Goal: Task Accomplishment & Management: Complete application form

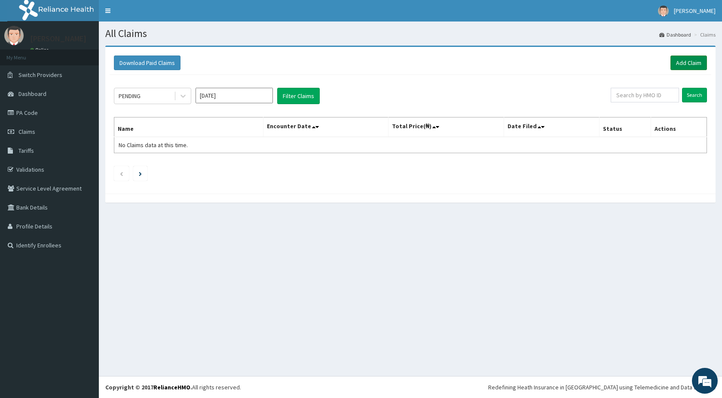
click at [694, 63] on link "Add Claim" at bounding box center [689, 62] width 37 height 15
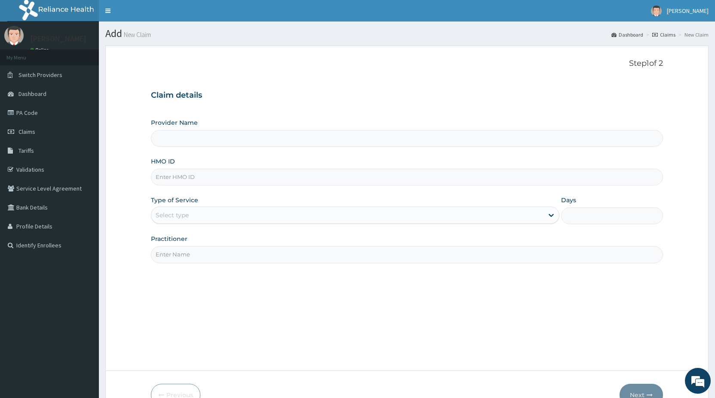
type input "STANDARD HOSPITAL"
click at [204, 175] on input "HMO ID" at bounding box center [407, 177] width 512 height 17
click at [202, 178] on input "HMO ID" at bounding box center [407, 177] width 512 height 17
type input "e"
type input "m"
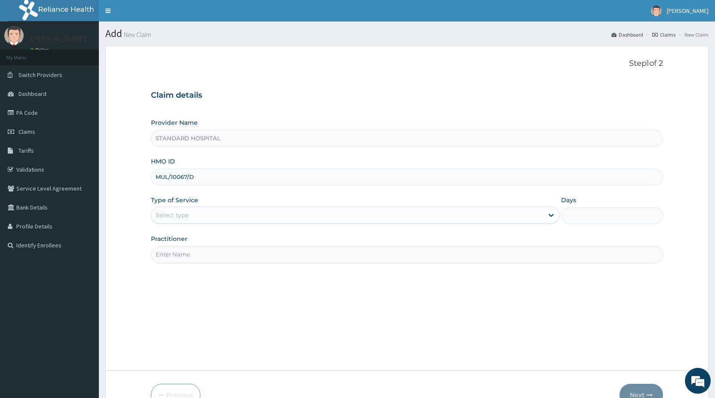
type input "MUL/10067/D"
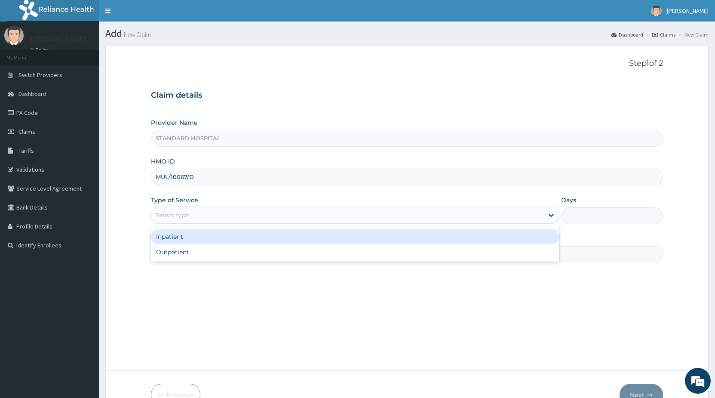
click at [199, 212] on div "Select type" at bounding box center [347, 215] width 392 height 14
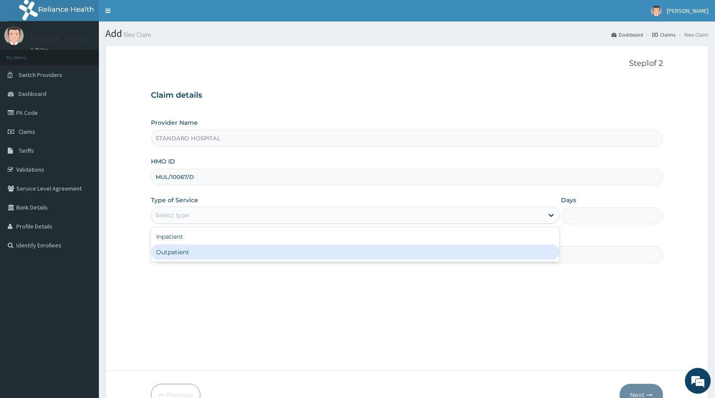
click at [197, 250] on div "Outpatient" at bounding box center [355, 251] width 408 height 15
type input "1"
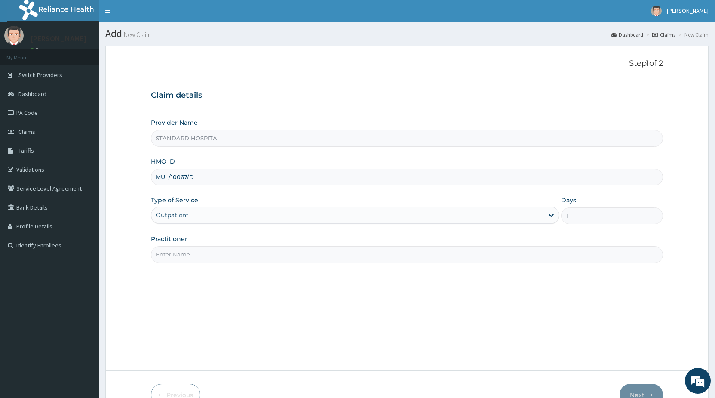
click at [207, 252] on input "Practitioner" at bounding box center [407, 254] width 512 height 17
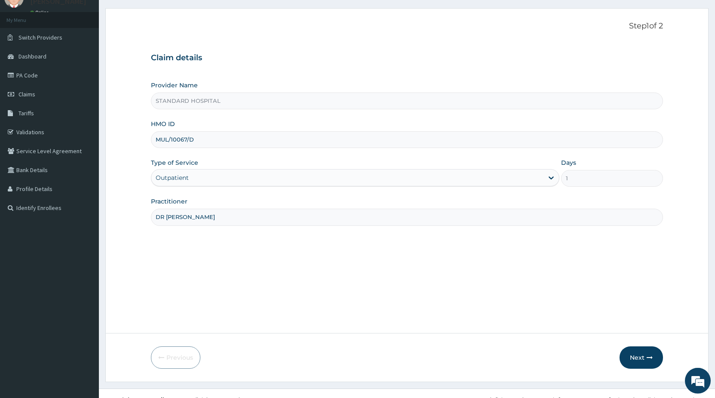
scroll to position [50, 0]
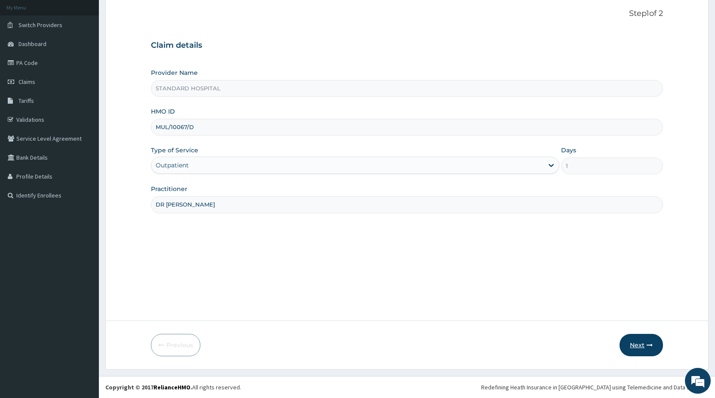
type input "DR [PERSON_NAME]"
click at [646, 344] on button "Next" at bounding box center [641, 345] width 43 height 22
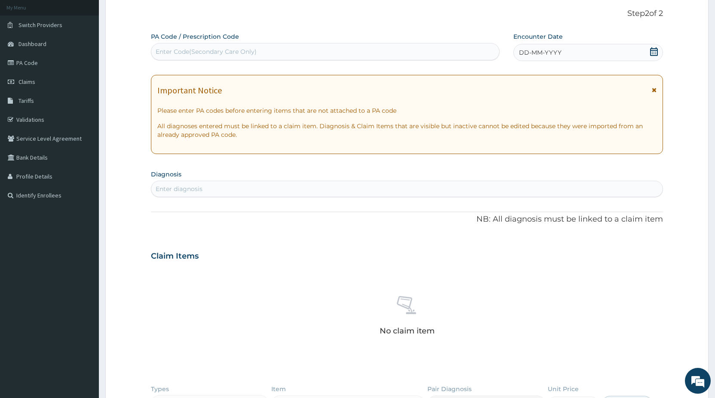
click at [654, 49] on icon at bounding box center [654, 51] width 9 height 9
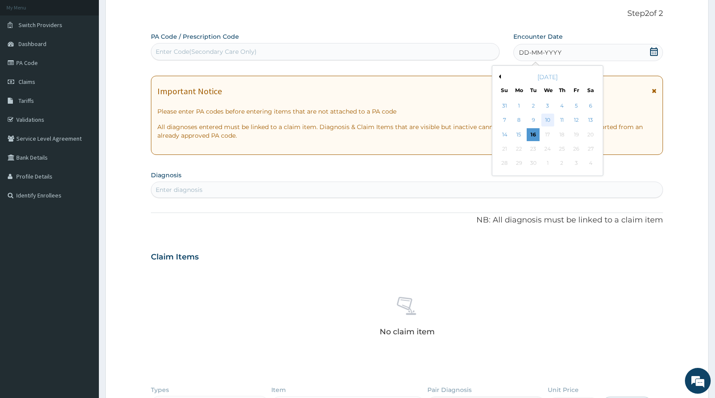
click at [548, 125] on div "10" at bounding box center [547, 120] width 13 height 13
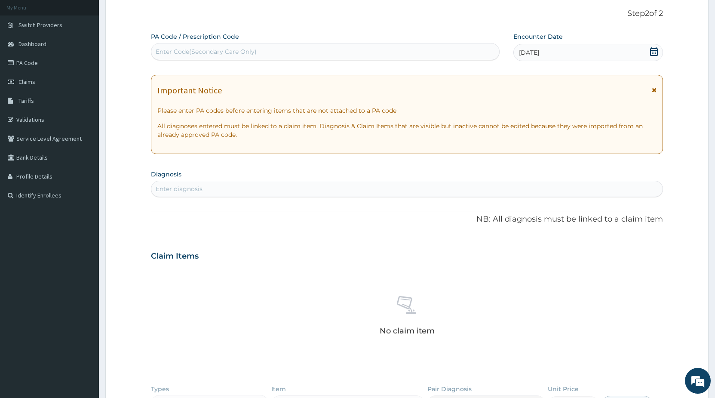
click at [350, 192] on div "Enter diagnosis" at bounding box center [406, 189] width 511 height 14
type input "[MEDICAL_DATA]"
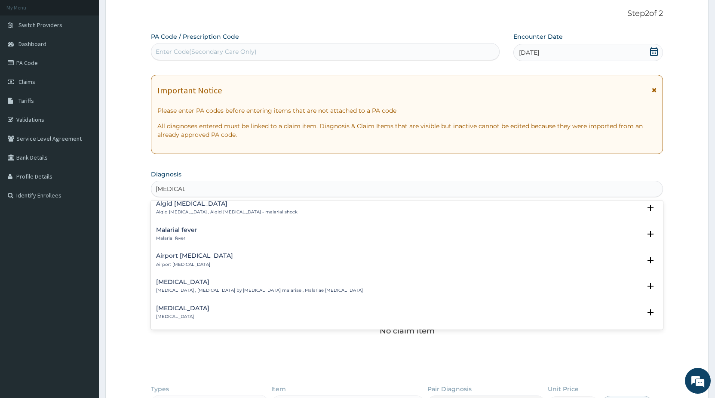
scroll to position [93, 0]
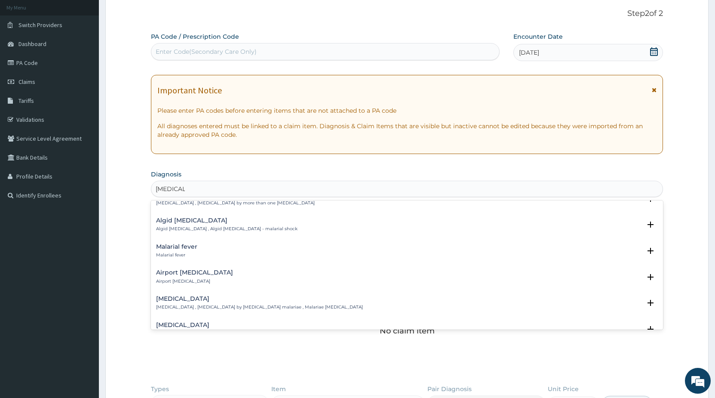
click at [191, 245] on h4 "Malarial fever" at bounding box center [176, 246] width 41 height 6
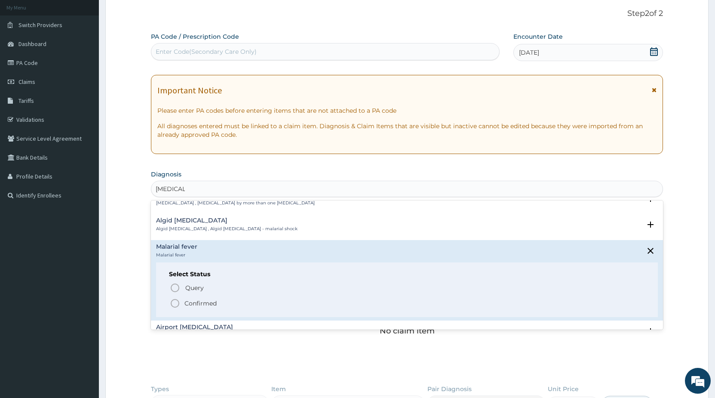
click at [173, 304] on icon "status option filled" at bounding box center [175, 303] width 10 height 10
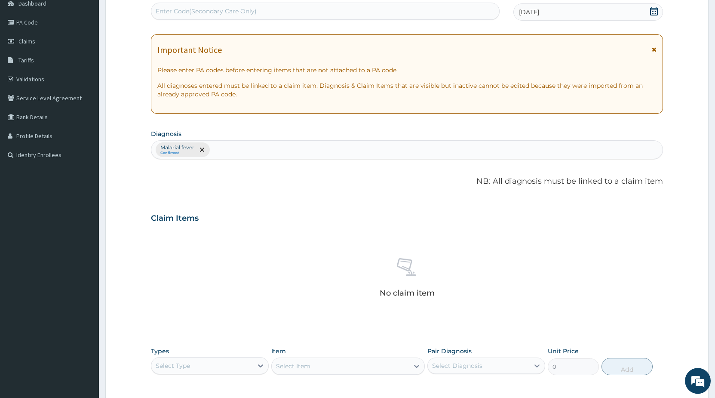
scroll to position [138, 0]
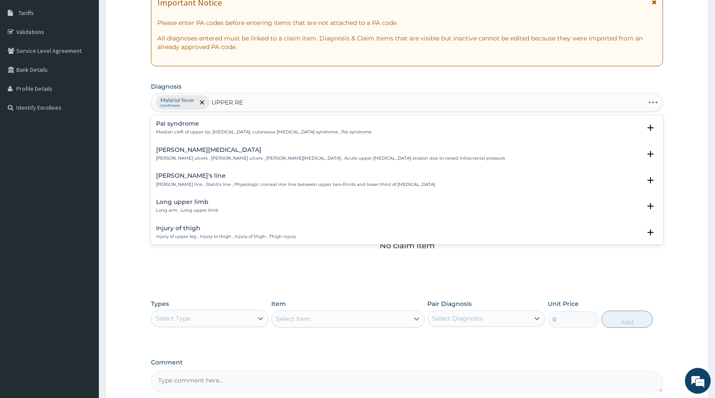
type input "UPPER RES"
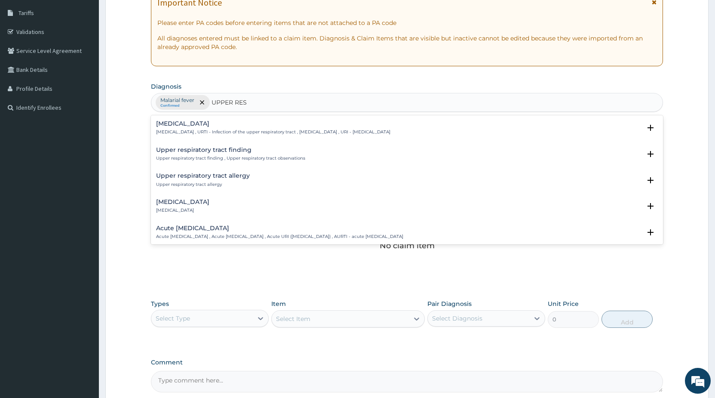
click at [209, 228] on h4 "Acute [MEDICAL_DATA]" at bounding box center [279, 228] width 247 height 6
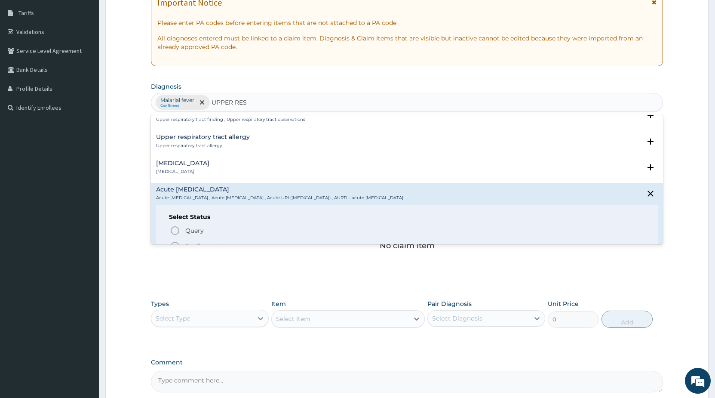
scroll to position [46, 0]
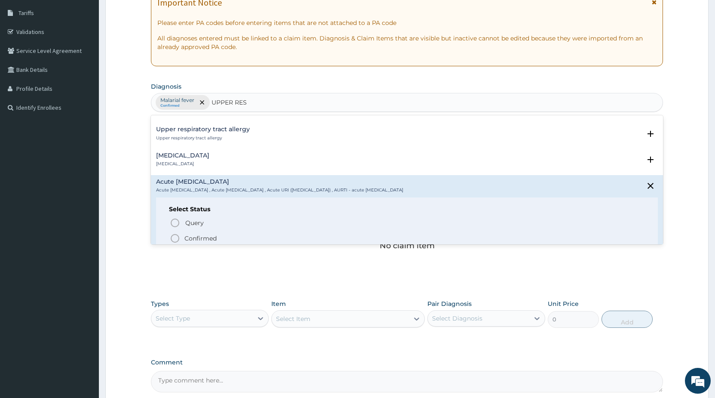
click at [176, 239] on icon "status option filled" at bounding box center [175, 238] width 10 height 10
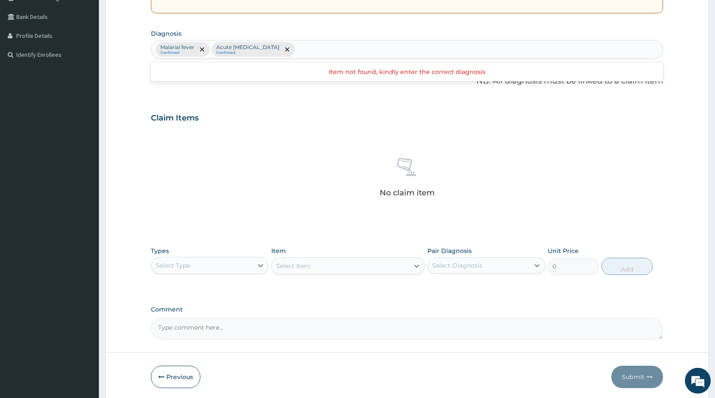
scroll to position [222, 0]
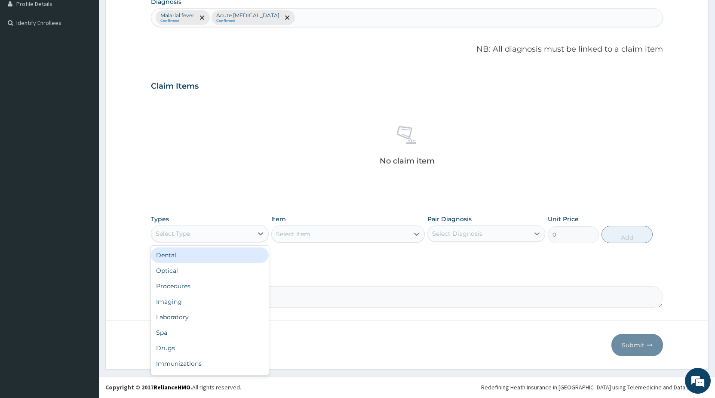
click at [190, 236] on div "Select Type" at bounding box center [173, 233] width 34 height 9
click at [182, 288] on div "Procedures" at bounding box center [210, 285] width 118 height 15
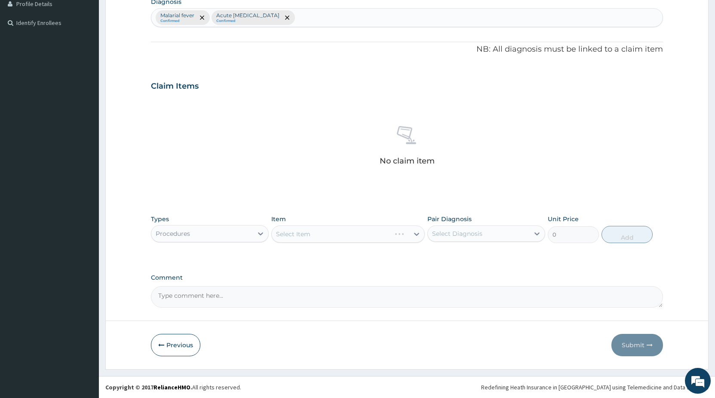
click at [298, 236] on div "Select Item" at bounding box center [348, 233] width 154 height 17
click at [304, 235] on div "Select Item" at bounding box center [348, 233] width 154 height 17
click at [342, 243] on div "Item Select Item" at bounding box center [348, 229] width 154 height 28
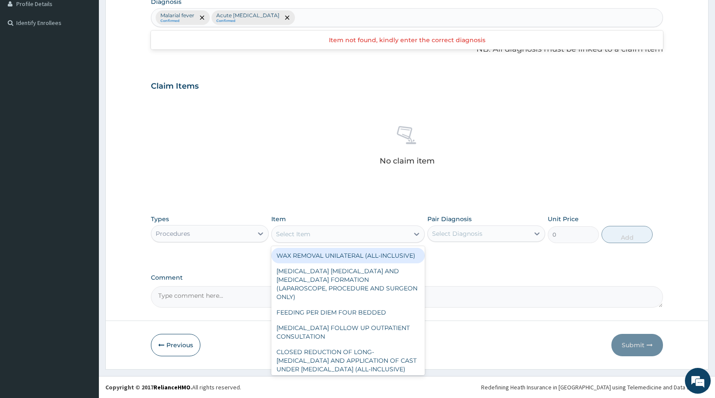
click at [330, 236] on div "Select Item" at bounding box center [340, 234] width 137 height 14
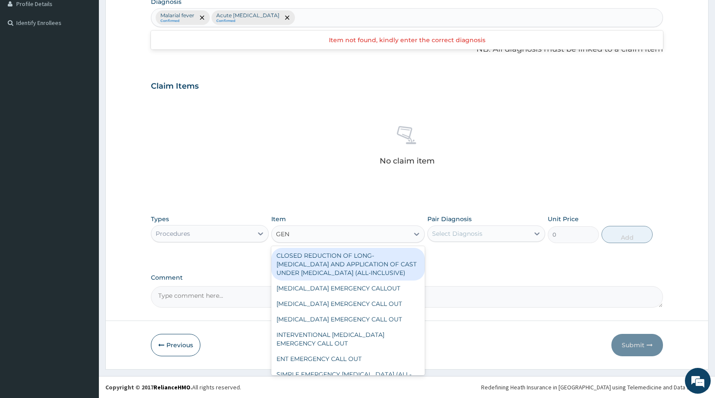
type input "GENE"
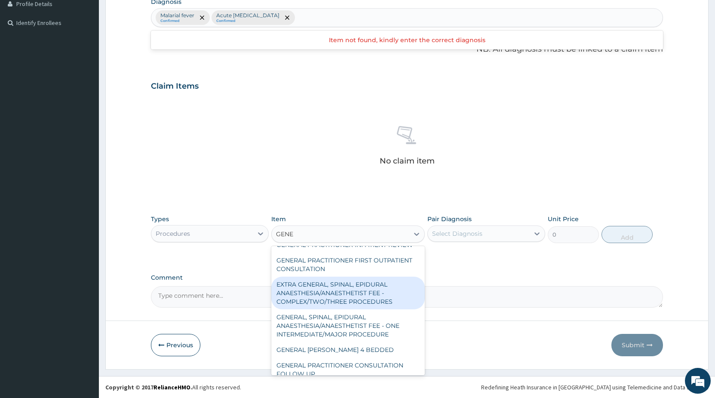
scroll to position [181, 0]
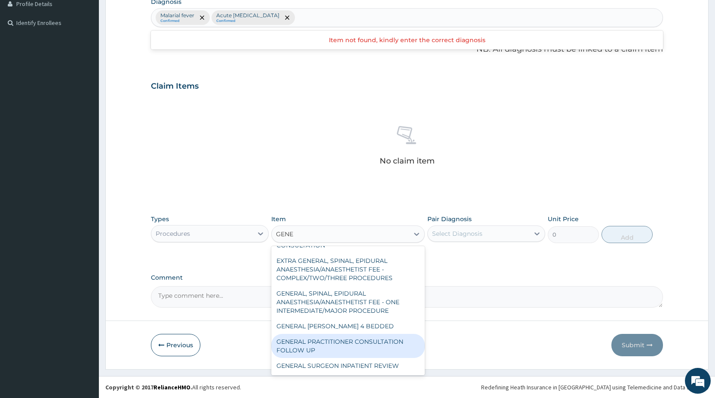
click at [368, 345] on div "GENERAL PRACTITIONER CONSULTATION FOLLOW UP" at bounding box center [348, 346] width 154 height 24
type input "2250"
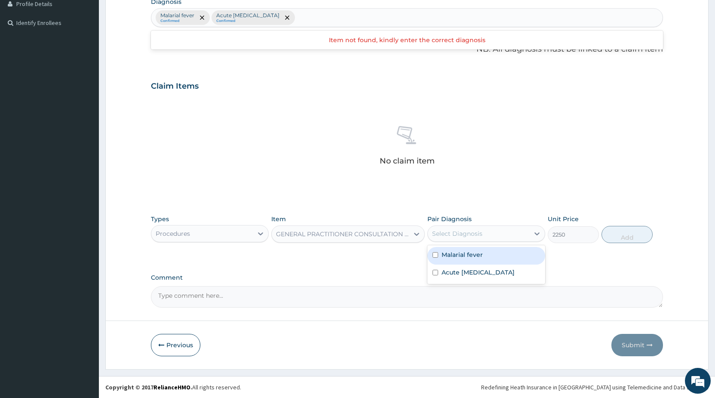
click at [452, 232] on div "Select Diagnosis" at bounding box center [457, 233] width 50 height 9
click at [449, 254] on label "Malarial fever" at bounding box center [462, 254] width 41 height 9
checkbox input "true"
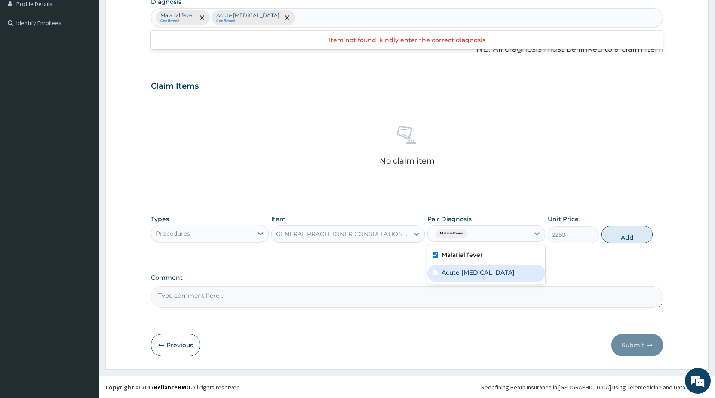
click at [446, 274] on label "Acute [MEDICAL_DATA]" at bounding box center [478, 272] width 73 height 9
checkbox input "true"
click at [631, 240] on button "Add" at bounding box center [627, 234] width 51 height 17
type input "0"
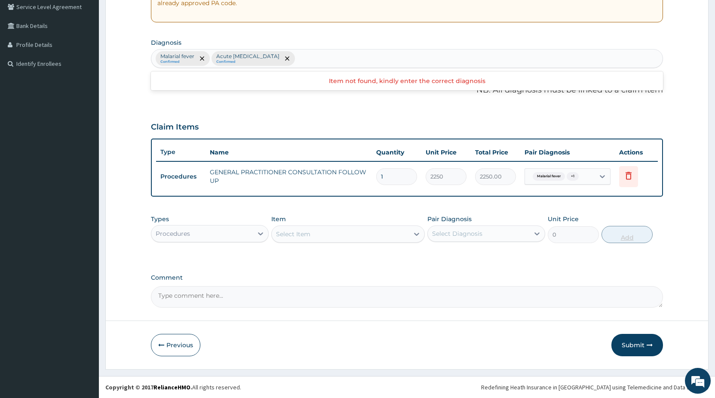
scroll to position [181, 0]
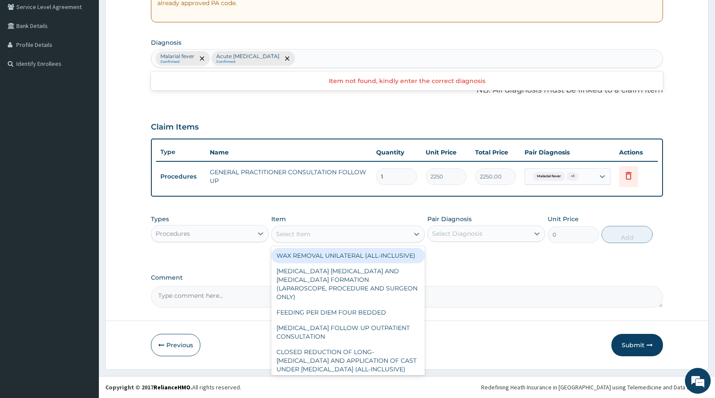
click at [304, 234] on div "Select Item" at bounding box center [293, 234] width 34 height 9
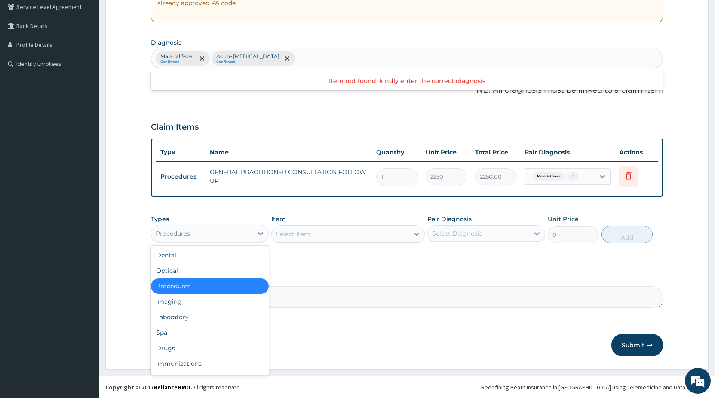
click at [224, 233] on div "Procedures" at bounding box center [201, 234] width 101 height 14
click at [184, 349] on div "Drugs" at bounding box center [210, 347] width 118 height 15
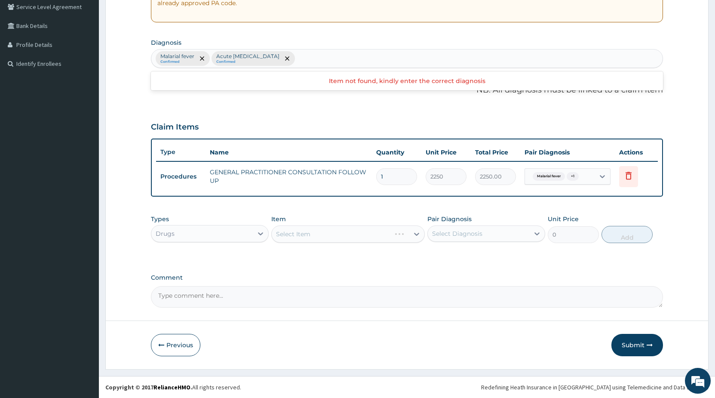
click at [352, 237] on div "Select Item" at bounding box center [348, 233] width 154 height 17
click at [352, 237] on div "Select Item" at bounding box center [340, 234] width 137 height 14
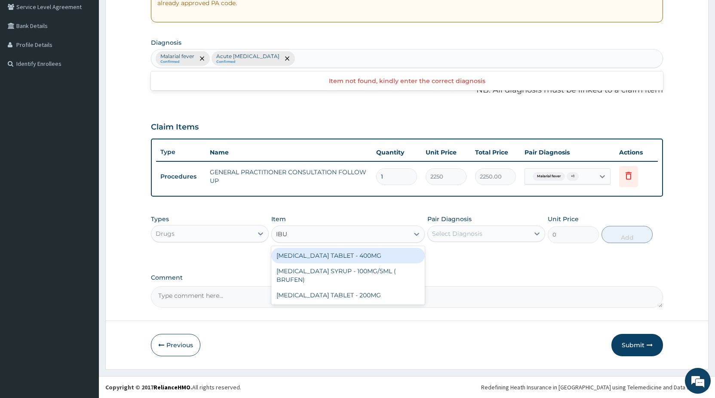
type input "IBUP"
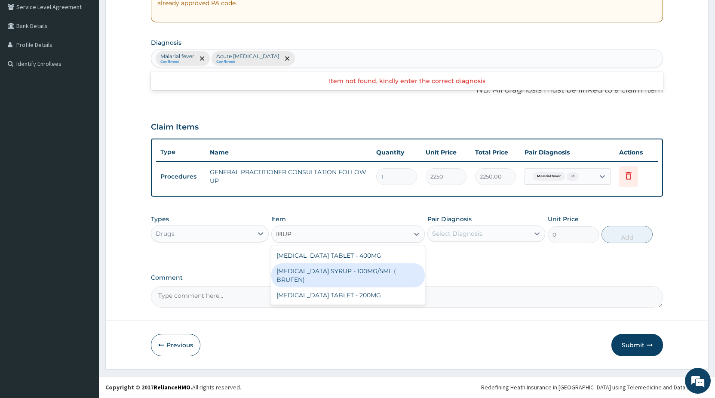
click at [339, 268] on div "[MEDICAL_DATA] SYRUP - 100MG/5ML ( BRUFEN)" at bounding box center [348, 275] width 154 height 24
type input "544"
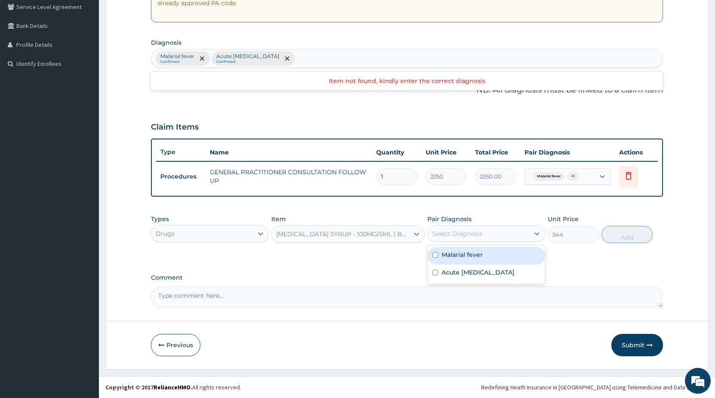
click at [455, 229] on div "Select Diagnosis" at bounding box center [478, 234] width 101 height 14
click at [454, 255] on label "Malarial fever" at bounding box center [462, 254] width 41 height 9
checkbox input "true"
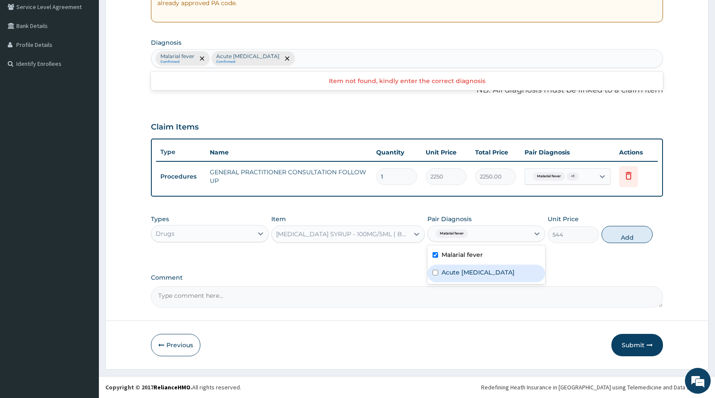
click at [451, 277] on label "Acute [MEDICAL_DATA]" at bounding box center [478, 272] width 73 height 9
checkbox input "true"
click at [620, 238] on button "Add" at bounding box center [627, 234] width 51 height 17
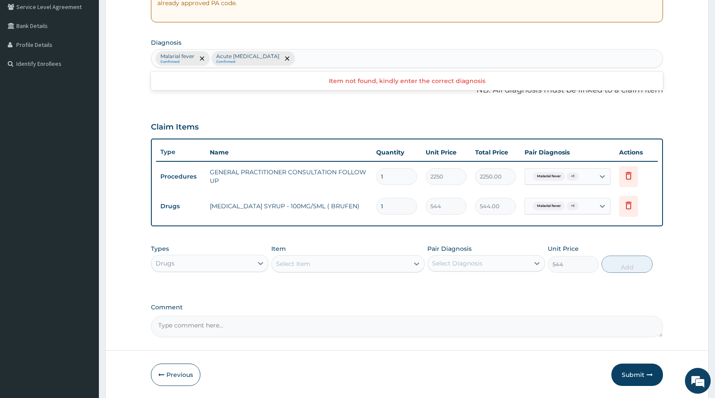
type input "0"
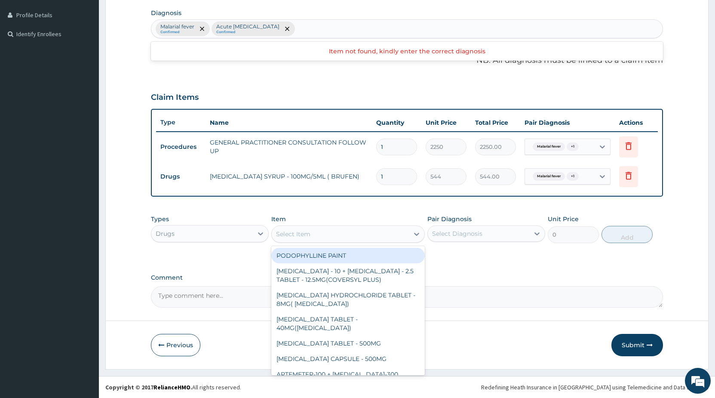
click at [305, 235] on div "Select Item" at bounding box center [293, 234] width 34 height 9
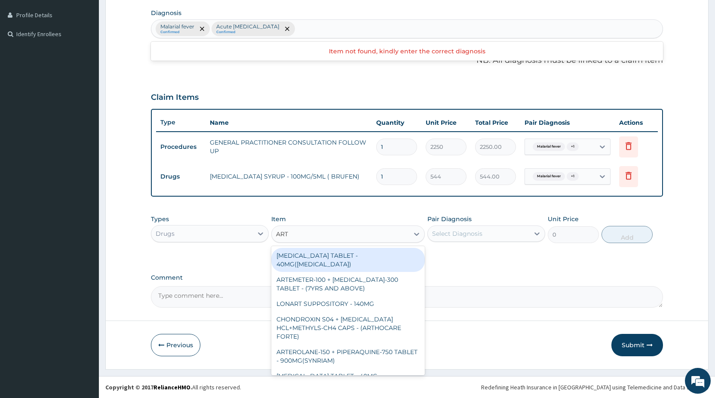
type input "ARTE"
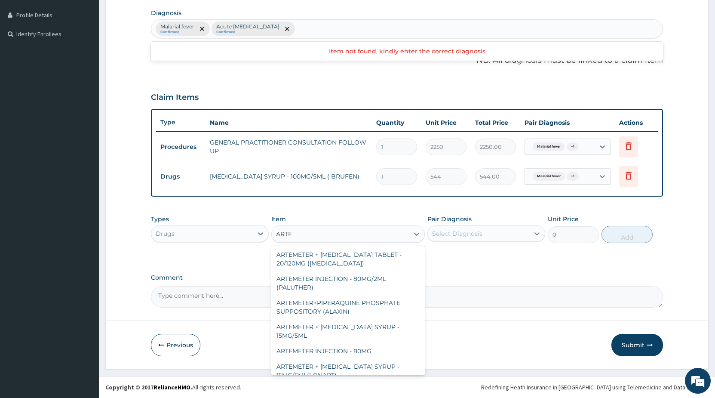
scroll to position [190, 0]
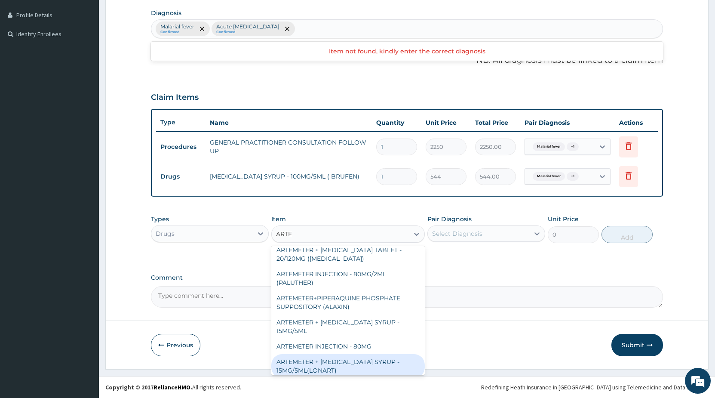
click at [373, 354] on div "ARTEMETER + [MEDICAL_DATA] SYRUP - 15MG/5ML(LONART)" at bounding box center [348, 366] width 154 height 24
type input "1920"
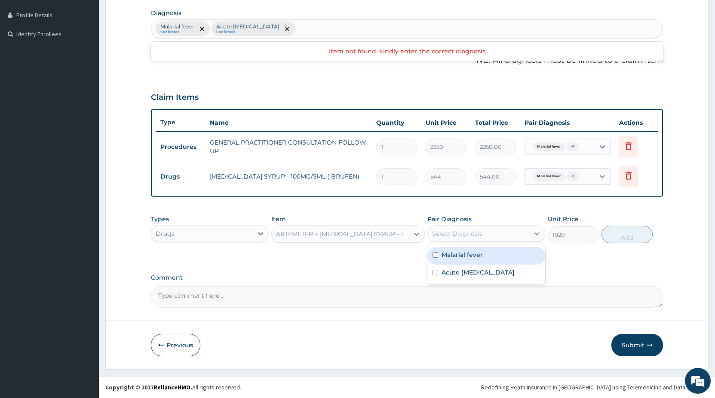
click at [469, 236] on div "Select Diagnosis" at bounding box center [457, 233] width 50 height 9
click at [461, 254] on label "Malarial fever" at bounding box center [462, 254] width 41 height 9
checkbox input "true"
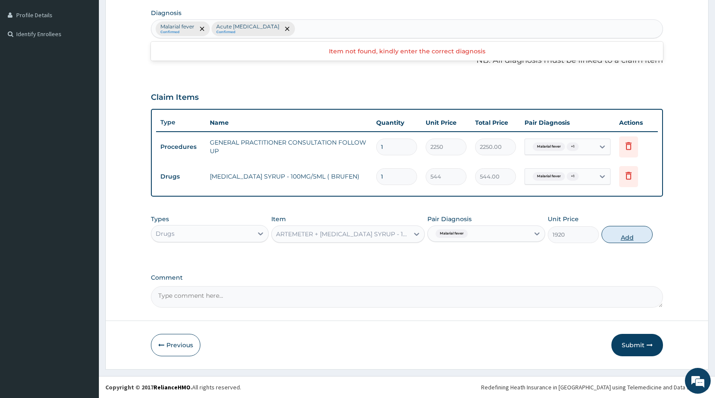
click at [630, 231] on button "Add" at bounding box center [627, 234] width 51 height 17
type input "0"
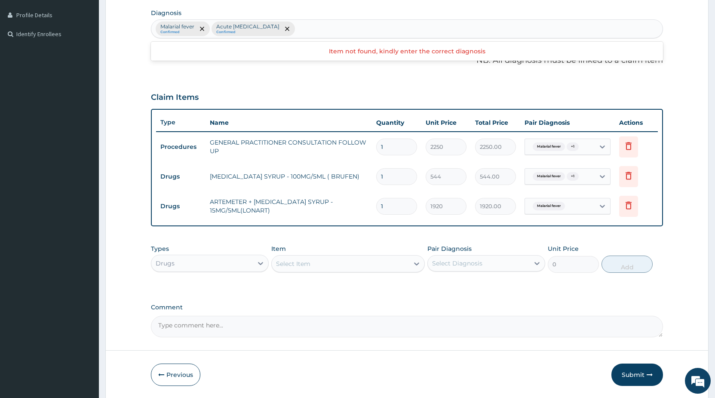
click at [294, 264] on div "Select Item" at bounding box center [293, 263] width 34 height 9
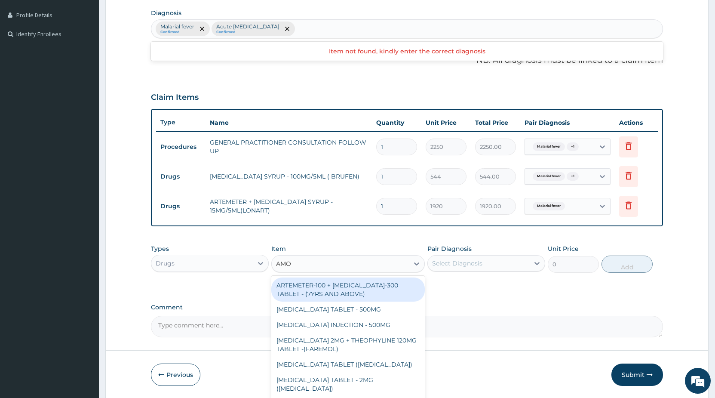
type input "AMOX"
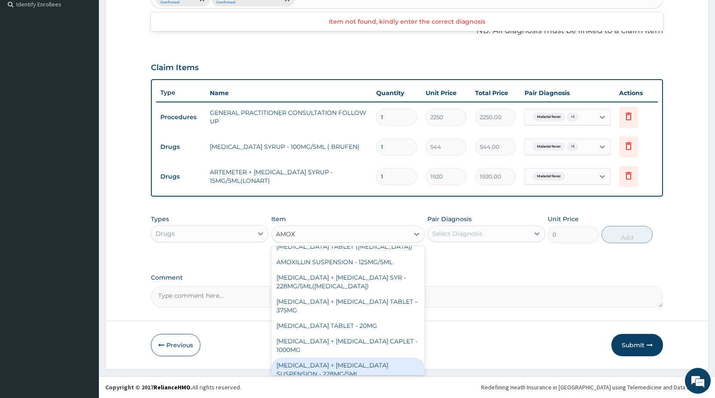
scroll to position [24, 0]
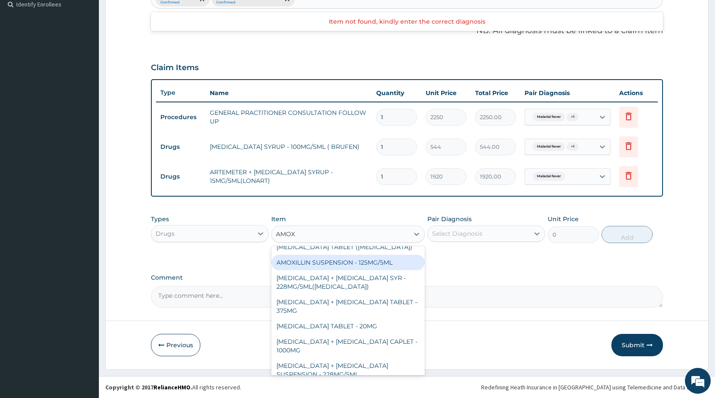
click at [401, 264] on div "AMOXILLIN SUSPENSION - 125MG/5ML" at bounding box center [348, 262] width 154 height 15
type input "960"
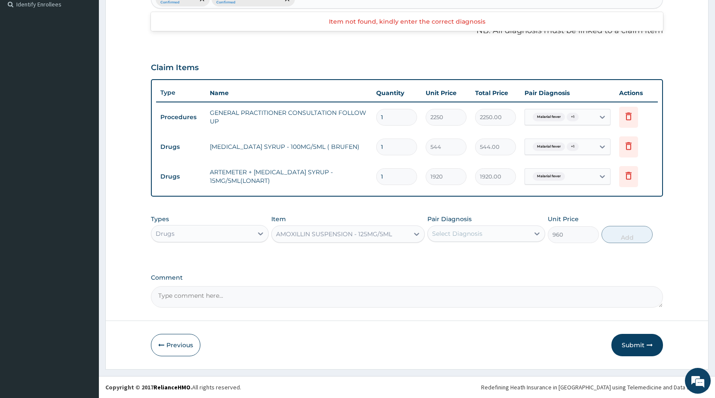
click at [450, 233] on div "Select Diagnosis" at bounding box center [457, 233] width 50 height 9
click at [443, 273] on label "Acute upper respiratory infection" at bounding box center [478, 272] width 73 height 9
checkbox input "true"
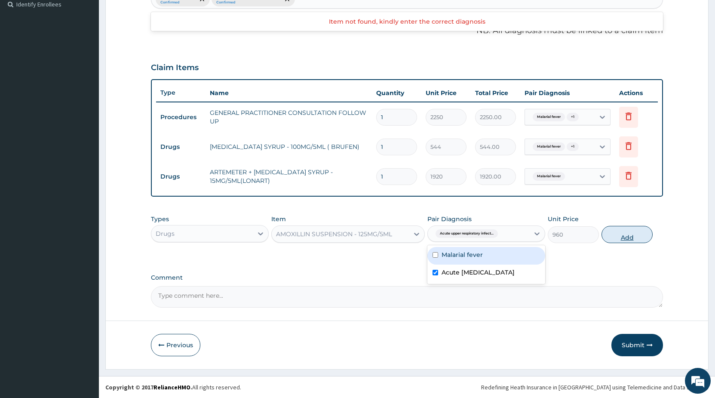
click at [623, 237] on button "Add" at bounding box center [627, 234] width 51 height 17
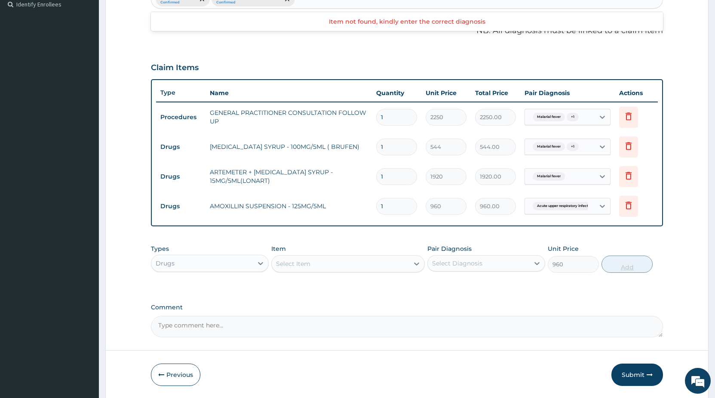
type input "0"
click at [309, 264] on div "Select Item" at bounding box center [293, 263] width 34 height 9
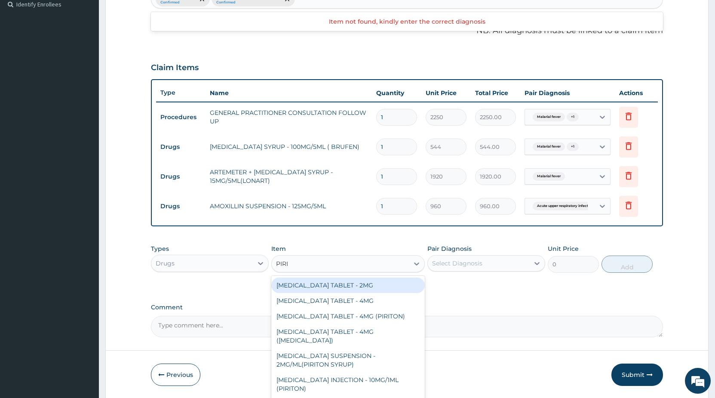
type input "PIRIT"
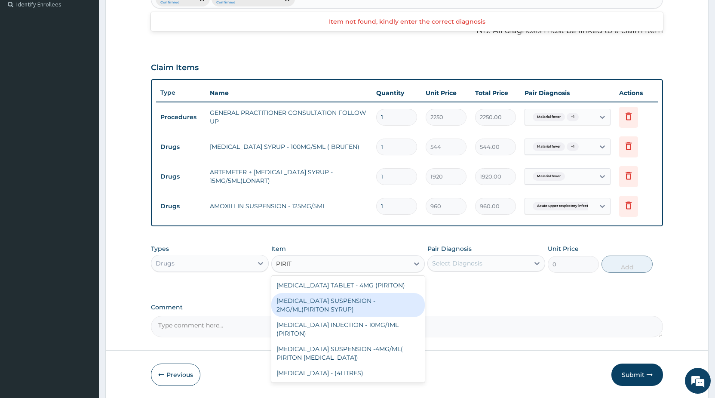
click at [354, 303] on div "CHLORPHENIRAMINE SUSPENSION - 2MG/ML(PIRITON SYRUP)" at bounding box center [348, 305] width 154 height 24
type input "960"
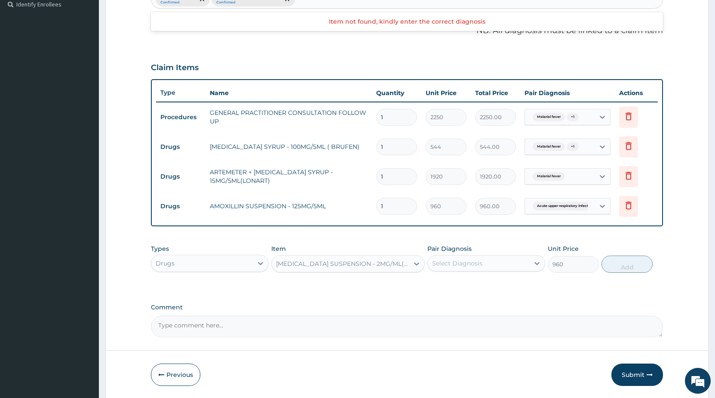
click at [440, 263] on div "Select Diagnosis" at bounding box center [457, 263] width 50 height 9
click at [450, 301] on label "Acute [MEDICAL_DATA]" at bounding box center [478, 302] width 73 height 9
checkbox input "true"
click at [640, 267] on button "Add" at bounding box center [627, 263] width 51 height 17
type input "0"
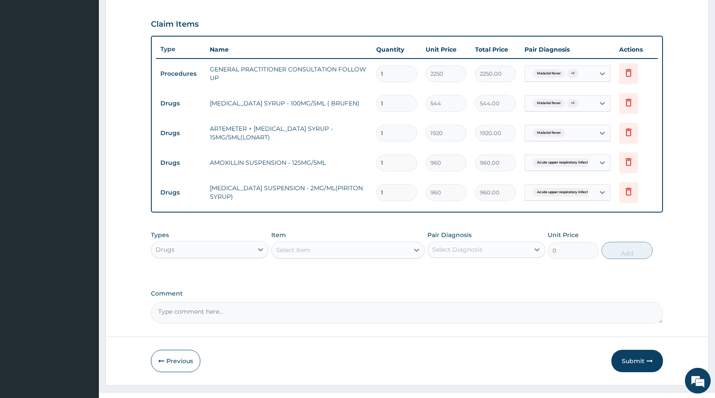
scroll to position [300, 0]
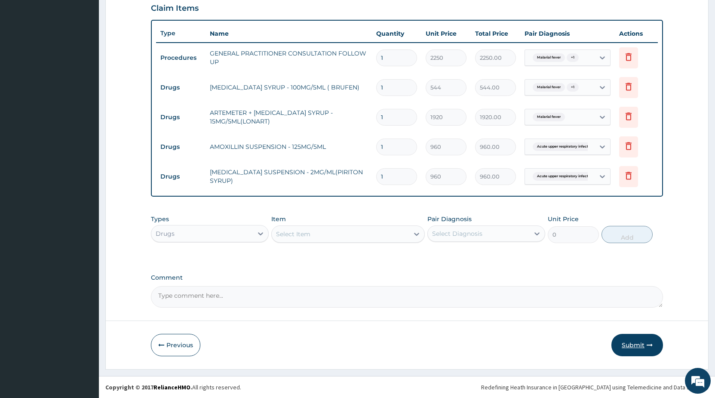
click at [627, 346] on button "Submit" at bounding box center [638, 345] width 52 height 22
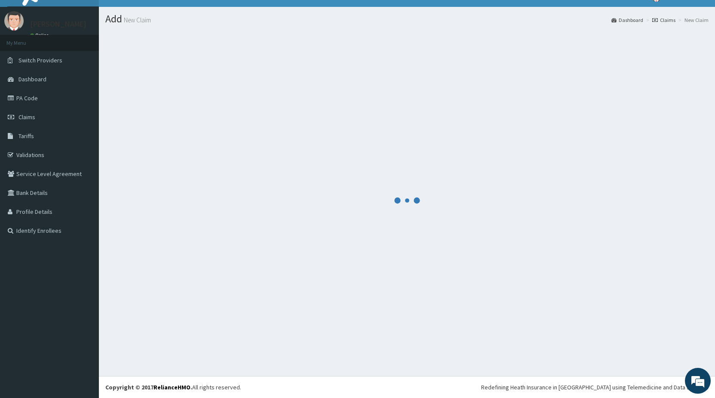
scroll to position [15, 0]
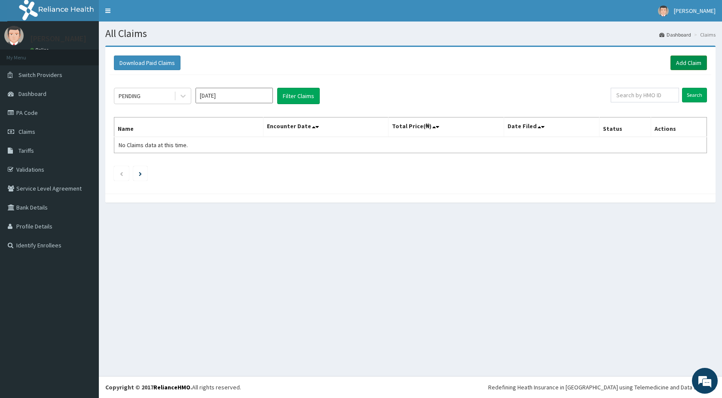
click at [688, 65] on link "Add Claim" at bounding box center [689, 62] width 37 height 15
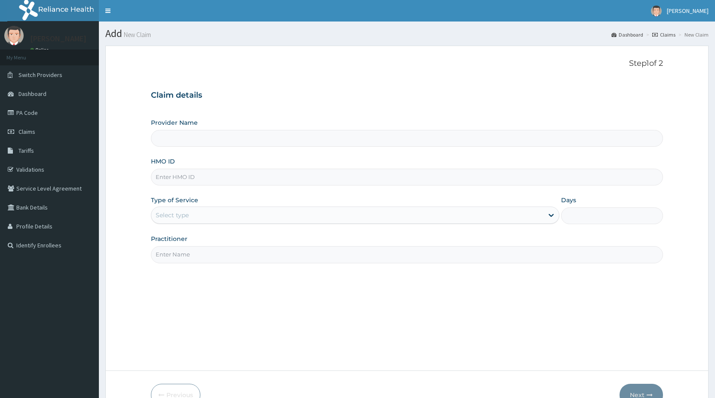
type input "STANDARD HOSPITAL"
click at [187, 181] on input "HMO ID" at bounding box center [407, 177] width 512 height 17
type input "MUL/10067/C"
click at [223, 215] on div "Select type" at bounding box center [347, 215] width 392 height 14
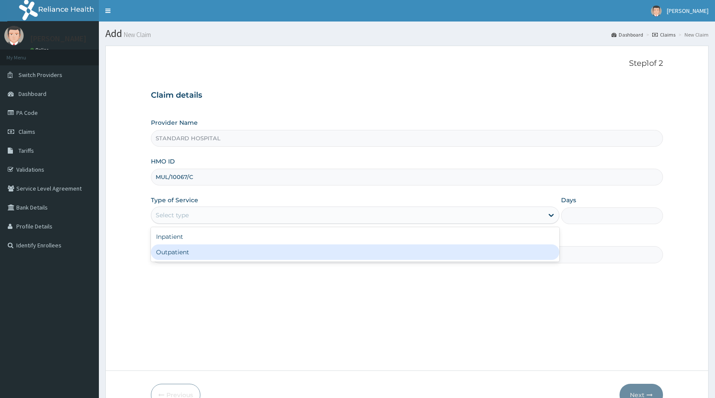
click at [207, 251] on div "Outpatient" at bounding box center [355, 251] width 408 height 15
type input "1"
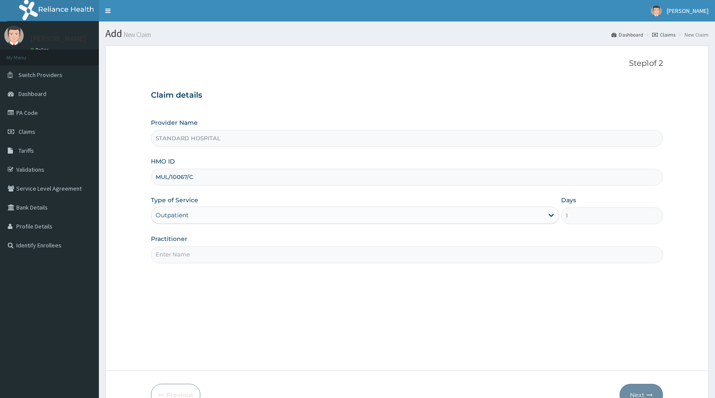
click at [206, 253] on input "Practitioner" at bounding box center [407, 254] width 512 height 17
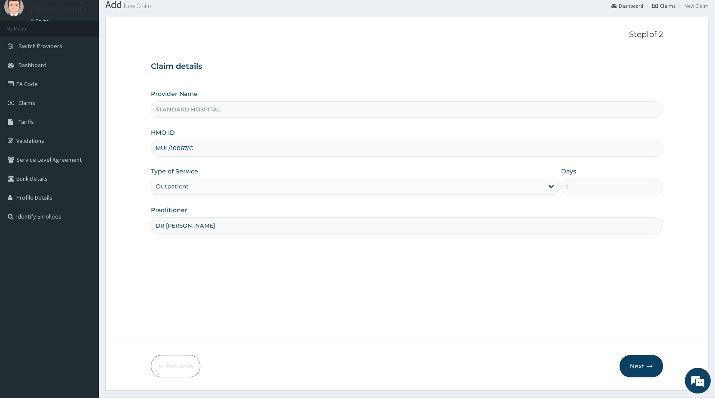
scroll to position [50, 0]
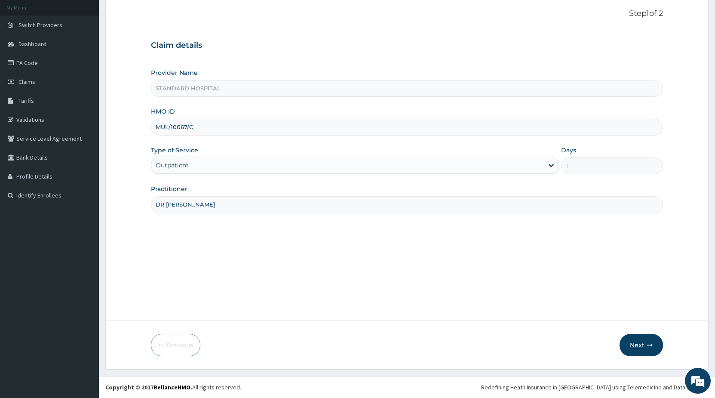
type input "DR [PERSON_NAME]"
click at [638, 350] on button "Next" at bounding box center [641, 345] width 43 height 22
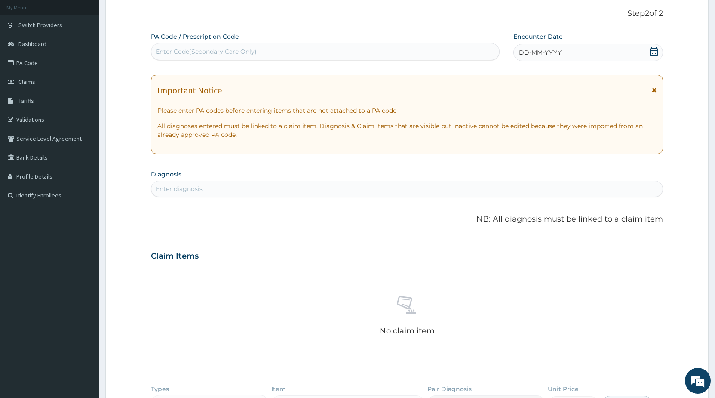
click at [653, 52] on icon at bounding box center [654, 51] width 8 height 9
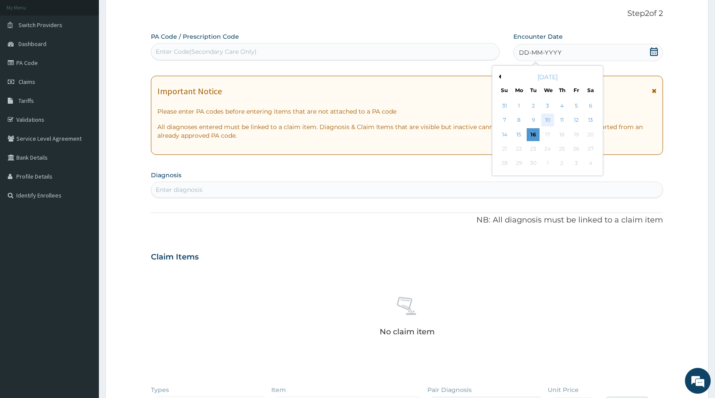
click at [552, 123] on div "10" at bounding box center [547, 120] width 13 height 13
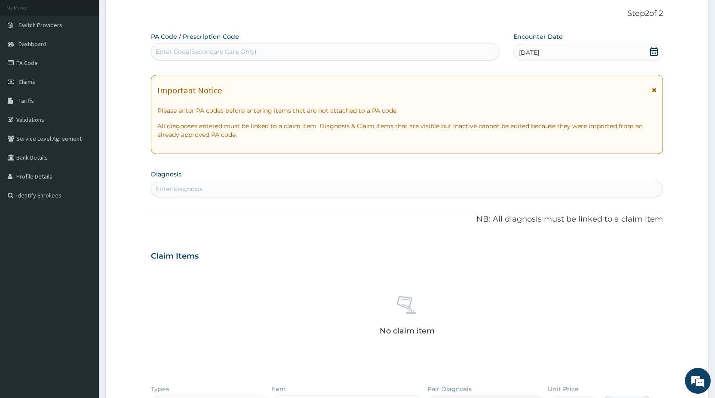
click at [246, 187] on div "Enter diagnosis" at bounding box center [406, 189] width 511 height 14
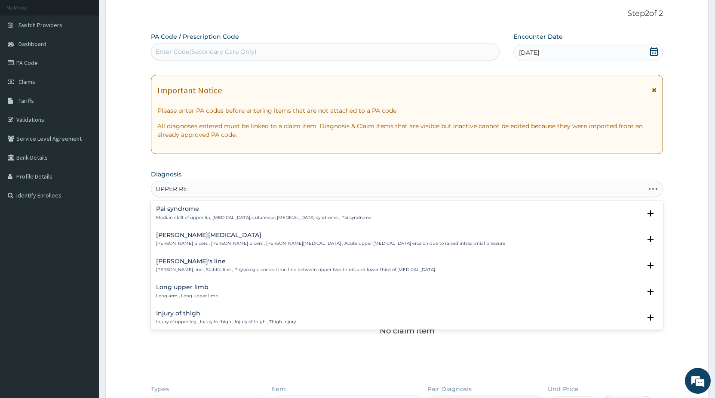
type input "UPPER RES"
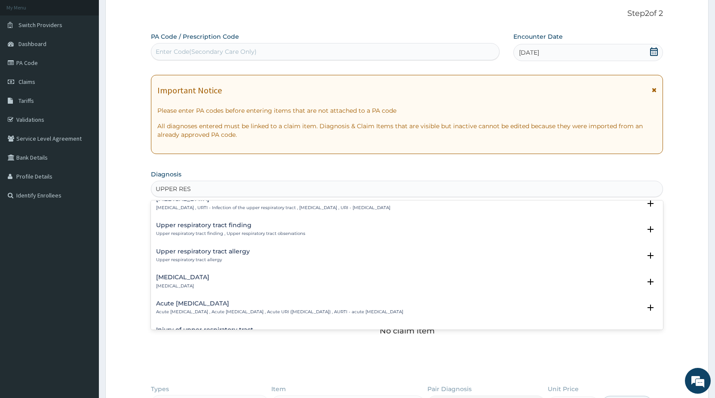
scroll to position [0, 0]
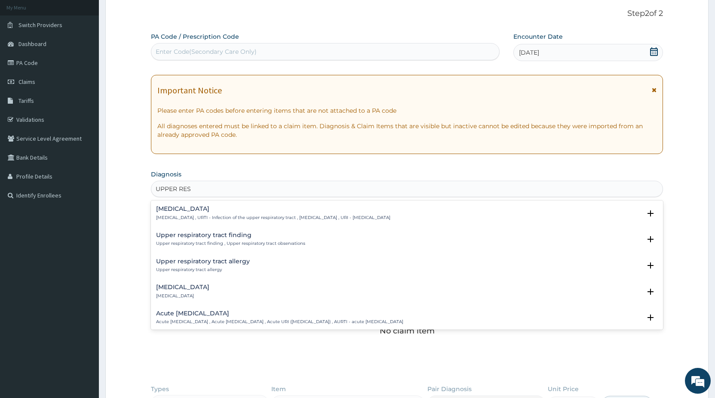
click at [230, 214] on div "Upper respiratory infection Upper respiratory infection , URTI - Infection of t…" at bounding box center [273, 213] width 234 height 15
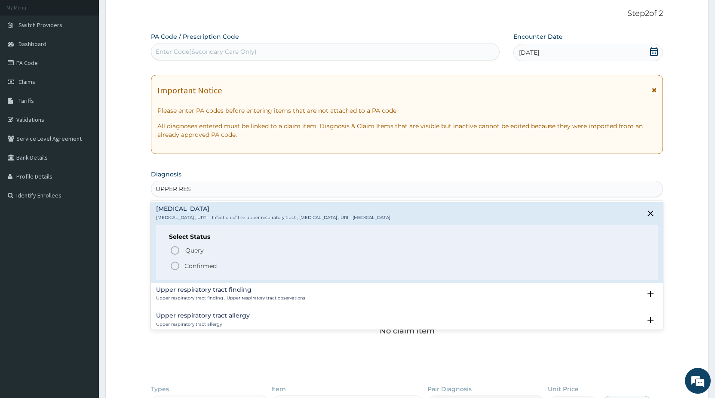
click at [176, 267] on icon "status option filled" at bounding box center [175, 266] width 10 height 10
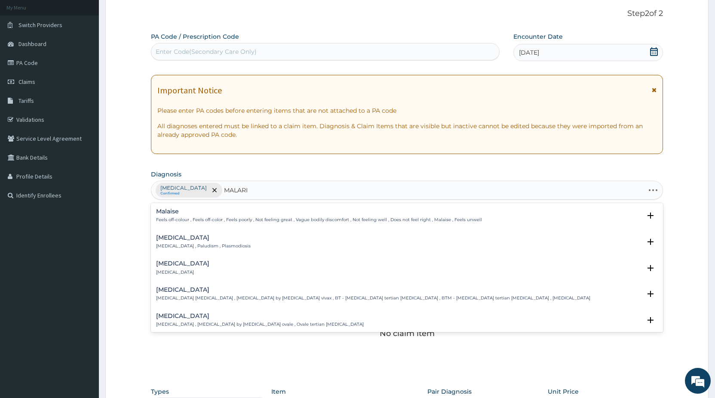
type input "[MEDICAL_DATA]"
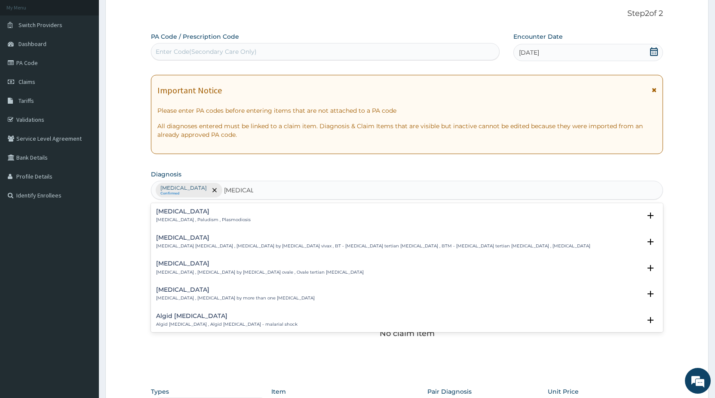
scroll to position [46, 0]
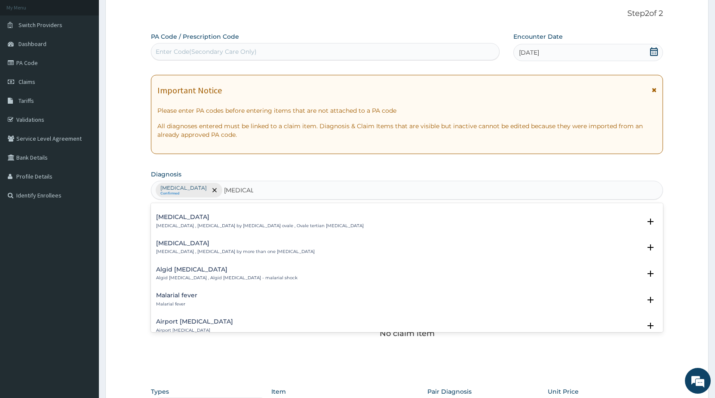
click at [181, 298] on h4 "Malarial fever" at bounding box center [176, 295] width 41 height 6
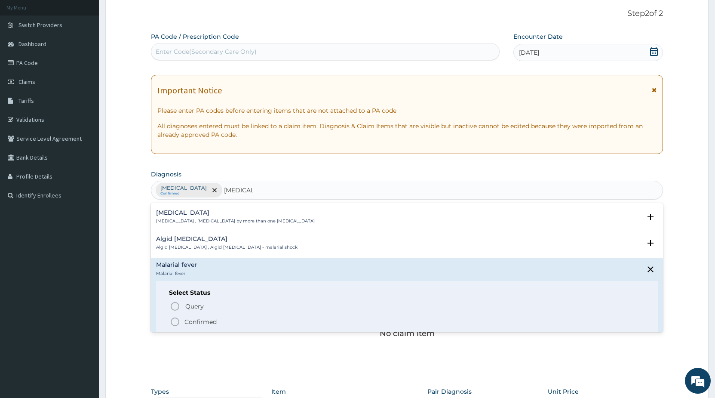
scroll to position [93, 0]
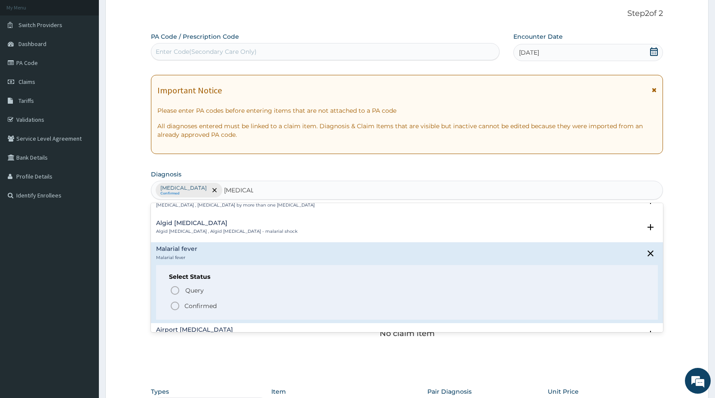
click at [178, 306] on icon "status option filled" at bounding box center [175, 306] width 10 height 10
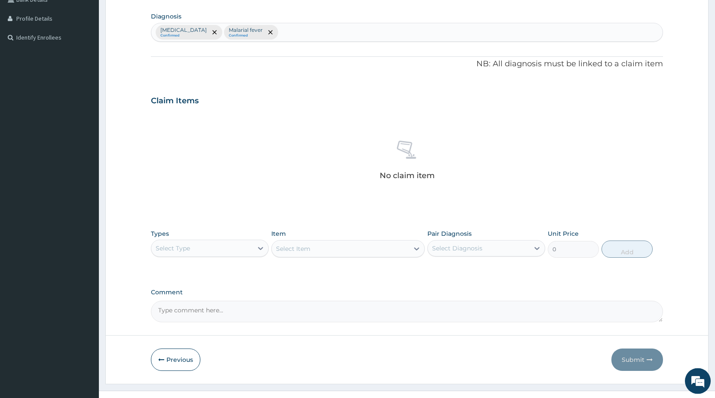
scroll to position [222, 0]
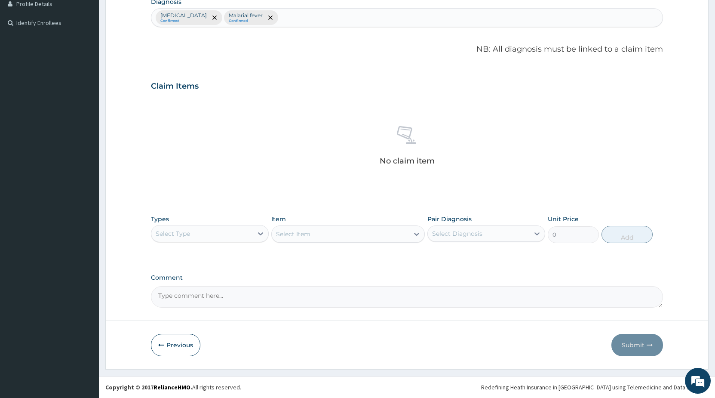
click at [208, 235] on div "Select Type" at bounding box center [201, 234] width 101 height 14
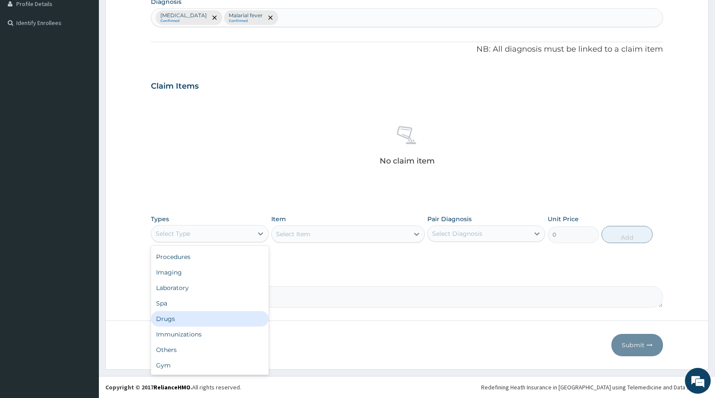
scroll to position [0, 0]
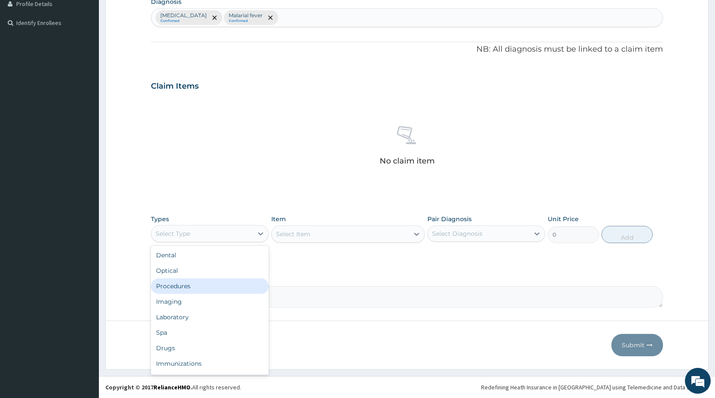
click at [197, 288] on div "Procedures" at bounding box center [210, 285] width 118 height 15
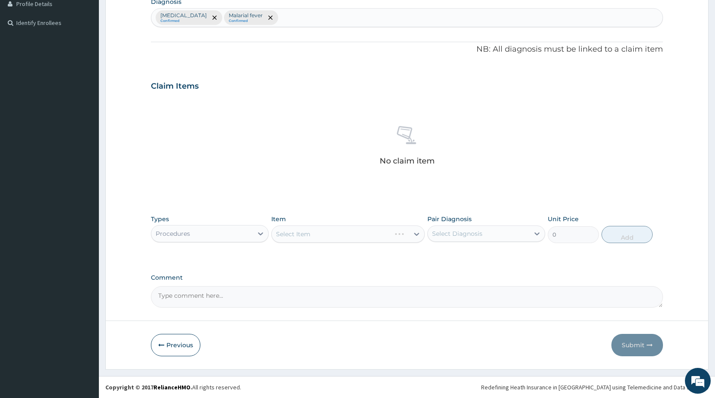
click at [320, 238] on div "Select Item" at bounding box center [348, 233] width 154 height 17
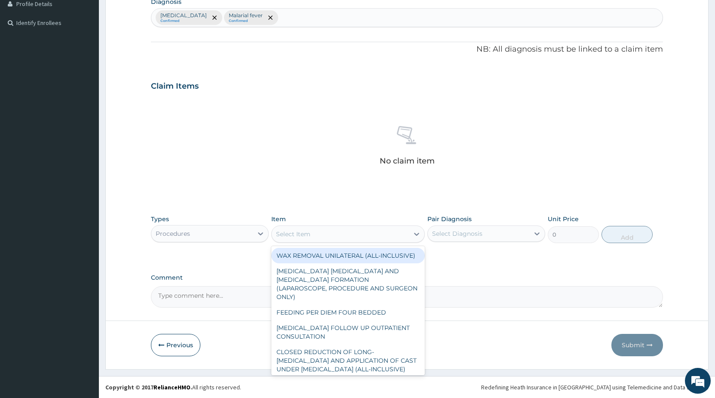
click at [323, 237] on div "Select Item" at bounding box center [340, 234] width 137 height 14
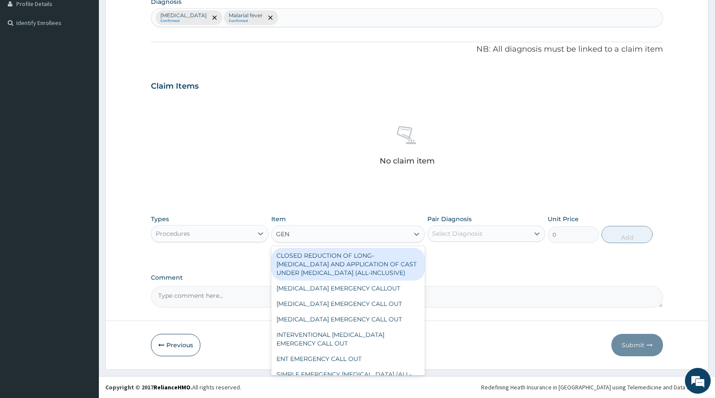
type input "GENE"
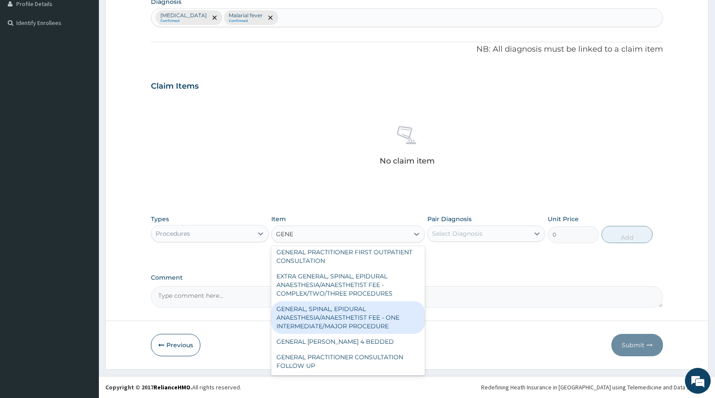
scroll to position [181, 0]
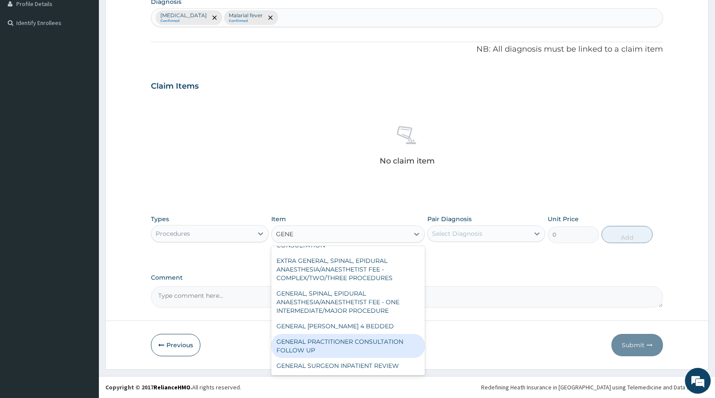
click at [354, 346] on div "GENERAL PRACTITIONER CONSULTATION FOLLOW UP" at bounding box center [348, 346] width 154 height 24
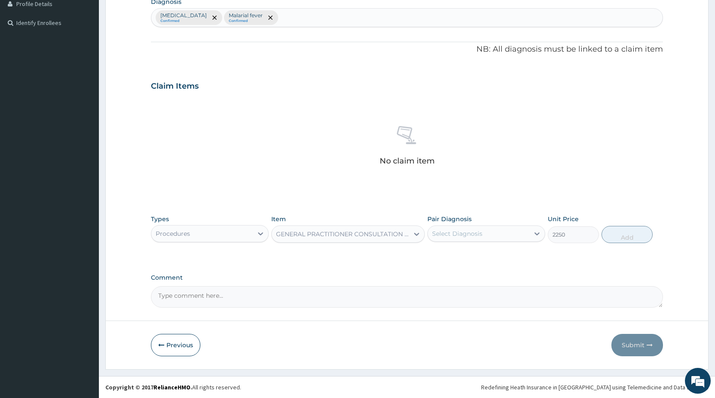
type input "2250"
click at [483, 235] on div "Select Diagnosis" at bounding box center [478, 234] width 101 height 14
click at [476, 258] on label "[MEDICAL_DATA]" at bounding box center [468, 254] width 53 height 9
checkbox input "true"
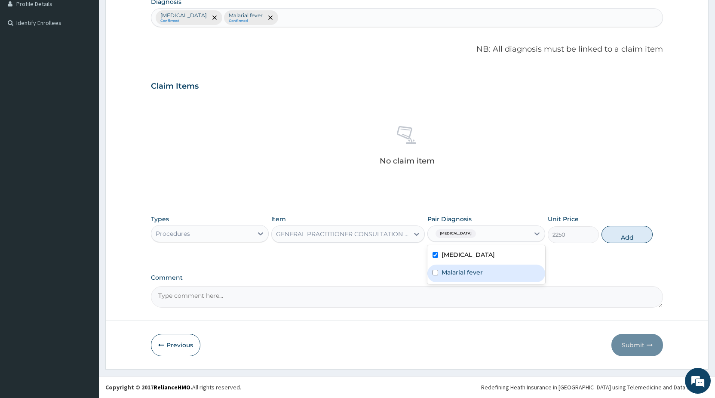
click at [471, 270] on label "Malarial fever" at bounding box center [462, 272] width 41 height 9
checkbox input "true"
click at [616, 240] on button "Add" at bounding box center [627, 234] width 51 height 17
type input "0"
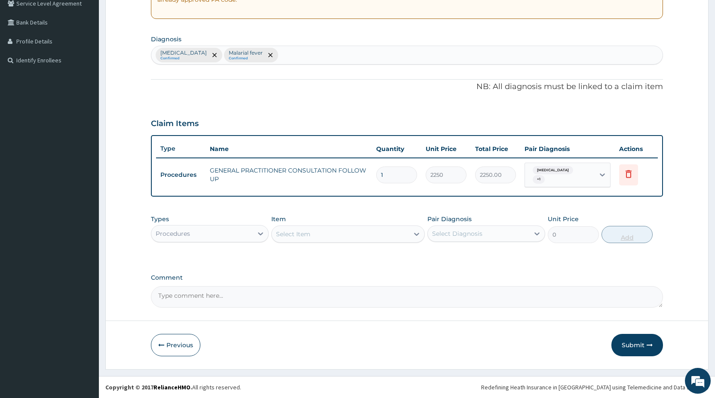
scroll to position [185, 0]
click at [307, 234] on div "Select Item" at bounding box center [293, 234] width 34 height 9
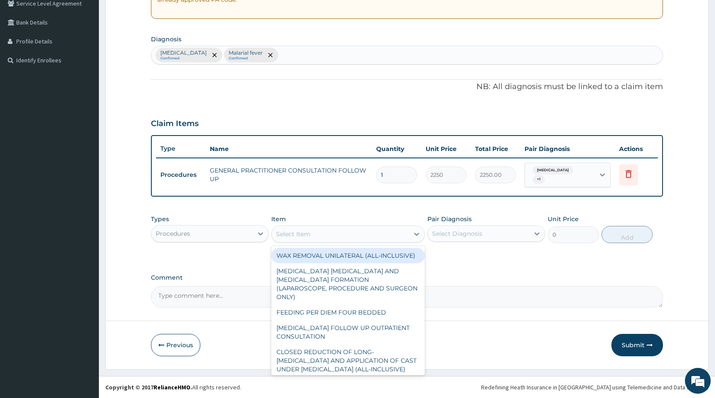
click at [218, 230] on div "Procedures" at bounding box center [201, 234] width 101 height 14
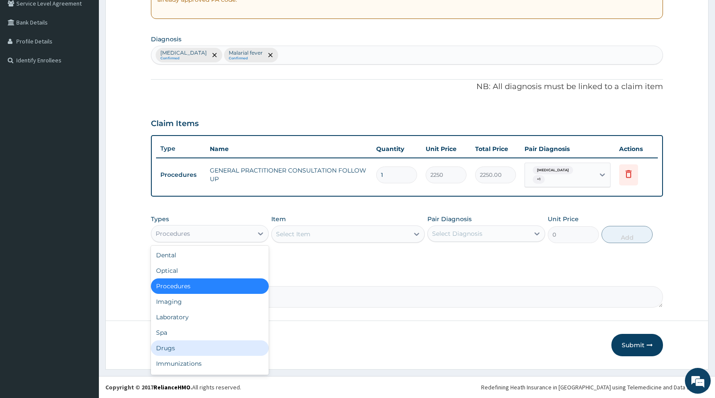
click at [168, 350] on div "Drugs" at bounding box center [210, 347] width 118 height 15
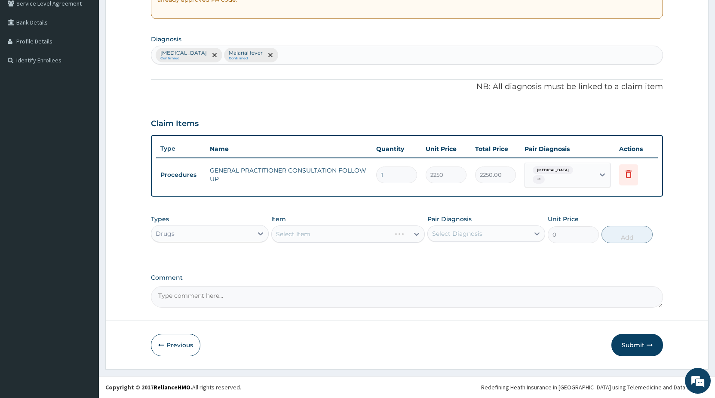
click at [320, 231] on div "Select Item" at bounding box center [348, 233] width 154 height 17
click at [319, 235] on div "Select Item" at bounding box center [348, 233] width 154 height 17
click at [316, 237] on div "Select Item" at bounding box center [348, 233] width 154 height 17
click at [314, 238] on div "Select Item" at bounding box center [348, 233] width 154 height 17
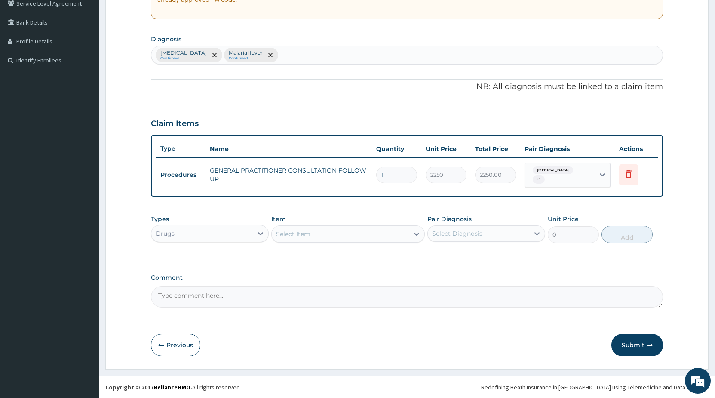
click at [291, 237] on div "Select Item" at bounding box center [293, 234] width 34 height 9
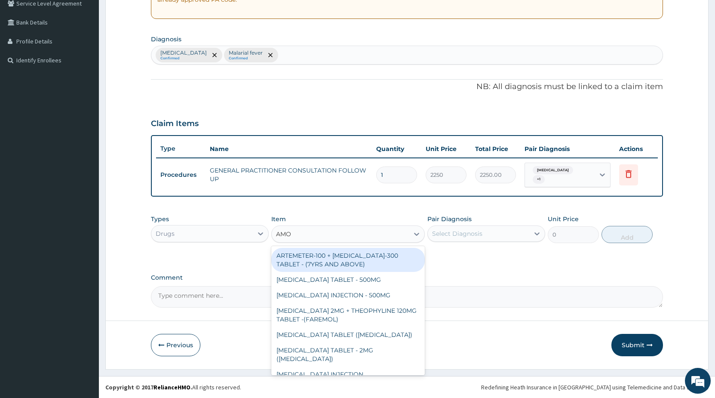
type input "AMOX"
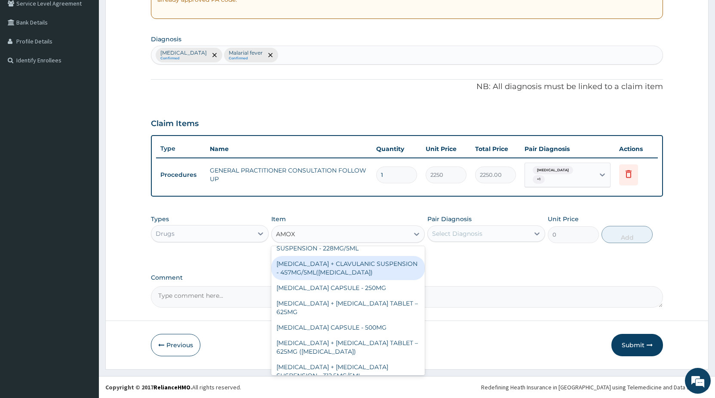
scroll to position [149, 0]
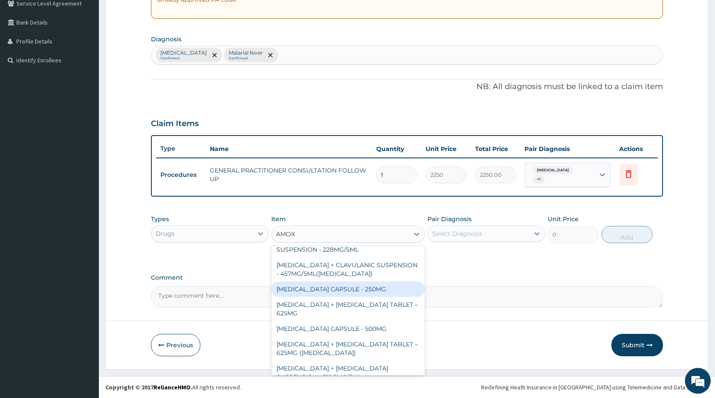
click at [360, 290] on div "[MEDICAL_DATA] CAPSULE - 250MG" at bounding box center [348, 288] width 154 height 15
type input "64"
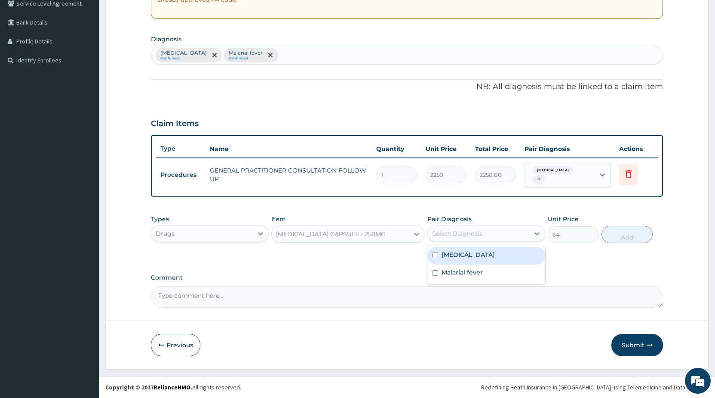
click at [462, 233] on div "Select Diagnosis" at bounding box center [457, 233] width 50 height 9
click at [452, 254] on label "Upper respiratory infection" at bounding box center [468, 254] width 53 height 9
checkbox input "true"
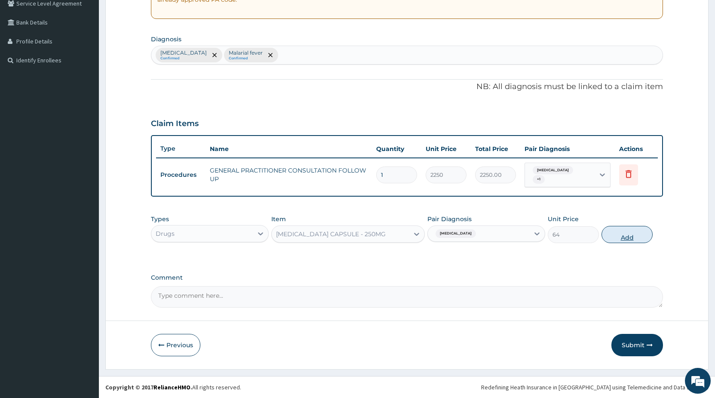
click at [618, 237] on button "Add" at bounding box center [627, 234] width 51 height 17
type input "0"
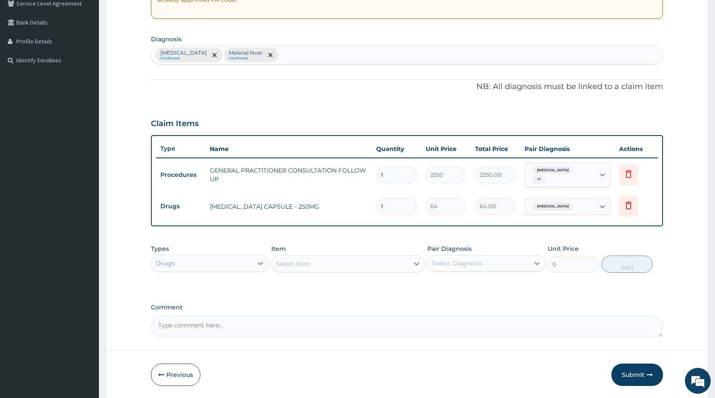
type input "15"
type input "960.00"
type input "15"
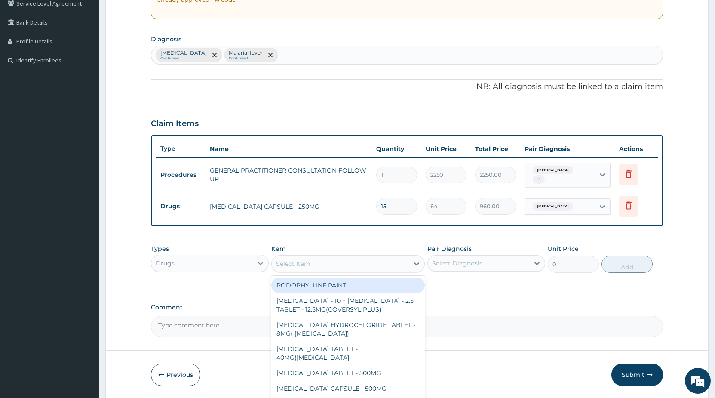
click at [293, 269] on div "Select Item" at bounding box center [340, 264] width 137 height 14
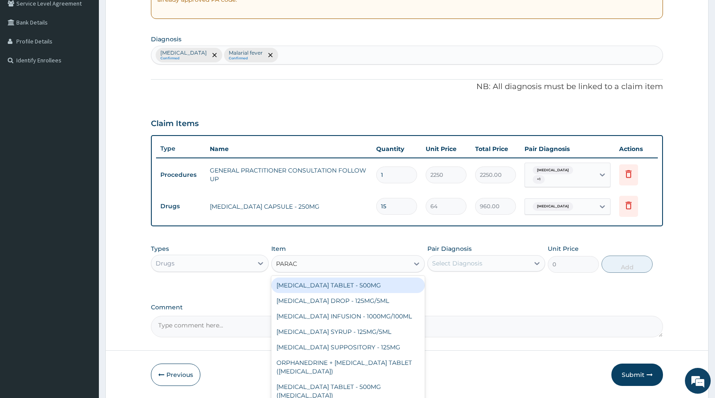
type input "PARACE"
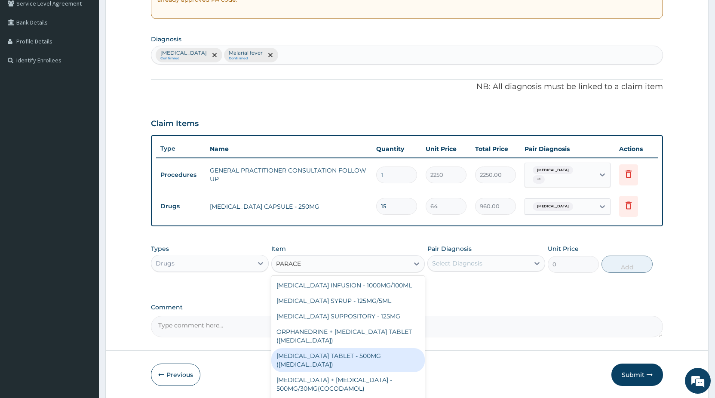
scroll to position [0, 0]
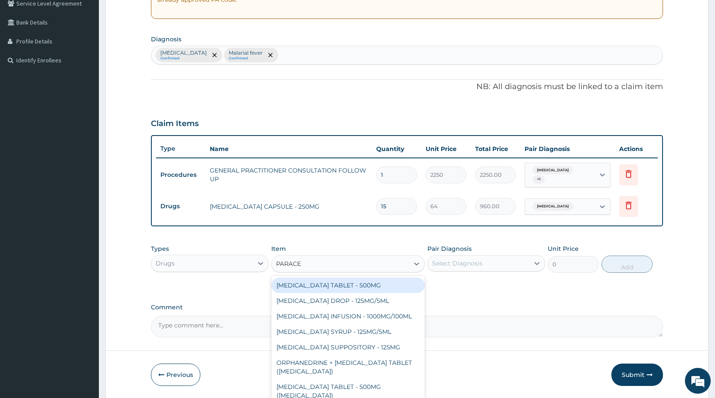
click at [373, 283] on div "PARACETAMOL TABLET - 500MG" at bounding box center [348, 284] width 154 height 15
type input "38.400000000000006"
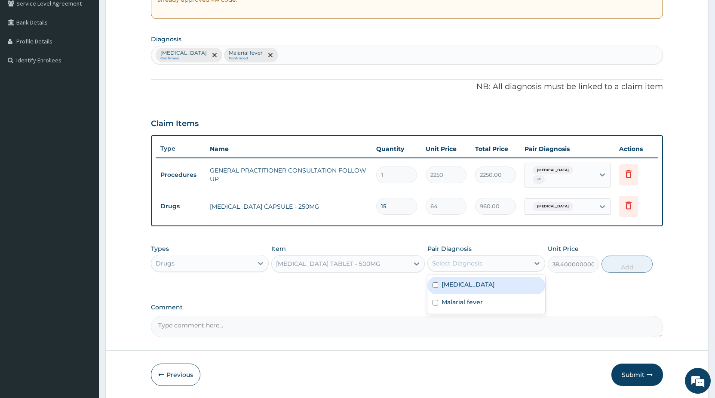
click at [457, 267] on div "Select Diagnosis" at bounding box center [478, 263] width 101 height 14
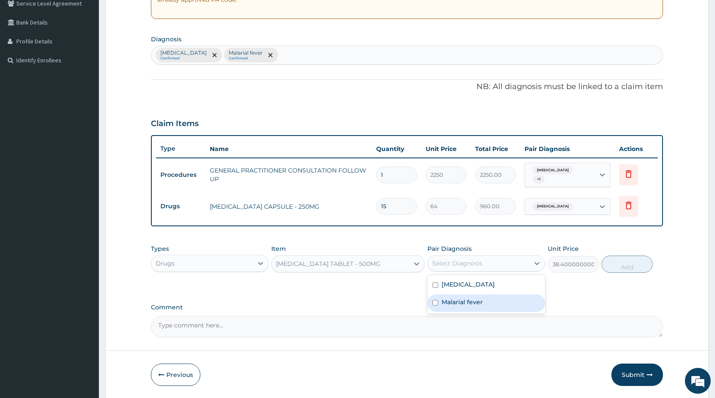
click at [457, 304] on label "Malarial fever" at bounding box center [462, 302] width 41 height 9
checkbox input "true"
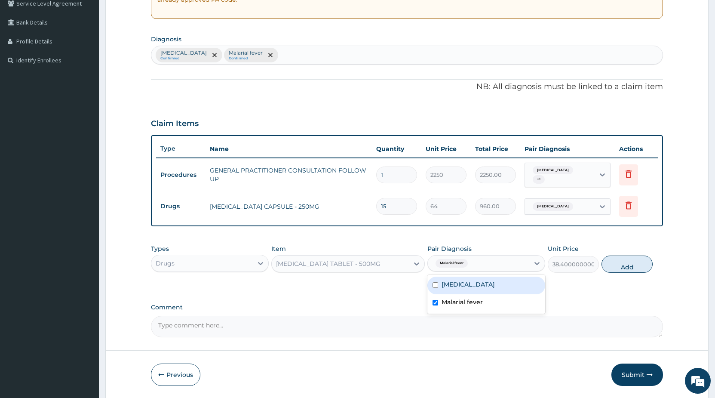
click at [465, 286] on label "[MEDICAL_DATA]" at bounding box center [468, 284] width 53 height 9
checkbox input "true"
click at [625, 266] on button "Add" at bounding box center [627, 263] width 51 height 17
type input "0"
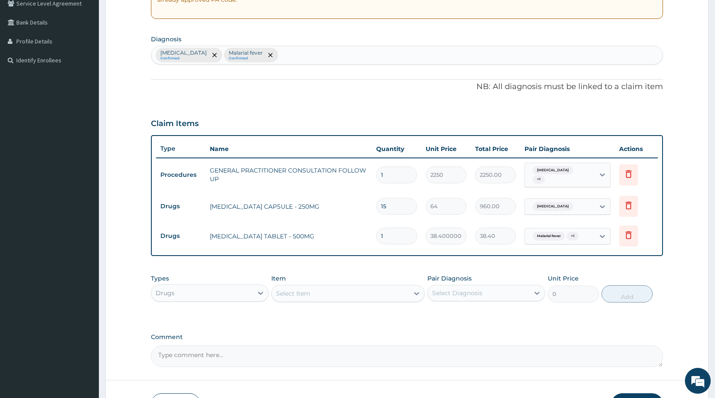
click at [385, 236] on input "1" at bounding box center [396, 235] width 41 height 17
type input "12"
type input "460.80"
type input "12"
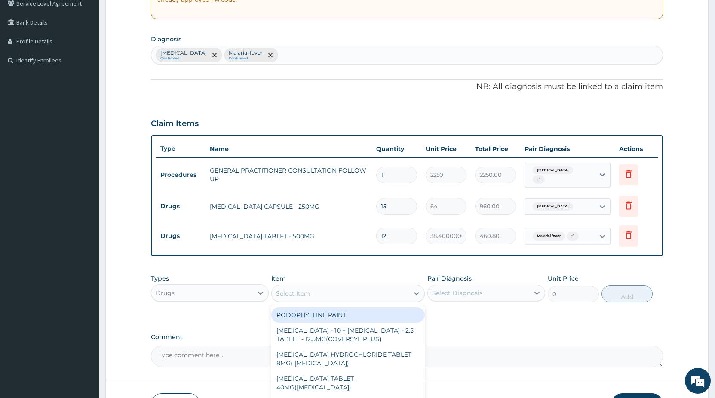
click at [332, 296] on div "Select Item" at bounding box center [340, 293] width 137 height 14
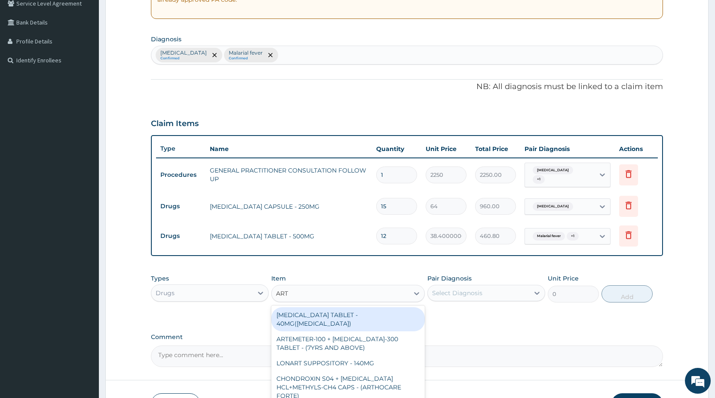
type input "ARTE"
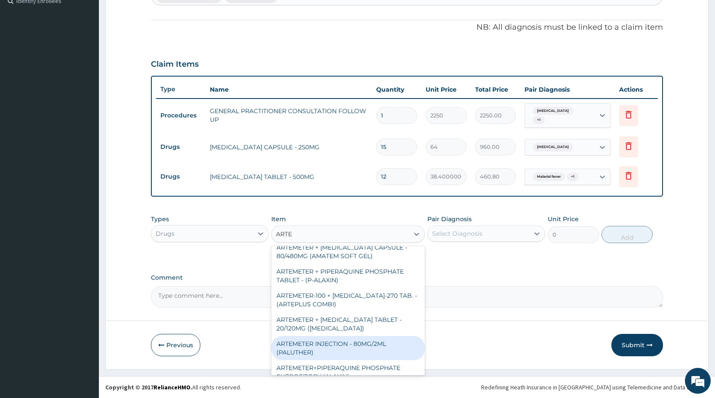
scroll to position [139, 0]
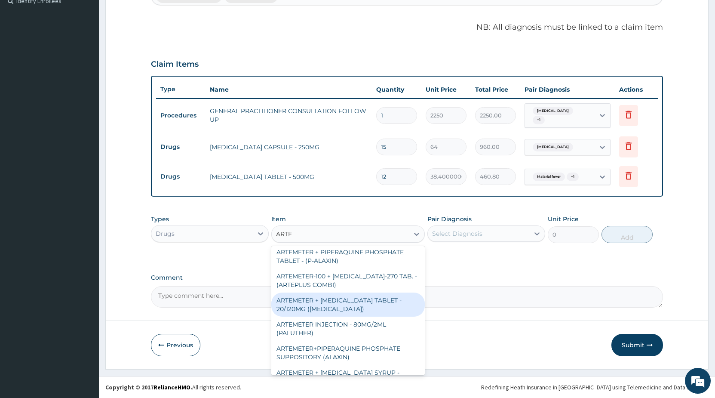
click at [365, 295] on div "ARTEMETER + [MEDICAL_DATA] TABLET - 20/120MG ([MEDICAL_DATA])" at bounding box center [348, 304] width 154 height 24
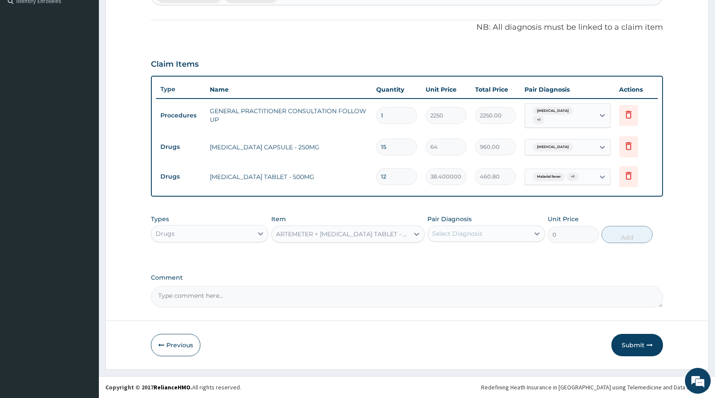
type input "240"
click at [450, 233] on div "Select Diagnosis" at bounding box center [457, 233] width 50 height 9
click at [452, 276] on label "Malarial fever" at bounding box center [462, 272] width 41 height 9
checkbox input "true"
click at [634, 232] on button "Add" at bounding box center [627, 234] width 51 height 17
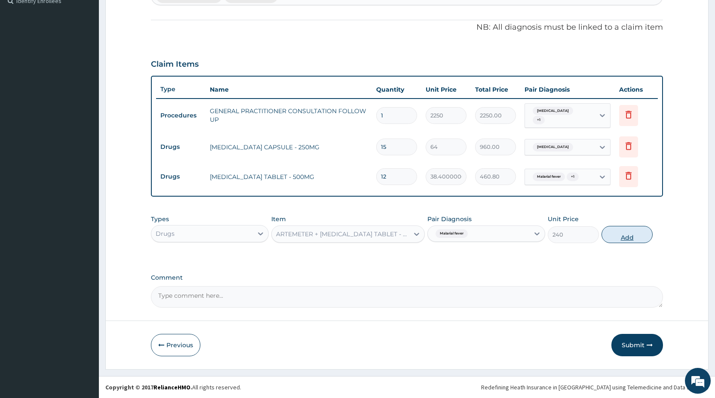
type input "0"
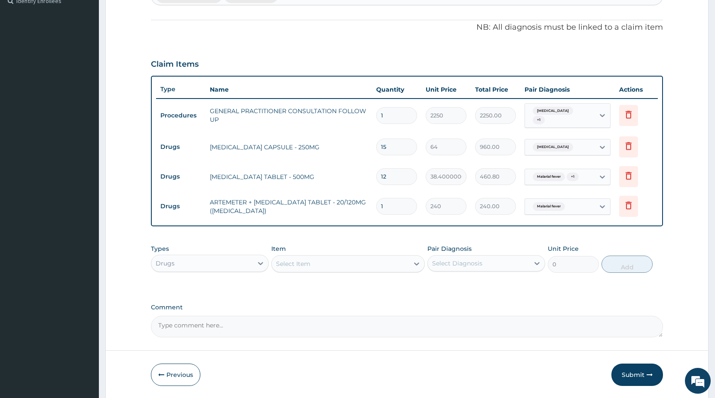
click at [399, 210] on input "1" at bounding box center [396, 206] width 41 height 17
type input "12"
type input "2880.00"
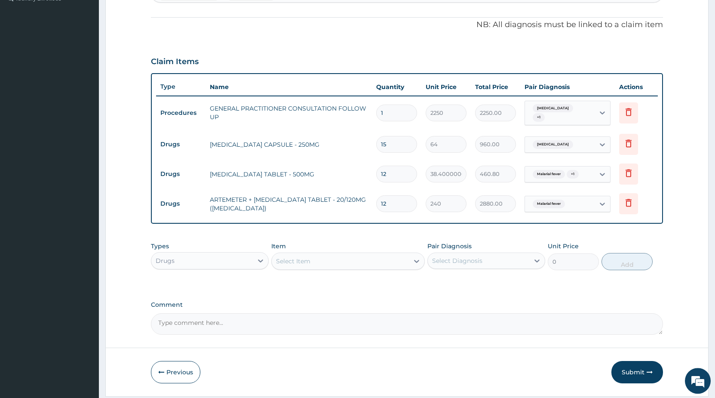
scroll to position [274, 0]
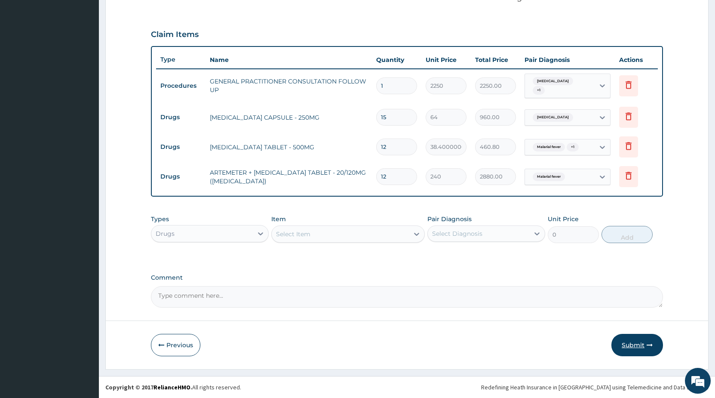
type input "12"
click at [632, 344] on button "Submit" at bounding box center [638, 345] width 52 height 22
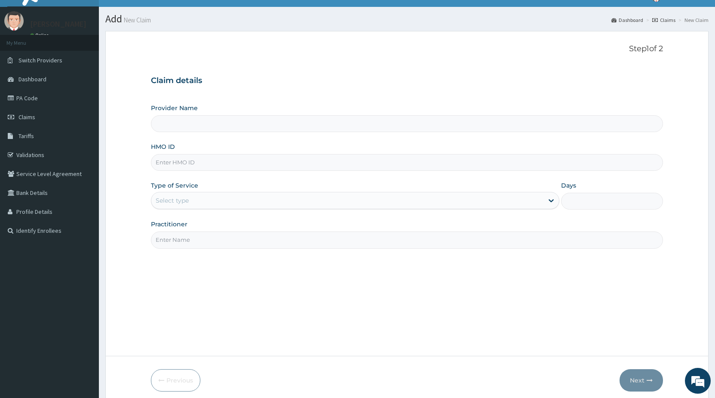
type input "STANDARD HOSPITAL"
click at [206, 166] on input "HMO ID" at bounding box center [407, 162] width 512 height 17
type input "MUL/10067/C"
click at [196, 199] on div "Select type" at bounding box center [347, 201] width 392 height 14
click at [206, 200] on div "Select type" at bounding box center [347, 201] width 392 height 14
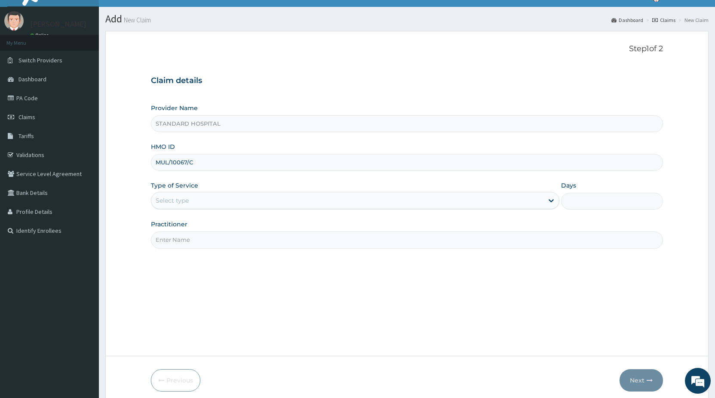
click at [206, 200] on div "Select type" at bounding box center [347, 201] width 392 height 14
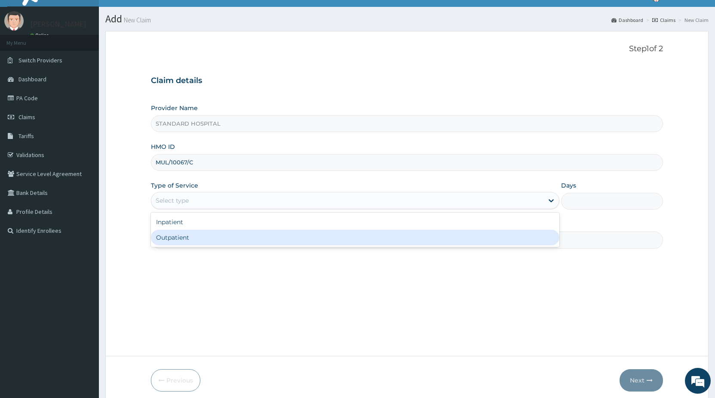
click at [202, 237] on div "Outpatient" at bounding box center [355, 237] width 408 height 15
type input "1"
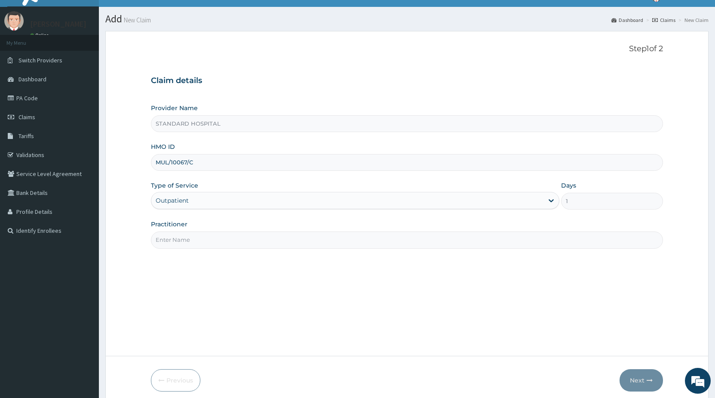
click at [206, 235] on input "Practitioner" at bounding box center [407, 239] width 512 height 17
type input "DR [PERSON_NAME]"
click at [639, 384] on button "Next" at bounding box center [641, 380] width 43 height 22
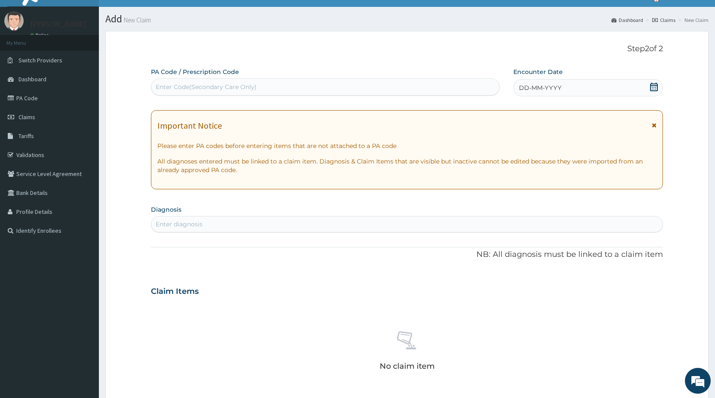
click at [653, 88] on icon at bounding box center [654, 87] width 9 height 9
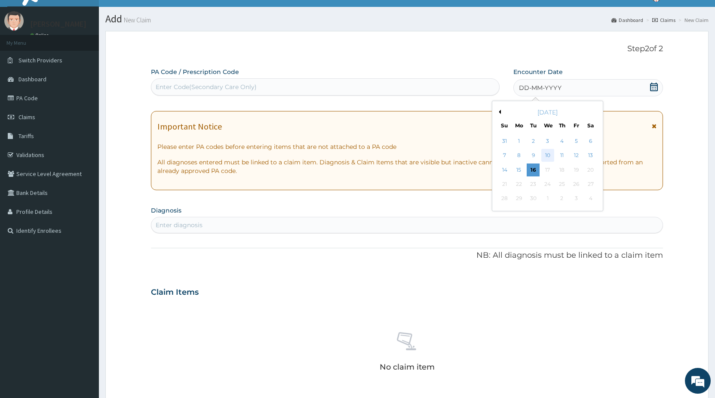
click at [547, 154] on div "10" at bounding box center [547, 155] width 13 height 13
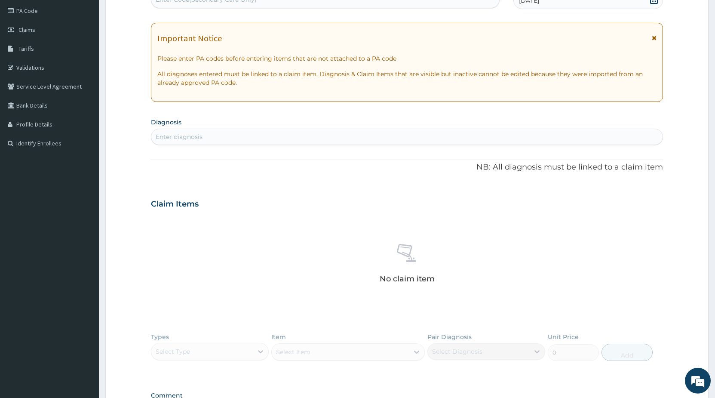
scroll to position [102, 0]
click at [295, 196] on div "Claim Items" at bounding box center [407, 202] width 512 height 22
click at [323, 138] on div "Enter diagnosis" at bounding box center [406, 136] width 511 height 14
type input "UPPER RES"
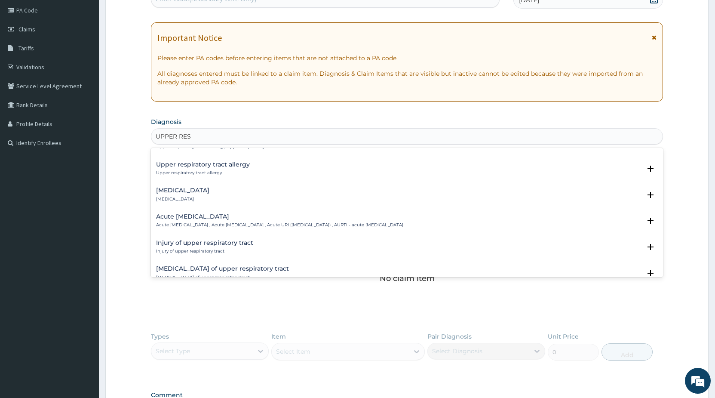
scroll to position [46, 0]
click at [255, 215] on h4 "Acute [MEDICAL_DATA]" at bounding box center [279, 214] width 247 height 6
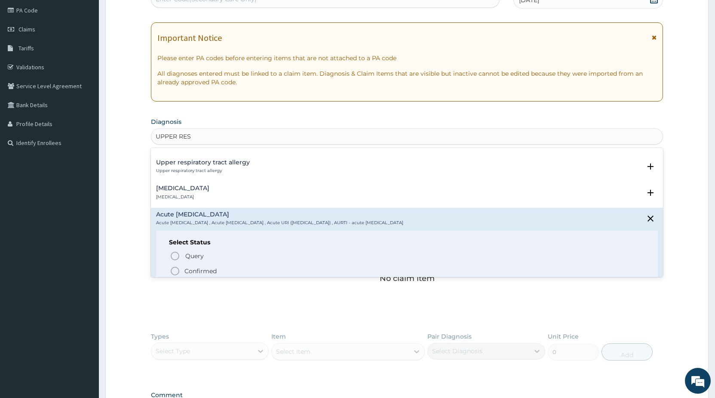
click at [184, 271] on span "Confirmed" at bounding box center [407, 271] width 475 height 10
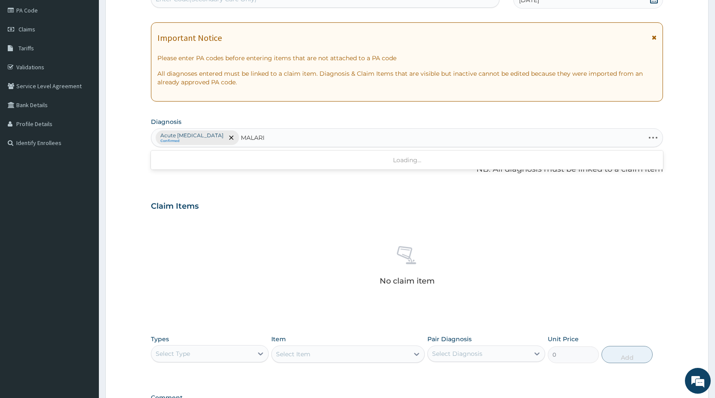
type input "[MEDICAL_DATA]"
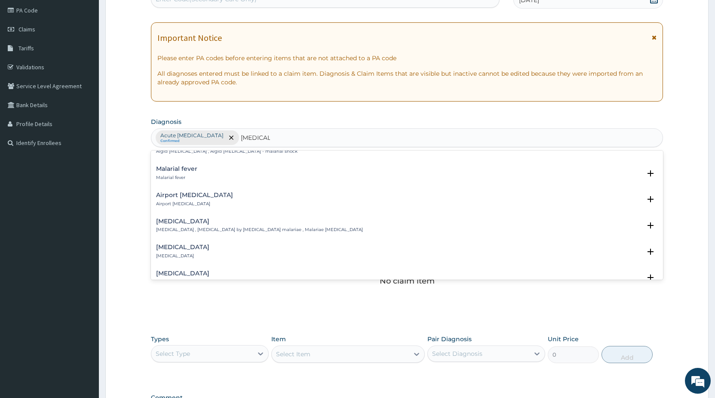
scroll to position [139, 0]
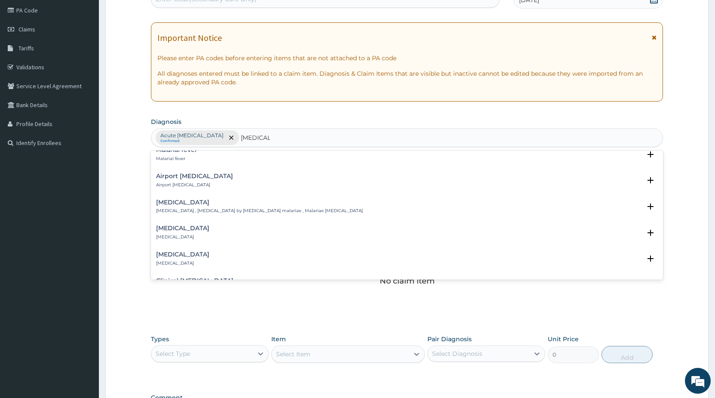
click at [177, 195] on div "Airport malaria Airport malaria Select Status Query Query covers suspected (?),…" at bounding box center [407, 182] width 512 height 26
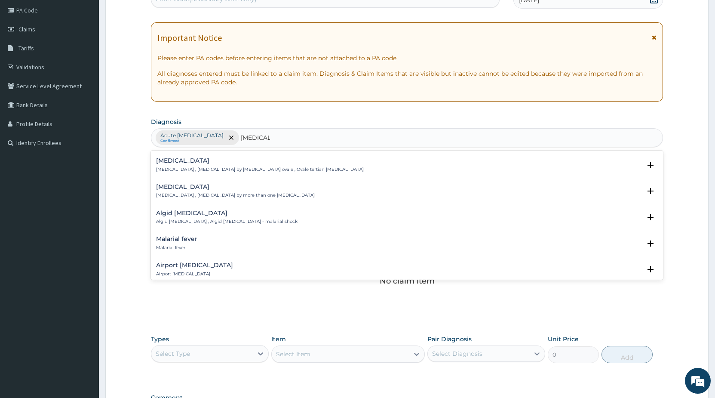
scroll to position [46, 0]
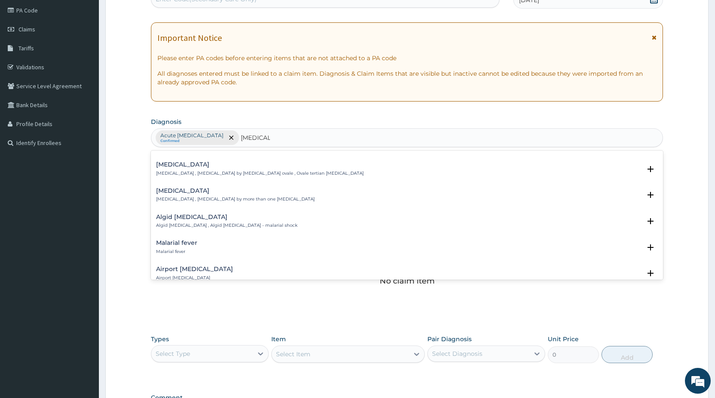
click at [189, 241] on h4 "Malarial fever" at bounding box center [176, 243] width 41 height 6
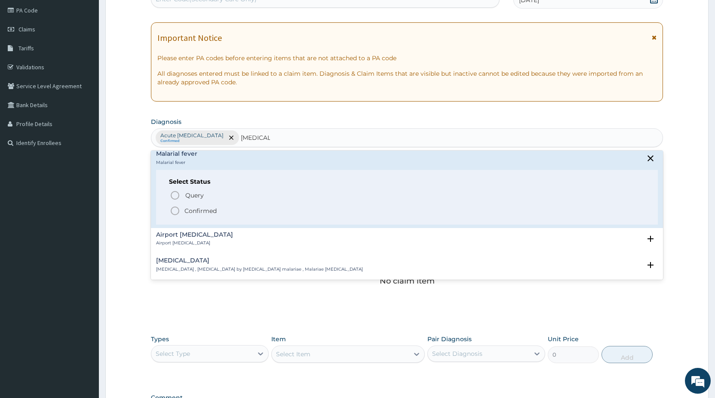
scroll to position [139, 0]
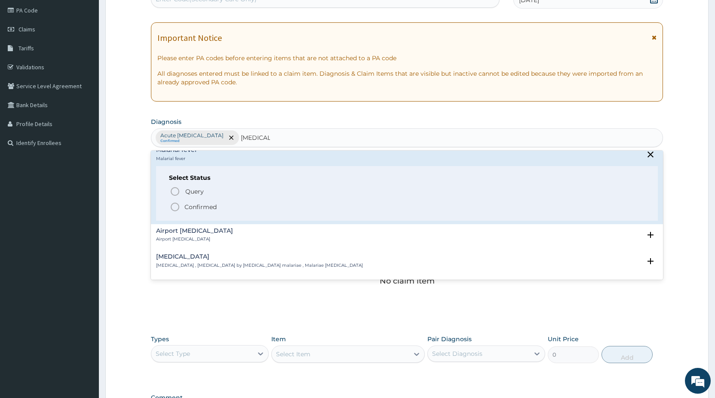
click at [179, 206] on icon "status option filled" at bounding box center [175, 207] width 10 height 10
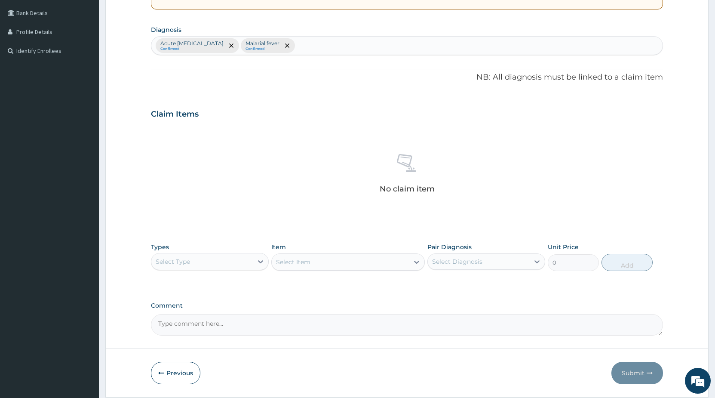
scroll to position [222, 0]
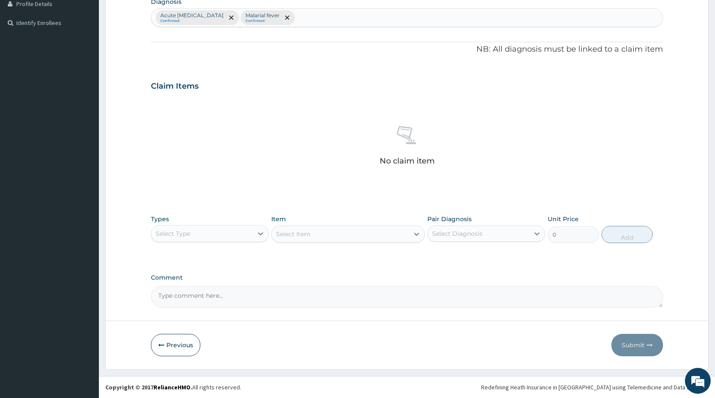
click at [226, 235] on div "Select Type" at bounding box center [201, 234] width 101 height 14
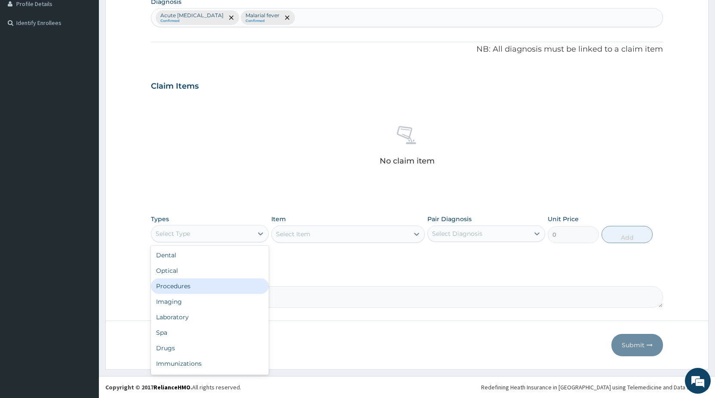
click at [177, 286] on div "Procedures" at bounding box center [210, 285] width 118 height 15
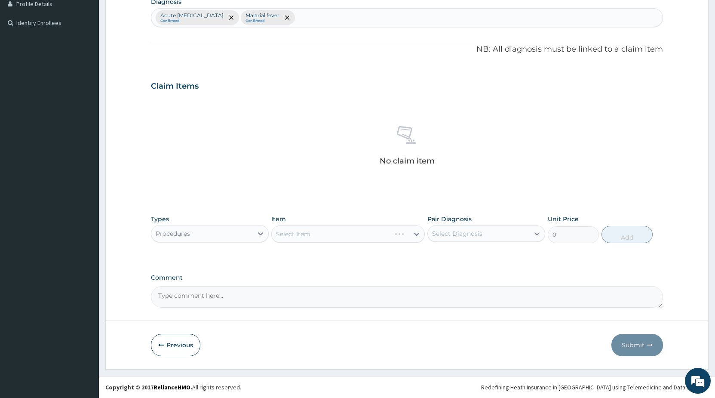
click at [292, 237] on div "Select Item" at bounding box center [348, 233] width 154 height 17
click at [299, 240] on div "Select Item" at bounding box center [348, 233] width 154 height 17
click at [299, 236] on div "Select Item" at bounding box center [348, 233] width 154 height 17
click at [318, 237] on div "Select Item" at bounding box center [340, 234] width 137 height 14
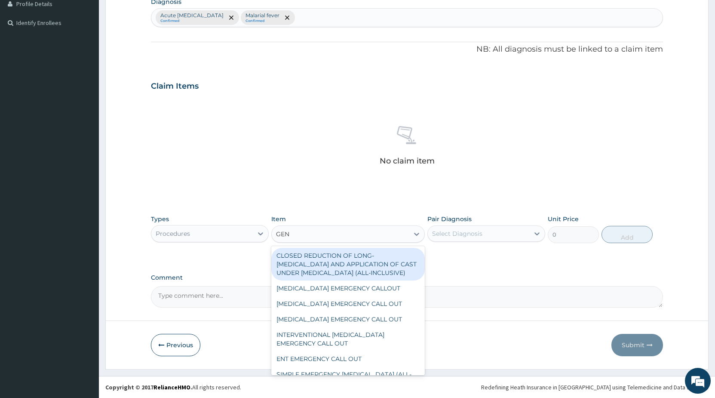
type input "GENE"
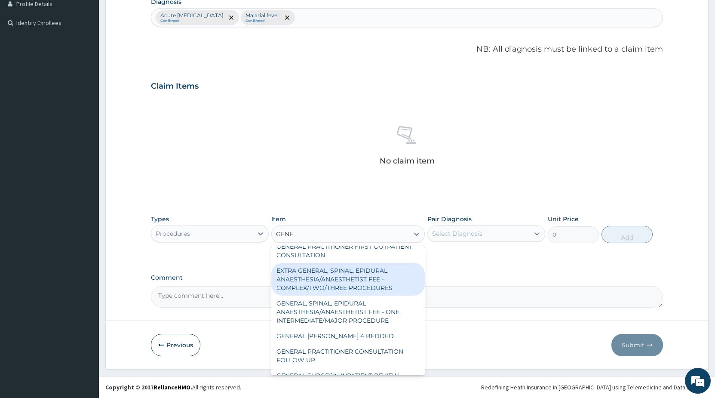
scroll to position [181, 0]
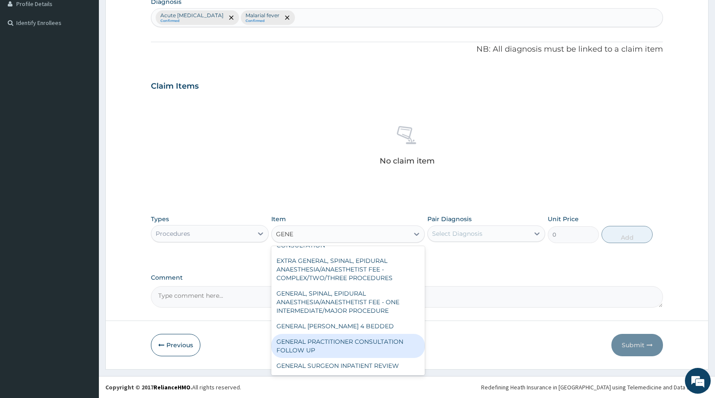
click at [337, 345] on div "GENERAL PRACTITIONER CONSULTATION FOLLOW UP" at bounding box center [348, 346] width 154 height 24
type input "2250"
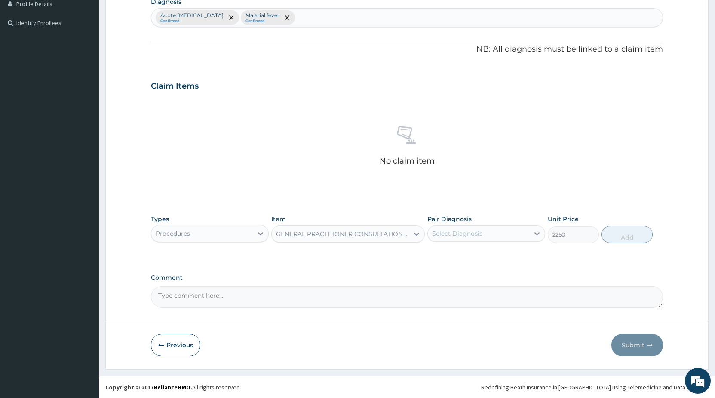
click at [458, 234] on div "Select Diagnosis" at bounding box center [457, 233] width 50 height 9
click at [456, 255] on label "Acute [MEDICAL_DATA]" at bounding box center [478, 254] width 73 height 9
checkbox input "true"
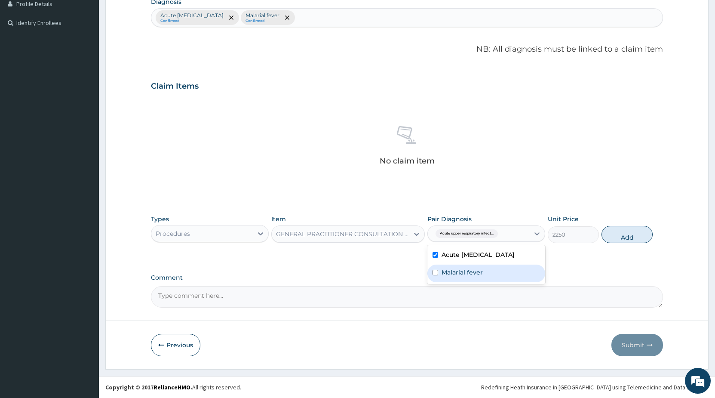
click at [452, 277] on label "Malarial fever" at bounding box center [462, 272] width 41 height 9
checkbox input "true"
click at [623, 236] on button "Add" at bounding box center [627, 234] width 51 height 17
type input "0"
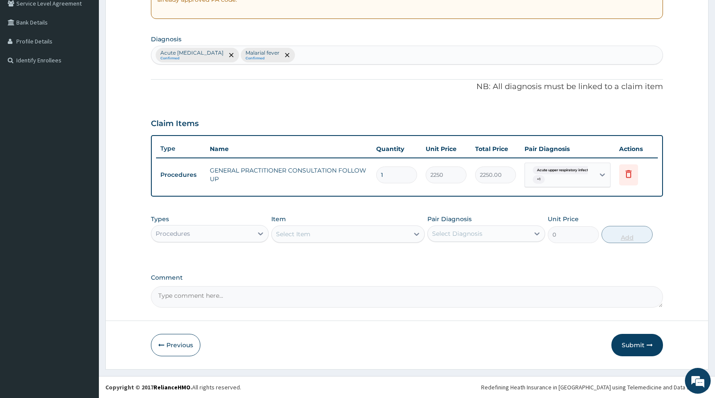
scroll to position [185, 0]
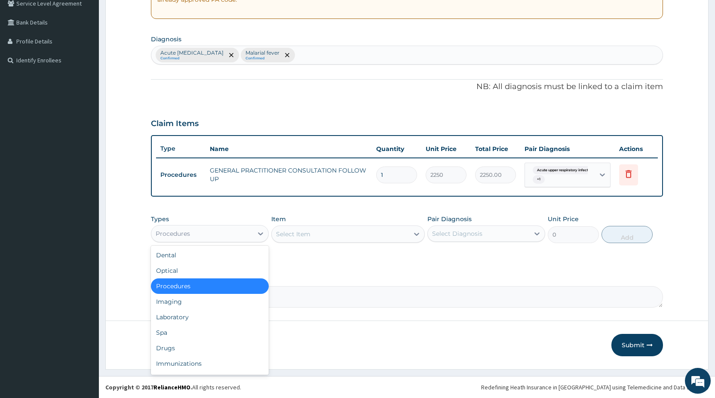
click at [227, 235] on div "Procedures" at bounding box center [201, 234] width 101 height 14
click at [172, 348] on div "Drugs" at bounding box center [210, 347] width 118 height 15
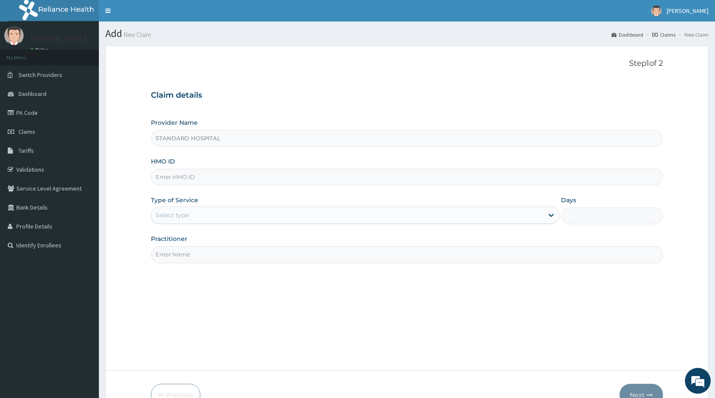
type input "STANDARD HOSPITAL"
click at [237, 181] on input "HMO ID" at bounding box center [407, 177] width 512 height 17
type input "MUL/10067/C"
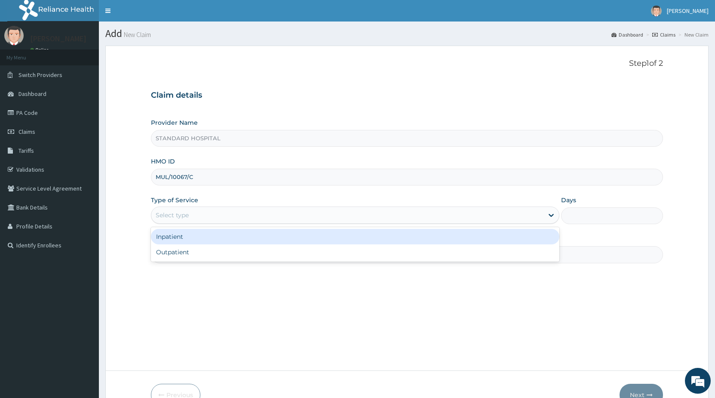
click at [224, 216] on div "Select type" at bounding box center [347, 215] width 392 height 14
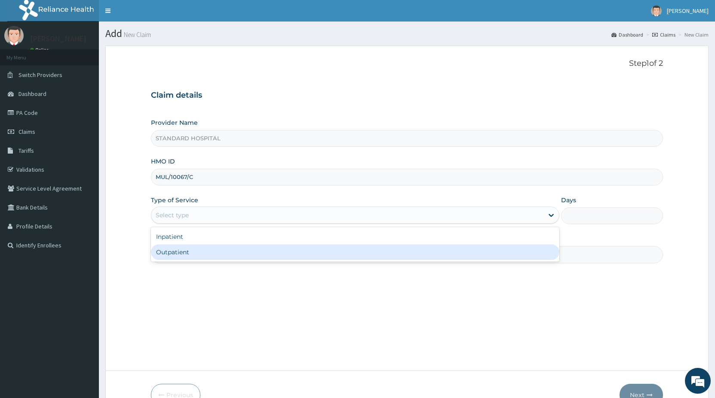
click at [209, 256] on div "Outpatient" at bounding box center [355, 251] width 408 height 15
type input "1"
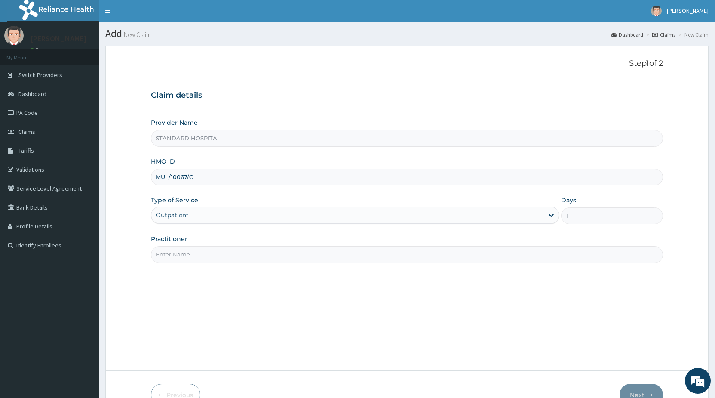
click at [209, 254] on input "Practitioner" at bounding box center [407, 254] width 512 height 17
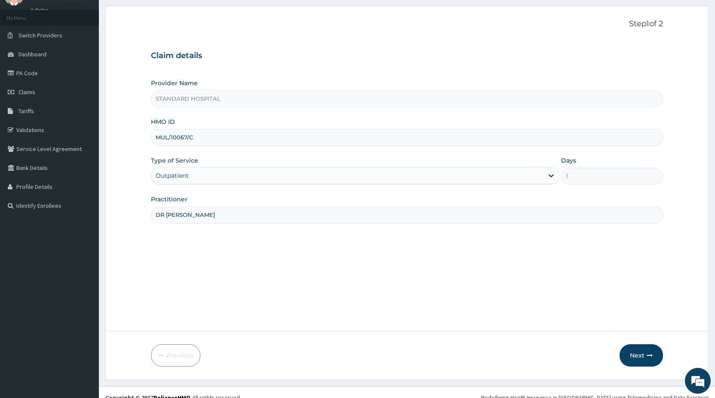
scroll to position [50, 0]
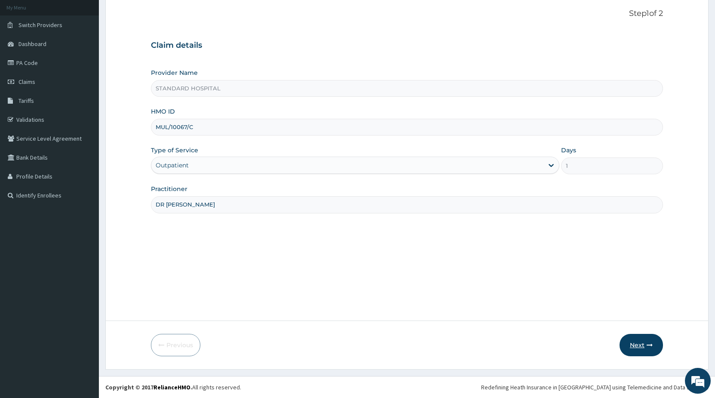
type input "DR [PERSON_NAME]"
click at [642, 345] on button "Next" at bounding box center [641, 345] width 43 height 22
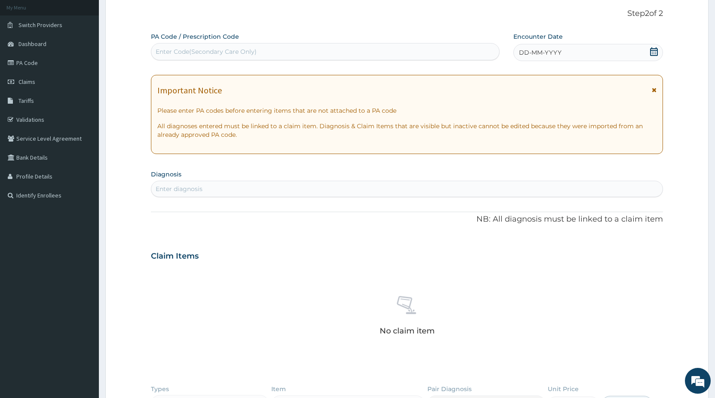
click at [653, 51] on icon at bounding box center [654, 51] width 8 height 9
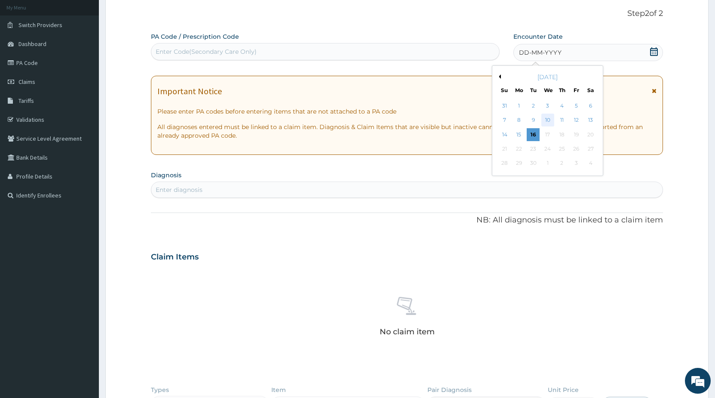
click at [551, 123] on div "10" at bounding box center [547, 120] width 13 height 13
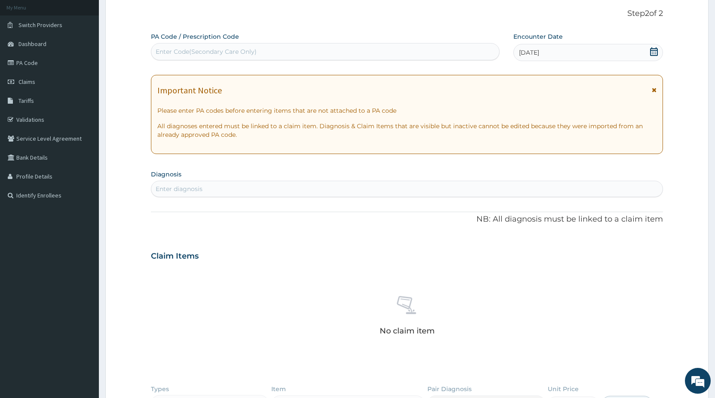
click at [197, 190] on div "Enter diagnosis" at bounding box center [179, 188] width 47 height 9
type input "UPPER RES"
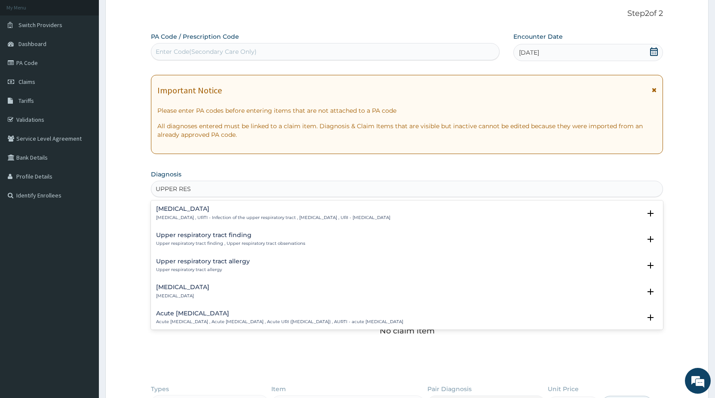
click at [226, 208] on h4 "[MEDICAL_DATA]" at bounding box center [273, 209] width 234 height 6
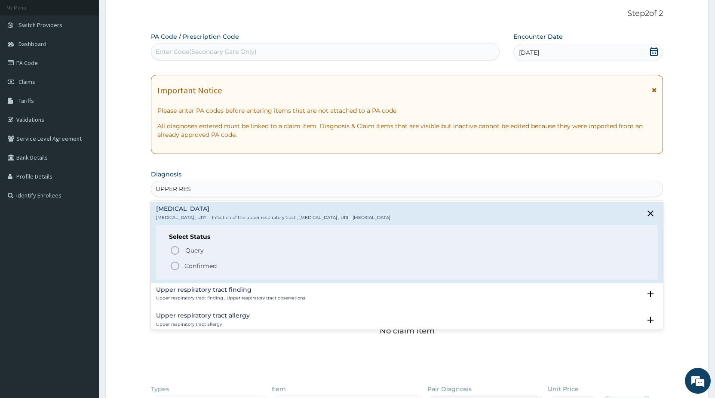
click at [178, 266] on icon "status option filled" at bounding box center [175, 266] width 10 height 10
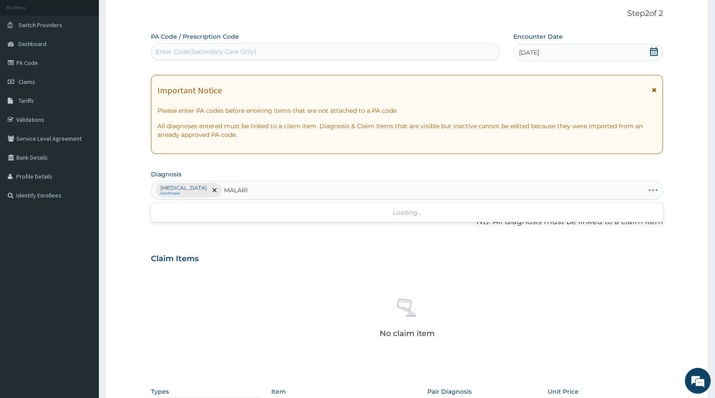
type input "[MEDICAL_DATA]"
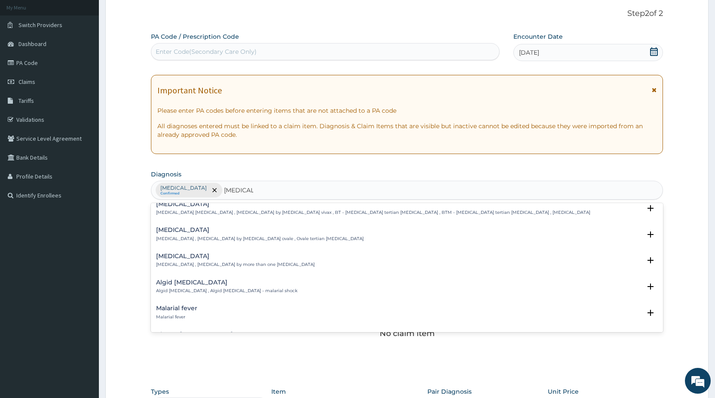
scroll to position [46, 0]
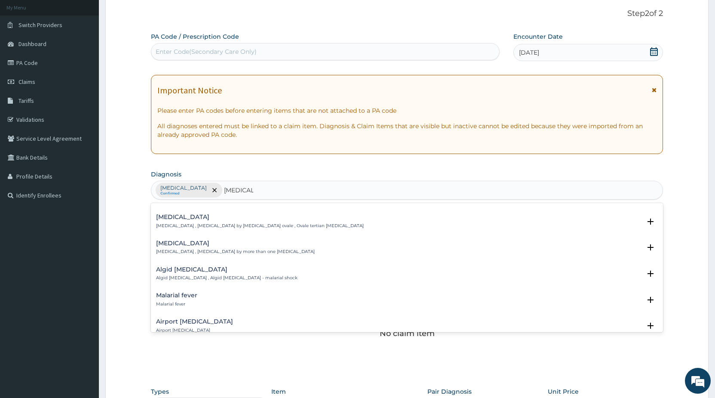
click at [193, 294] on h4 "Malarial fever" at bounding box center [176, 295] width 41 height 6
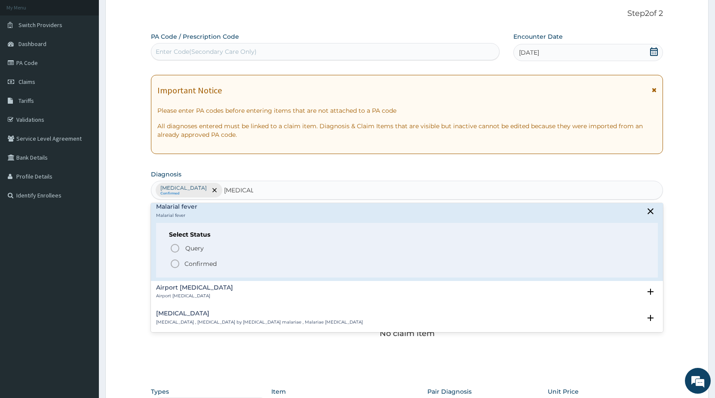
scroll to position [139, 0]
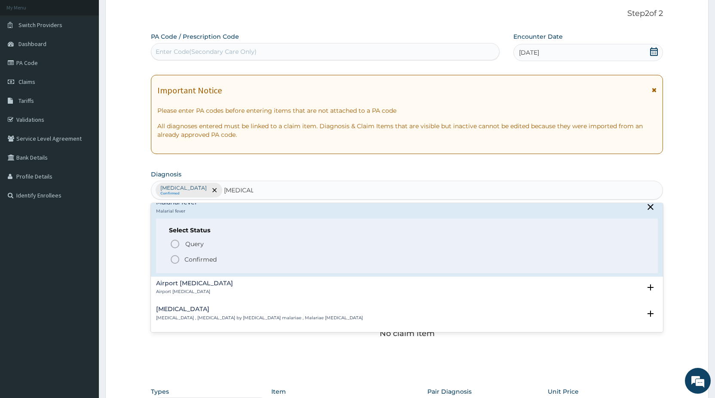
click at [176, 262] on icon "status option filled" at bounding box center [175, 259] width 10 height 10
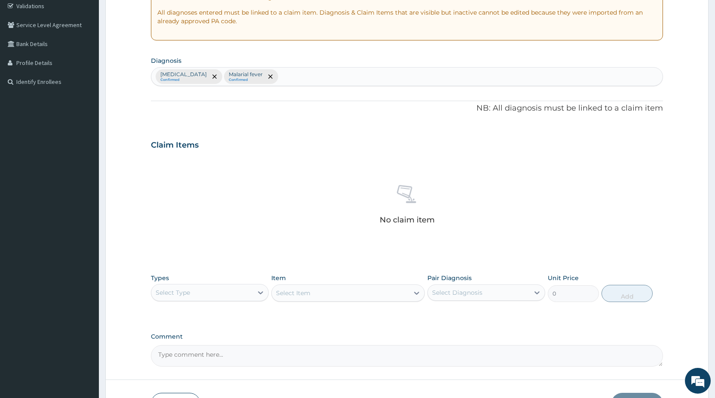
scroll to position [181, 0]
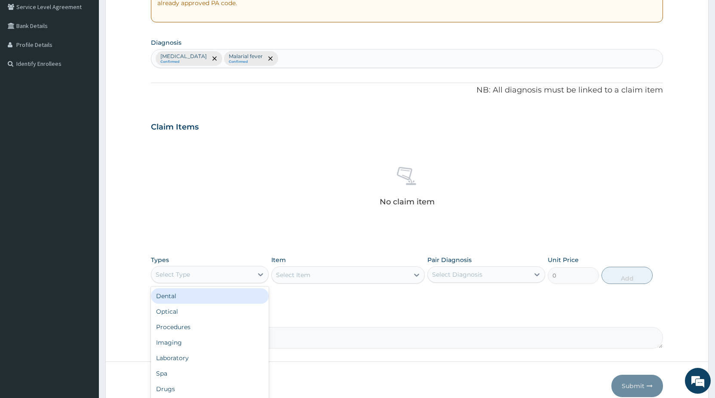
click at [198, 273] on div "Select Type" at bounding box center [201, 274] width 101 height 14
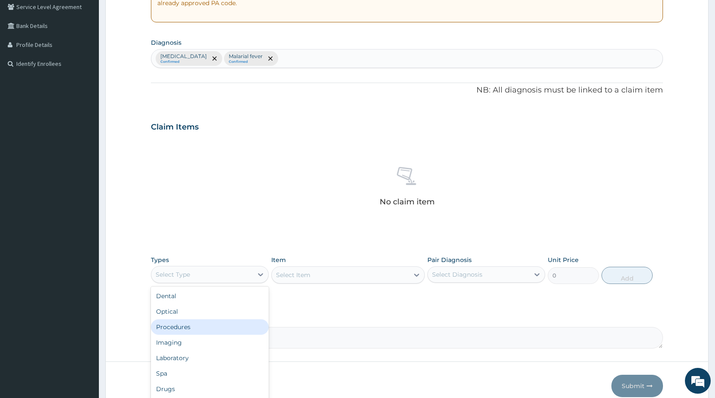
click at [178, 329] on div "Procedures" at bounding box center [210, 326] width 118 height 15
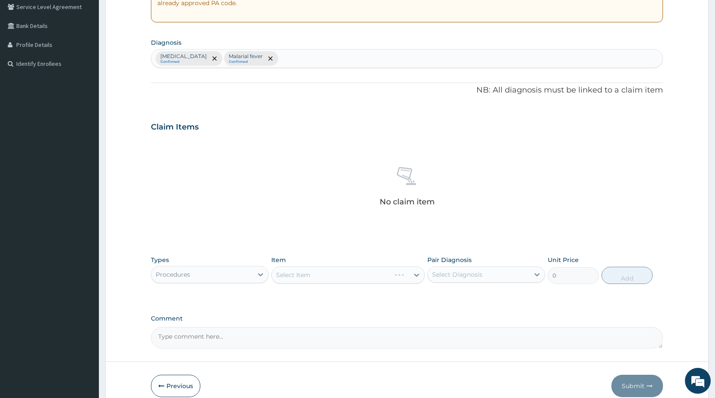
click at [292, 280] on div "Select Item" at bounding box center [348, 274] width 154 height 17
click at [295, 279] on div "Select Item" at bounding box center [348, 274] width 154 height 17
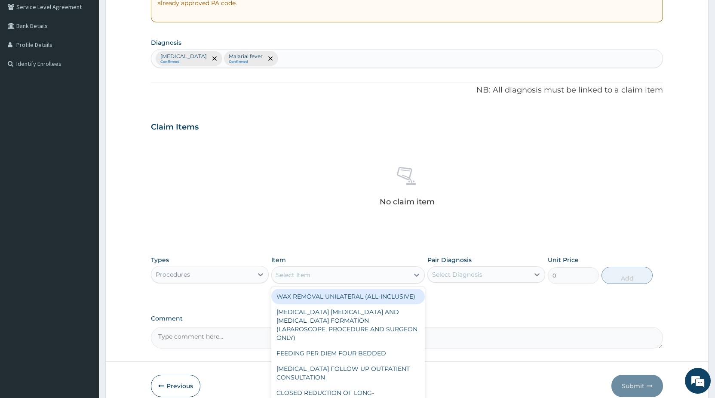
click at [301, 278] on div "Select Item" at bounding box center [293, 274] width 34 height 9
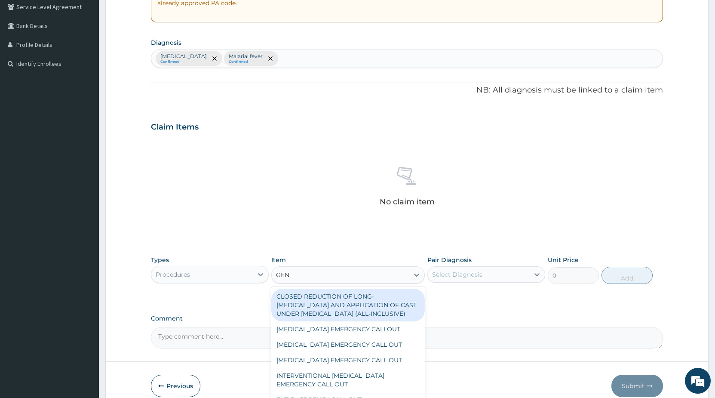
type input "GENE"
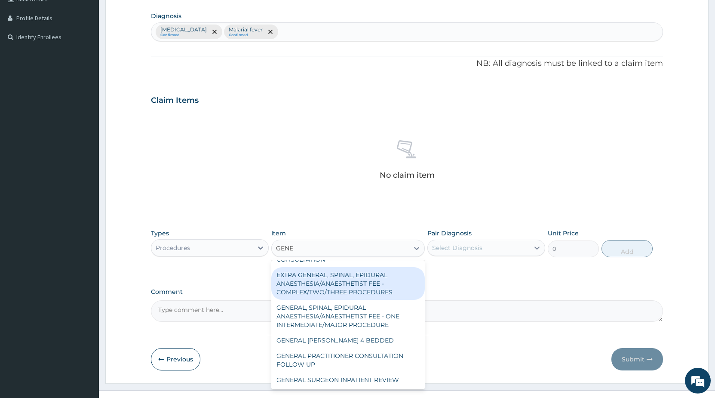
scroll to position [222, 0]
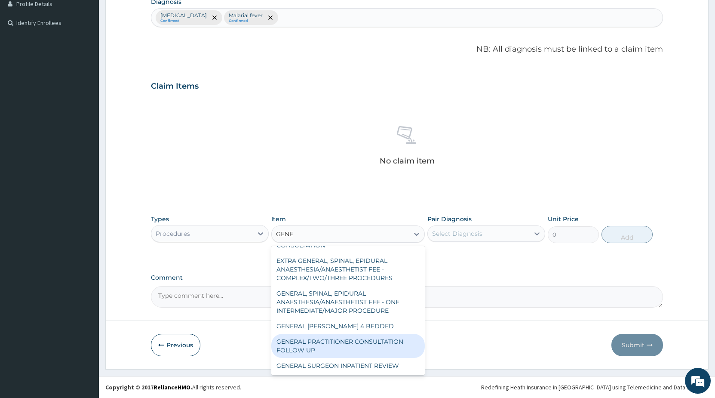
click at [356, 345] on div "GENERAL PRACTITIONER CONSULTATION FOLLOW UP" at bounding box center [348, 346] width 154 height 24
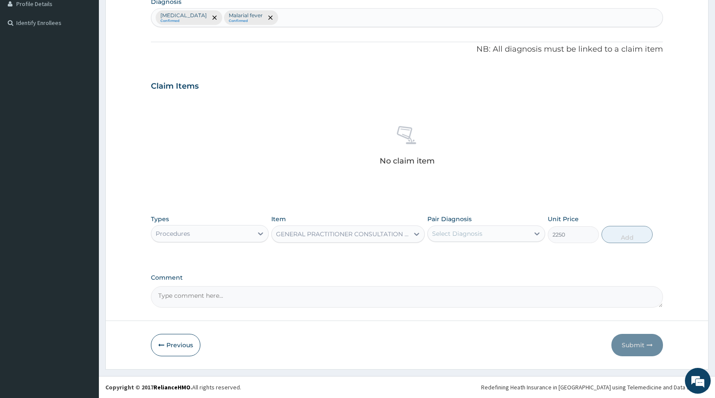
type input "2250"
click at [487, 239] on div "Select Diagnosis" at bounding box center [478, 234] width 101 height 14
click at [483, 254] on label "[MEDICAL_DATA]" at bounding box center [468, 254] width 53 height 9
checkbox input "true"
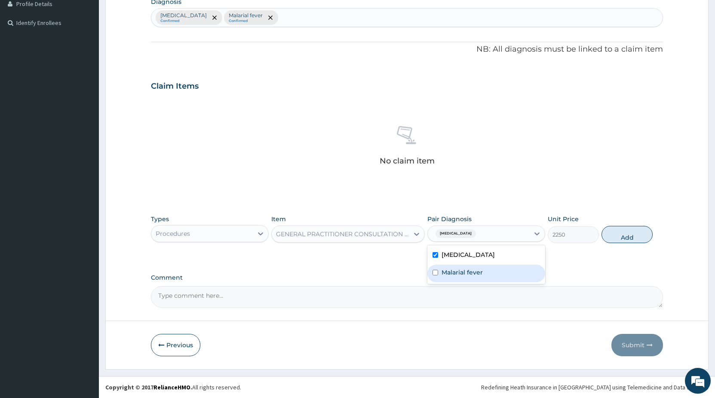
click at [475, 271] on label "Malarial fever" at bounding box center [462, 272] width 41 height 9
checkbox input "true"
click at [633, 237] on button "Add" at bounding box center [627, 234] width 51 height 17
type input "0"
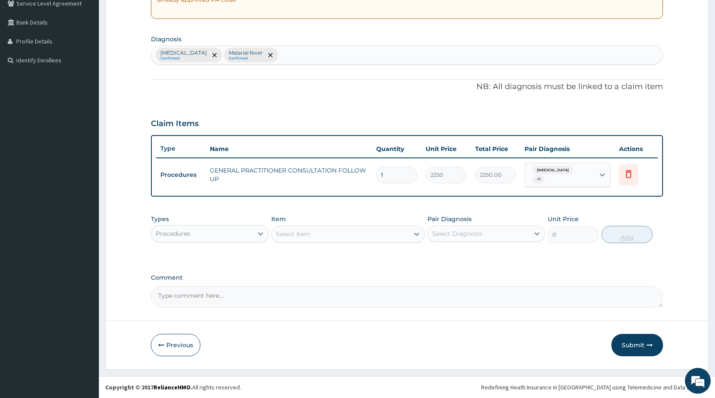
scroll to position [185, 0]
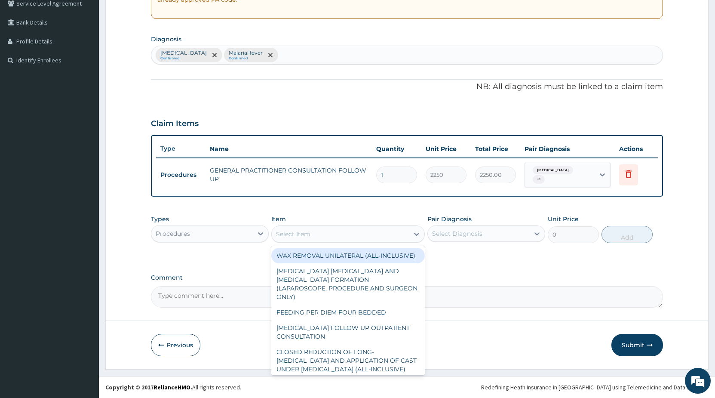
click at [302, 231] on div "Select Item" at bounding box center [293, 234] width 34 height 9
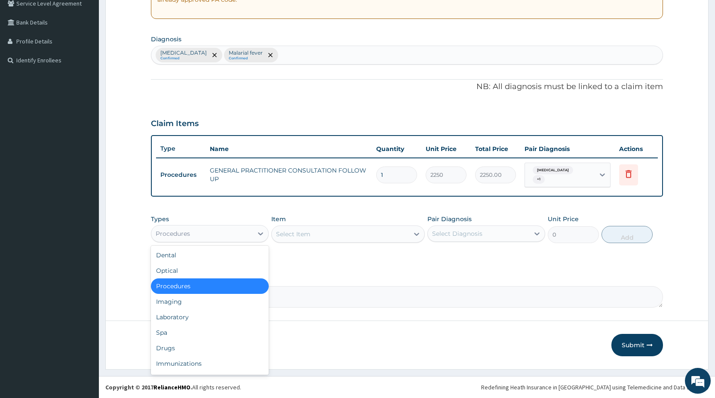
click at [205, 238] on div "Procedures" at bounding box center [201, 234] width 101 height 14
click at [166, 349] on div "Drugs" at bounding box center [210, 347] width 118 height 15
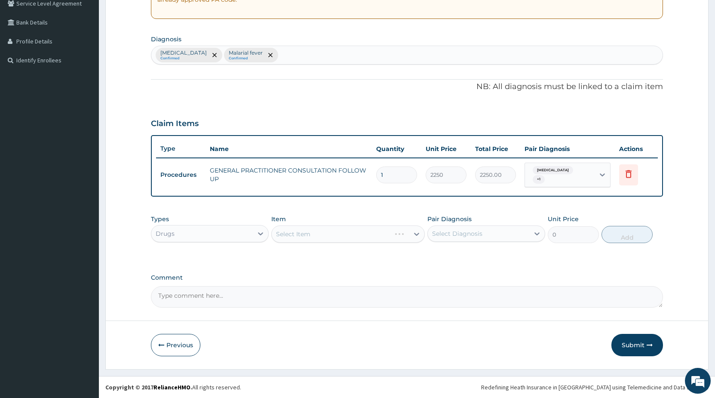
click at [318, 237] on div "Select Item" at bounding box center [348, 233] width 154 height 17
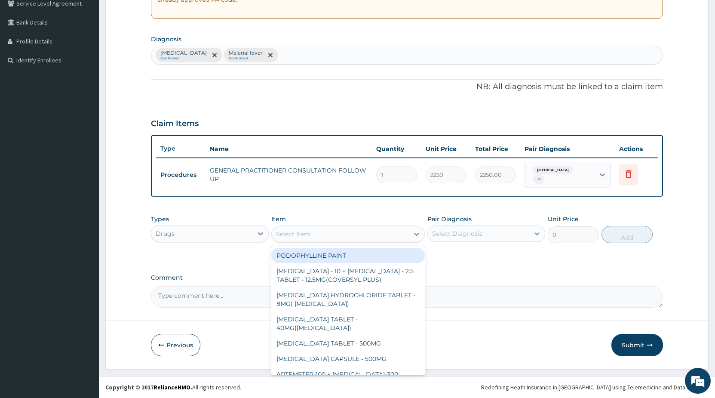
click at [375, 237] on div "Select Item" at bounding box center [340, 234] width 137 height 14
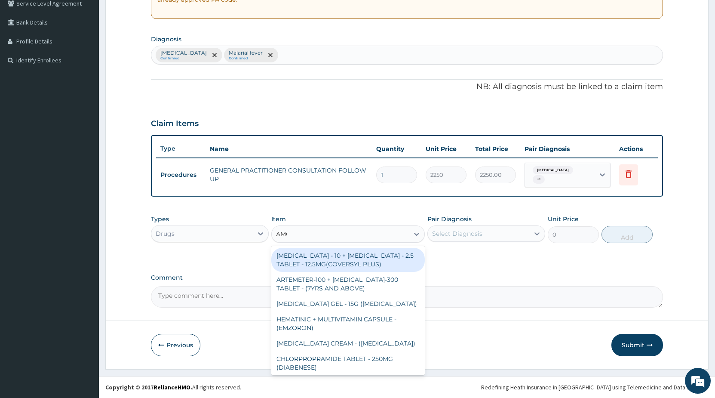
type input "AMOX"
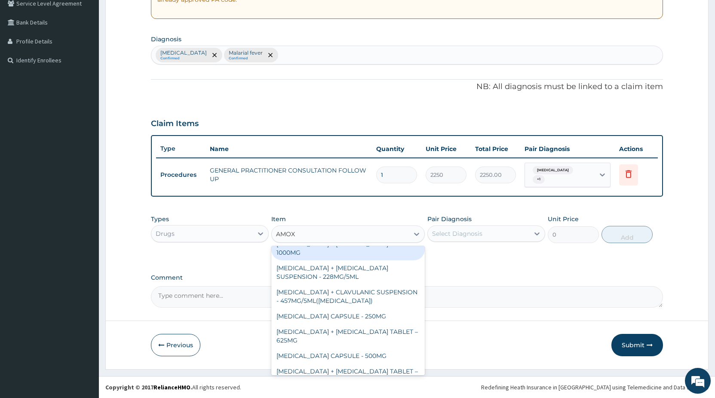
scroll to position [139, 0]
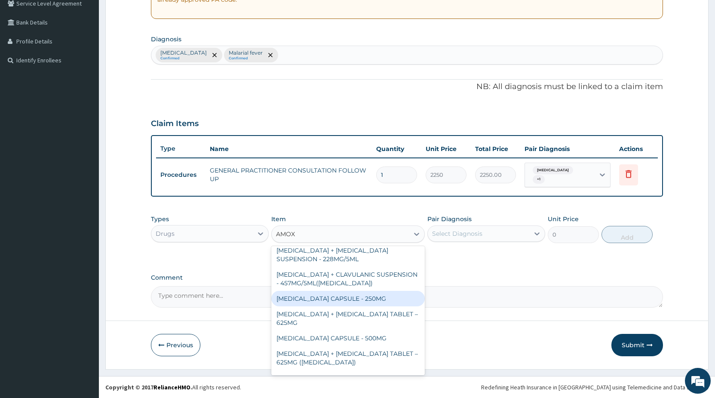
click at [375, 298] on div "AMOXICILLIN CAPSULE - 250MG" at bounding box center [348, 298] width 154 height 15
type input "64"
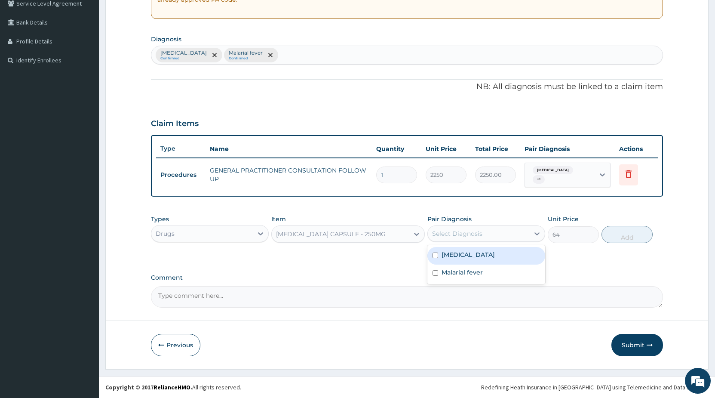
click at [474, 235] on div "Select Diagnosis" at bounding box center [457, 233] width 50 height 9
click at [465, 258] on label "Upper respiratory infection" at bounding box center [468, 254] width 53 height 9
checkbox input "true"
click at [621, 236] on button "Add" at bounding box center [627, 234] width 51 height 17
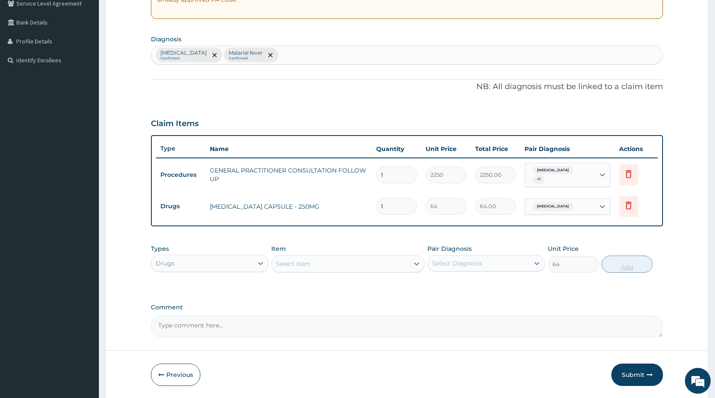
type input "0"
click at [307, 265] on div "Select Item" at bounding box center [293, 263] width 34 height 9
click at [388, 209] on input "1" at bounding box center [396, 206] width 41 height 17
type input "15"
type input "960.00"
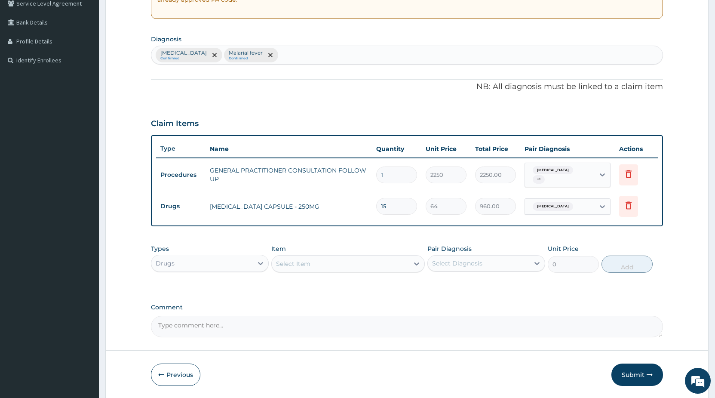
type input "15"
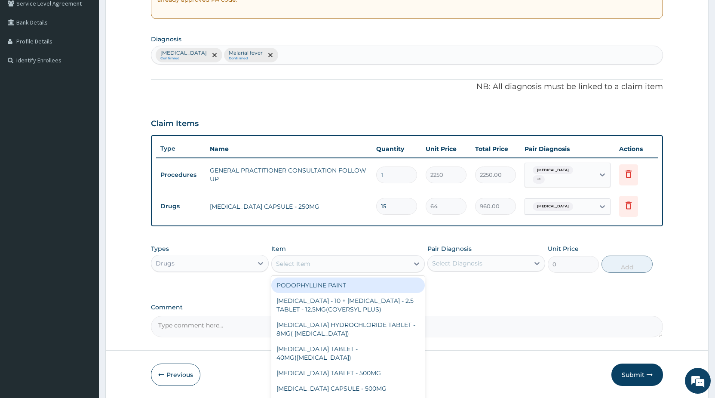
click at [333, 261] on div "Select Item" at bounding box center [340, 264] width 137 height 14
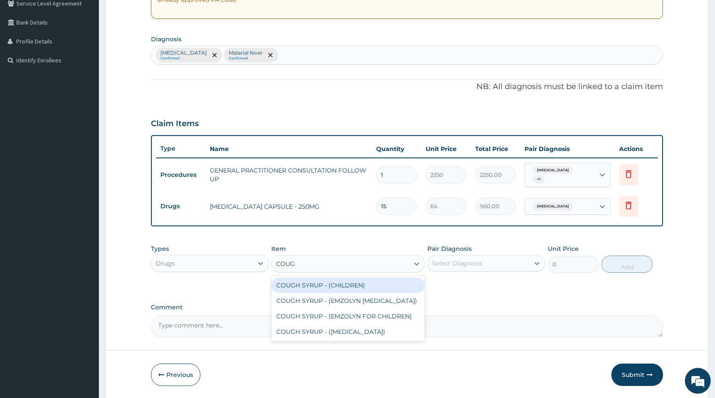
type input "COUGH"
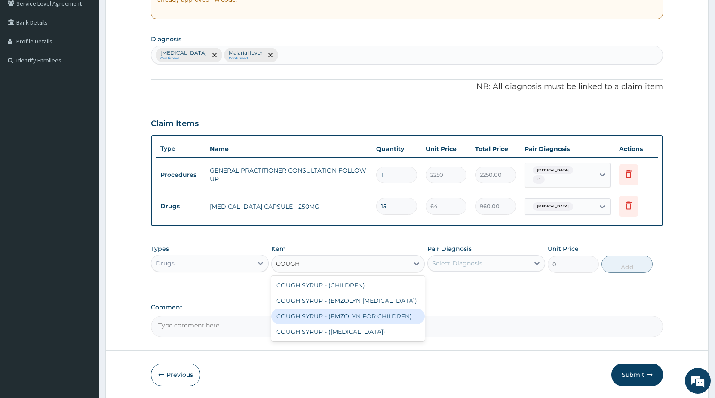
click at [358, 313] on div "COUGH SYRUP - (EMZOLYN FOR CHILDREN)" at bounding box center [348, 315] width 154 height 15
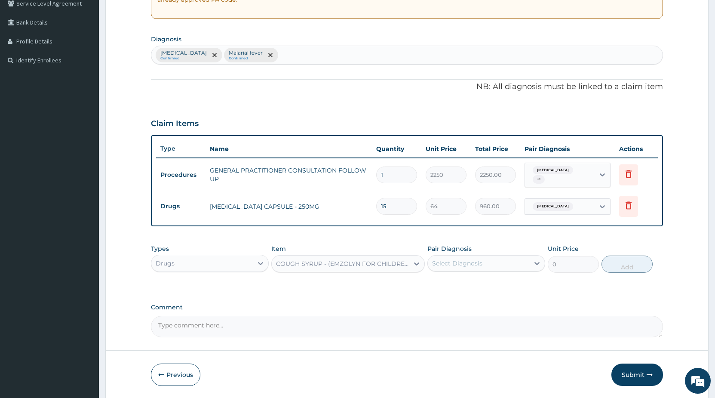
type input "1280"
click at [458, 261] on div "Select Diagnosis" at bounding box center [457, 263] width 50 height 9
click at [455, 289] on label "Upper respiratory infection" at bounding box center [468, 284] width 53 height 9
checkbox input "true"
click at [636, 270] on button "Add" at bounding box center [627, 263] width 51 height 17
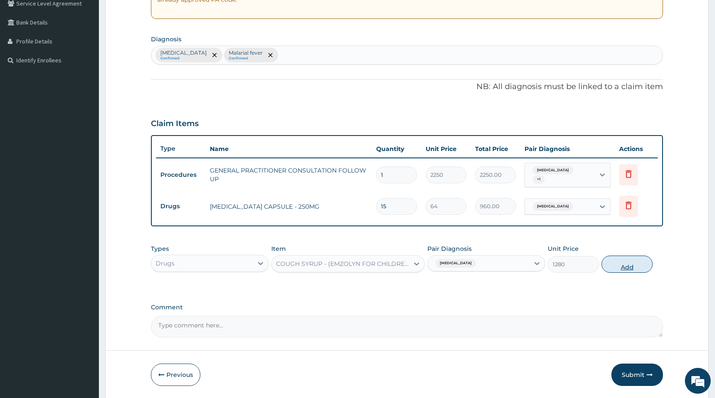
type input "0"
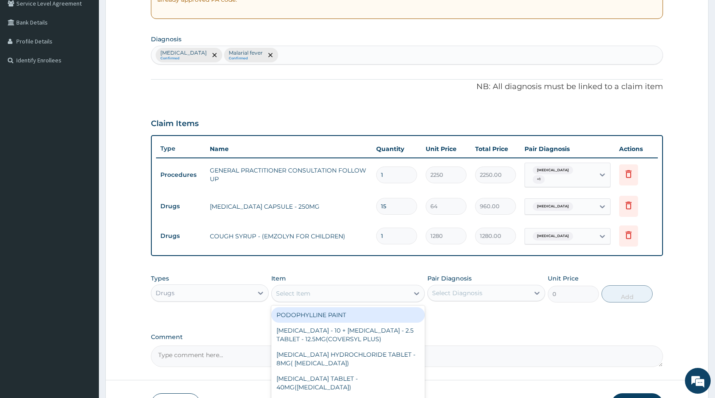
click at [300, 293] on div "Select Item" at bounding box center [293, 293] width 34 height 9
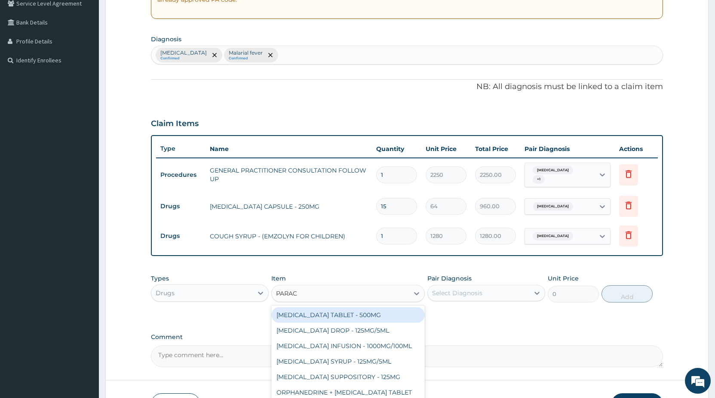
type input "PARACE"
click at [373, 313] on div "PARACETAMOL TABLET - 500MG" at bounding box center [348, 314] width 154 height 15
type input "38.400000000000006"
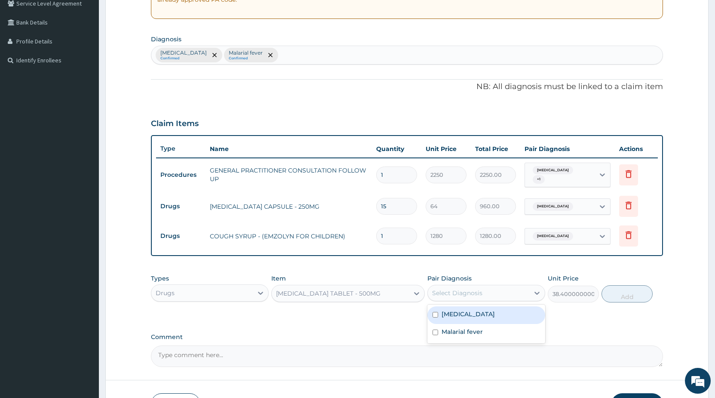
click at [438, 292] on div "Select Diagnosis" at bounding box center [457, 293] width 50 height 9
click at [448, 316] on label "Upper respiratory infection" at bounding box center [468, 314] width 53 height 9
checkbox input "true"
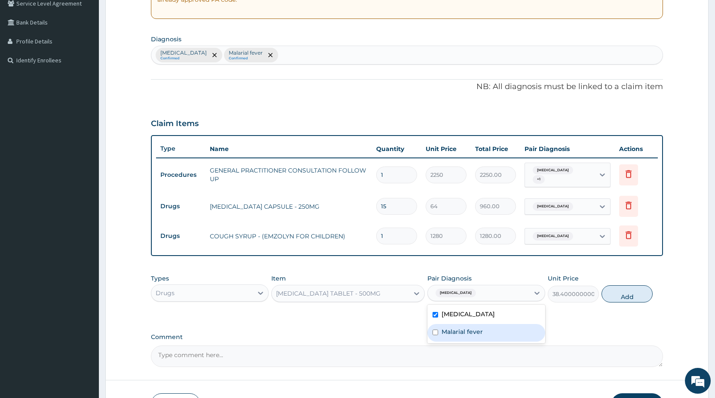
click at [446, 332] on label "Malarial fever" at bounding box center [462, 331] width 41 height 9
checkbox input "true"
click at [631, 298] on button "Add" at bounding box center [627, 293] width 51 height 17
type input "0"
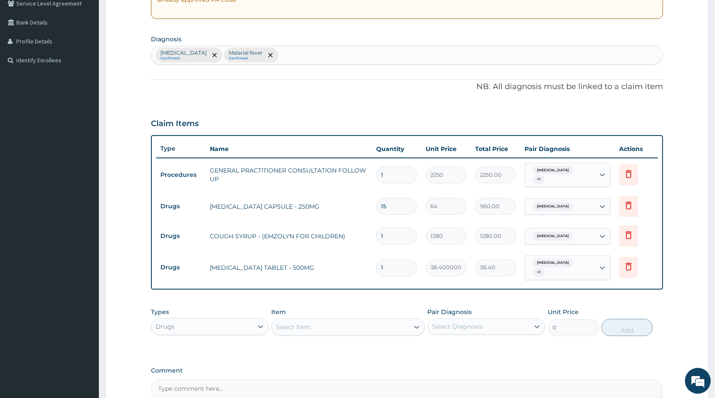
click at [400, 264] on input "1" at bounding box center [396, 267] width 41 height 17
type input "12"
type input "460.80"
type input "12"
click at [283, 326] on div "Select Item" at bounding box center [293, 327] width 34 height 9
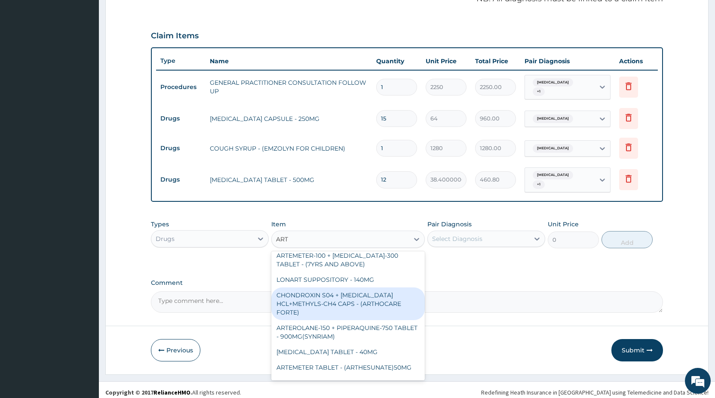
scroll to position [46, 0]
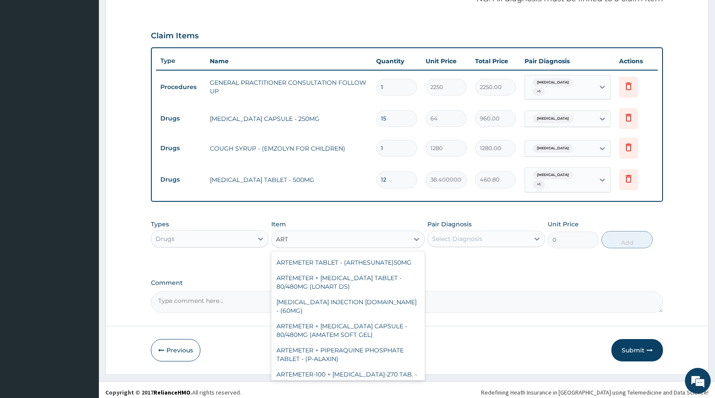
type input "ARTE"
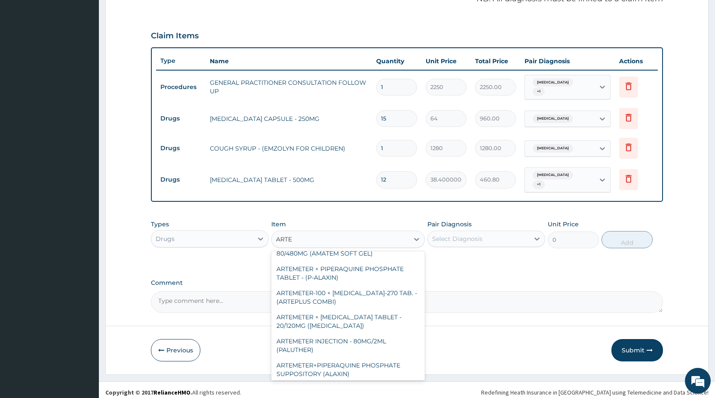
scroll to position [114, 0]
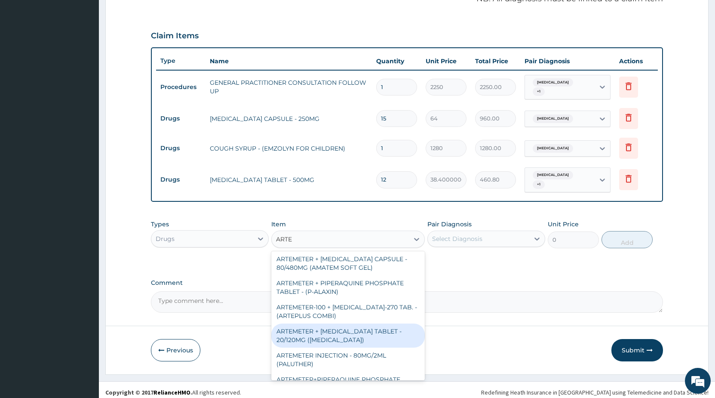
click at [390, 323] on div "ARTEMETER + [MEDICAL_DATA] TABLET - 20/120MG ([MEDICAL_DATA])" at bounding box center [348, 335] width 154 height 24
type input "240"
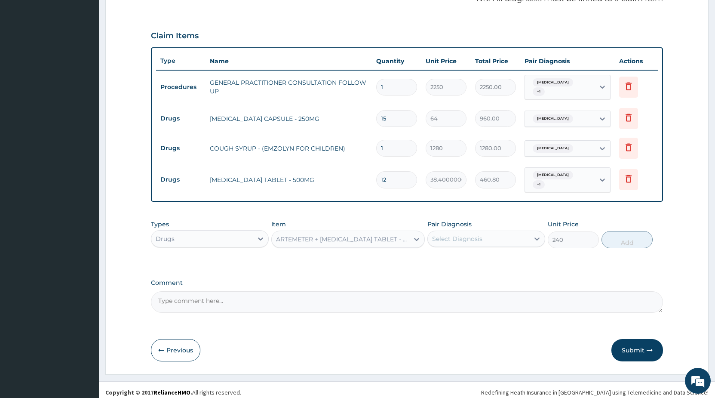
click at [458, 239] on div "Select Diagnosis" at bounding box center [457, 238] width 50 height 9
click at [464, 274] on label "Malarial fever" at bounding box center [462, 277] width 41 height 9
checkbox input "true"
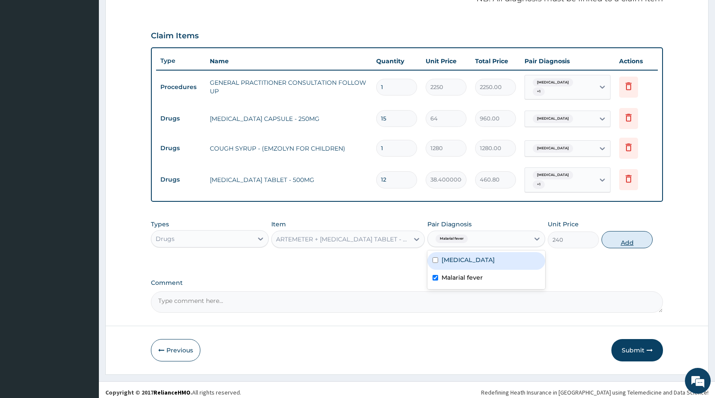
click at [621, 241] on button "Add" at bounding box center [627, 239] width 51 height 17
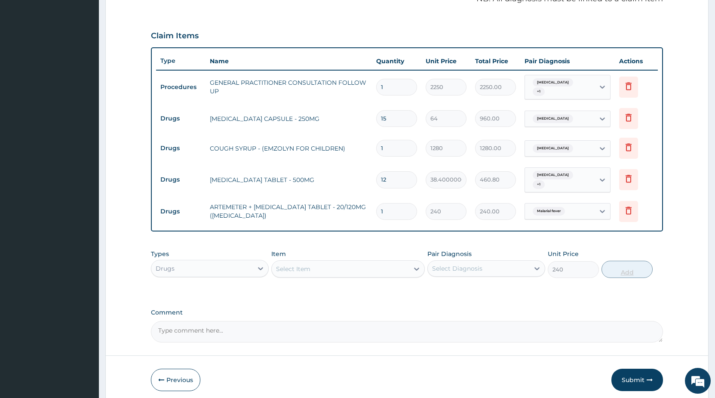
type input "0"
type input "12"
type input "2880.00"
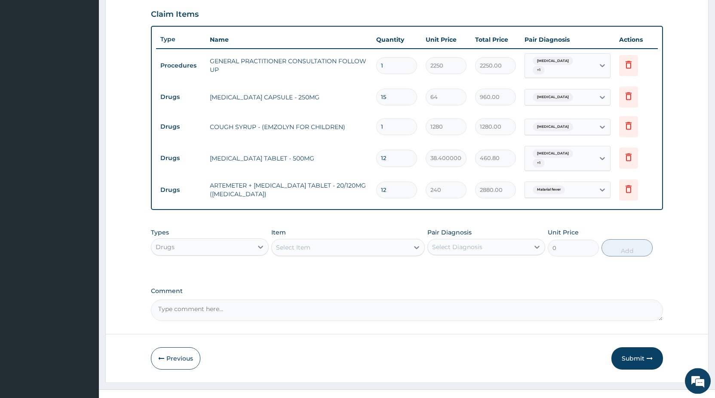
scroll to position [307, 0]
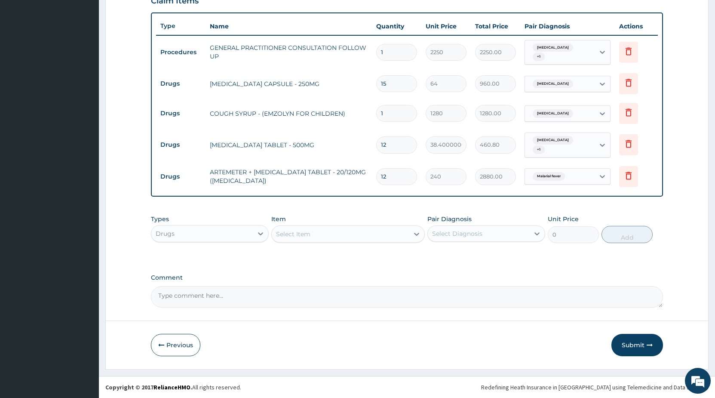
type input "12"
click at [626, 341] on button "Submit" at bounding box center [638, 345] width 52 height 22
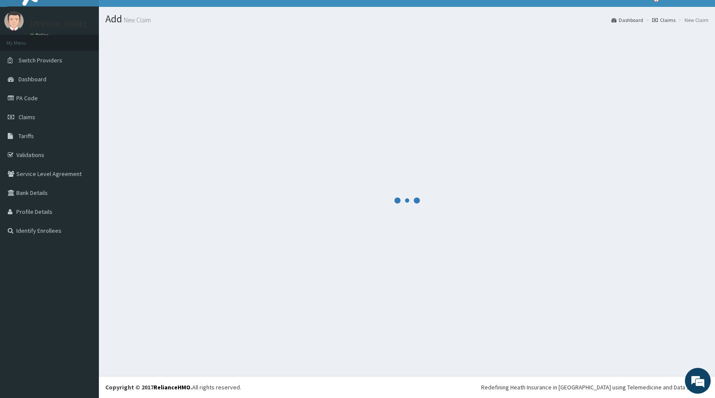
scroll to position [15, 0]
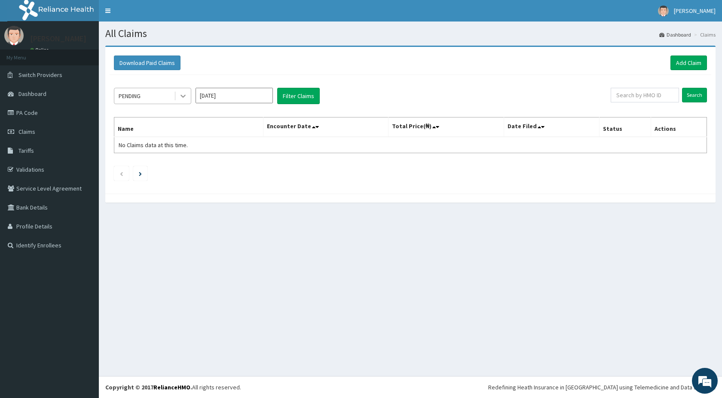
click at [188, 95] on div at bounding box center [182, 95] width 15 height 15
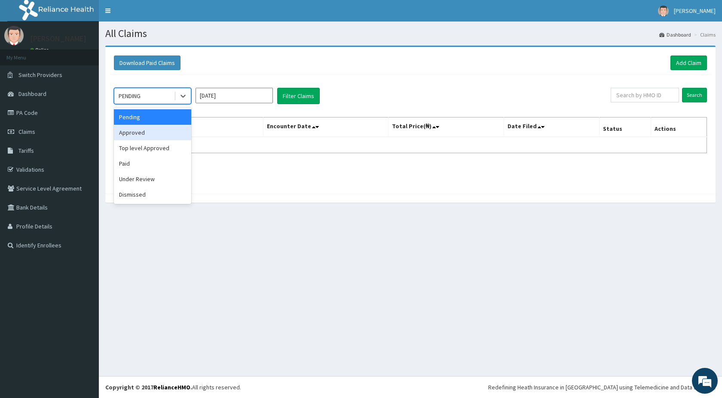
drag, startPoint x: 162, startPoint y: 133, endPoint x: 170, endPoint y: 128, distance: 10.0
click at [163, 132] on div "Approved" at bounding box center [152, 132] width 77 height 15
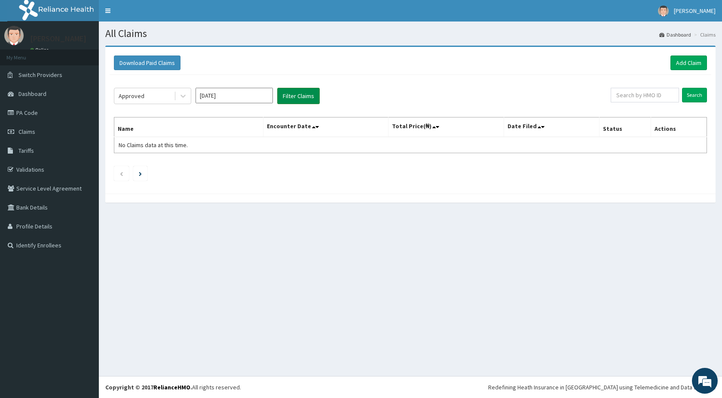
click at [297, 95] on button "Filter Claims" at bounding box center [298, 96] width 43 height 16
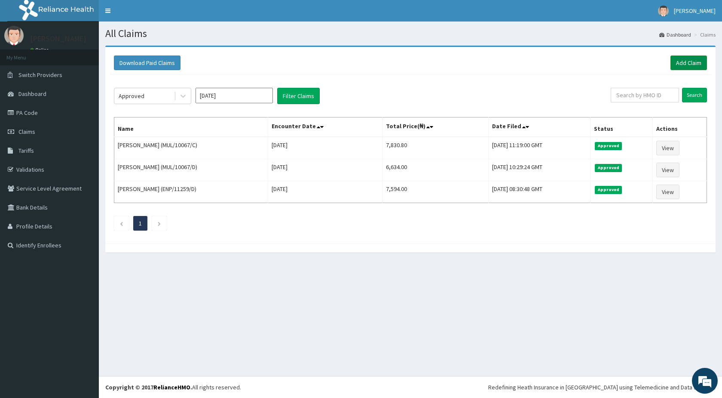
click at [692, 64] on link "Add Claim" at bounding box center [689, 62] width 37 height 15
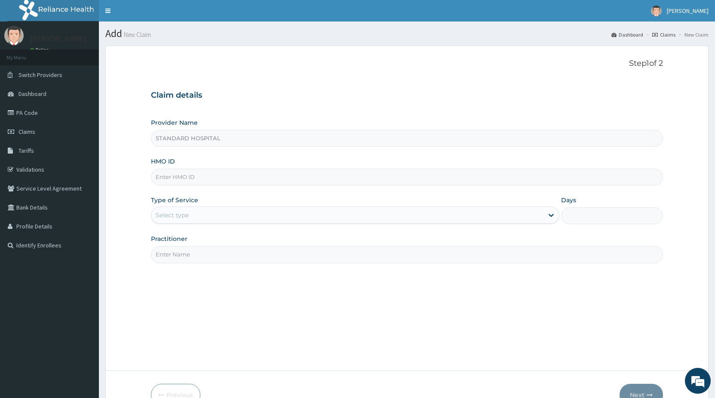
click at [177, 178] on input "HMO ID" at bounding box center [407, 177] width 512 height 17
type input "CDI/10005/B"
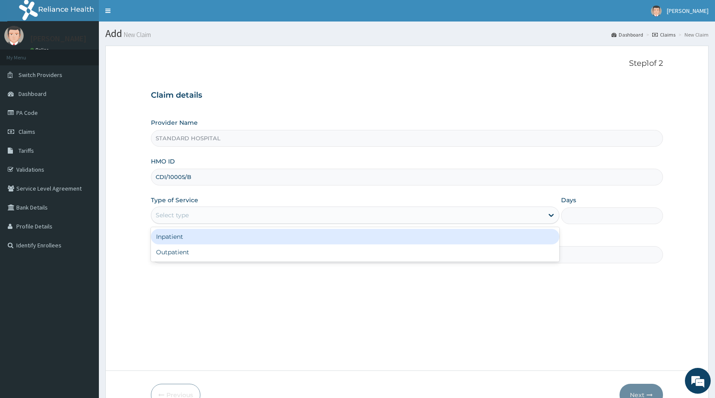
click at [206, 214] on div "Select type" at bounding box center [347, 215] width 392 height 14
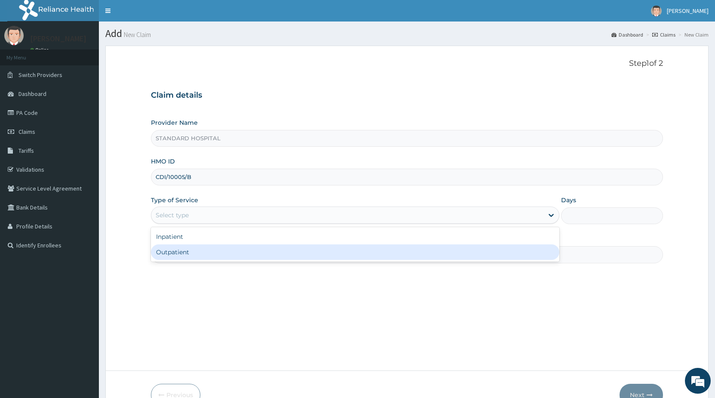
click at [187, 253] on div "Outpatient" at bounding box center [355, 251] width 408 height 15
type input "1"
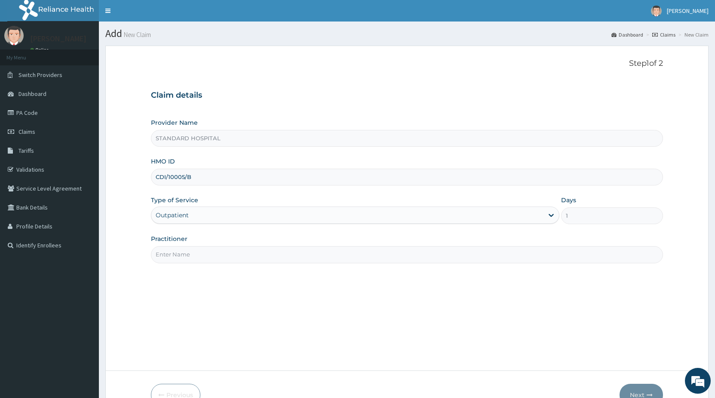
click at [209, 258] on input "Practitioner" at bounding box center [407, 254] width 512 height 17
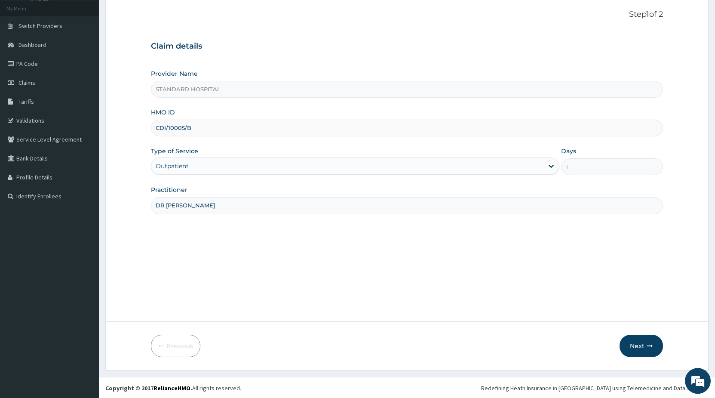
scroll to position [50, 0]
type input "DR [PERSON_NAME]"
click at [633, 342] on button "Next" at bounding box center [641, 345] width 43 height 22
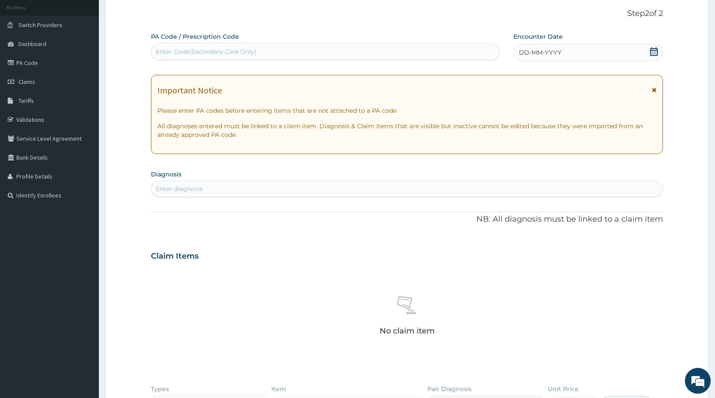
click at [658, 54] on icon at bounding box center [654, 51] width 9 height 9
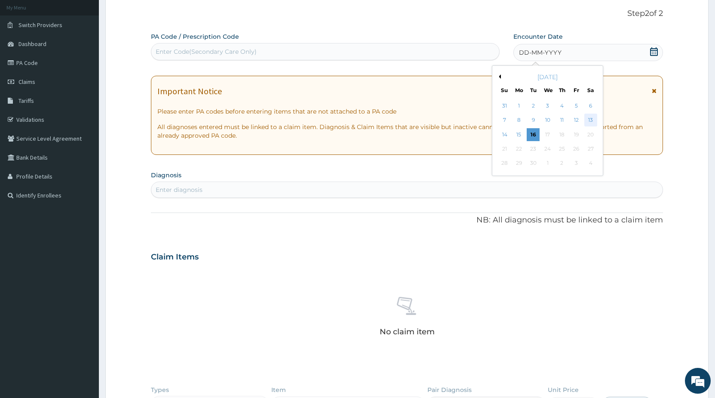
click at [587, 119] on div "13" at bounding box center [590, 120] width 13 height 13
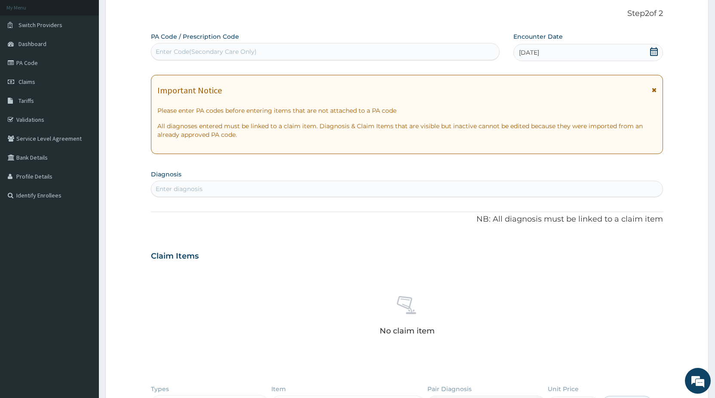
click at [315, 187] on div "Enter diagnosis" at bounding box center [406, 189] width 511 height 14
type input "UPPER RES"
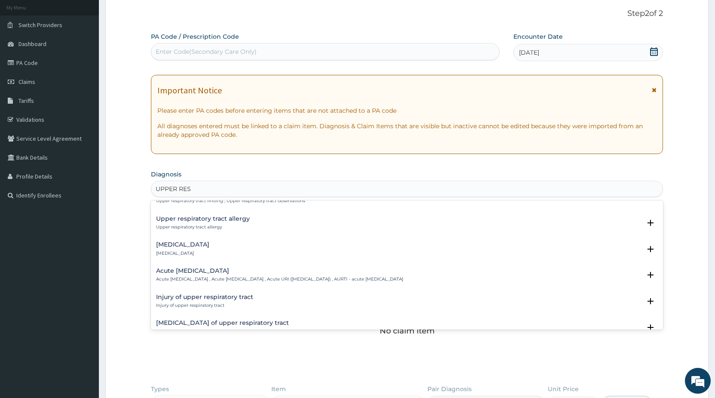
scroll to position [46, 0]
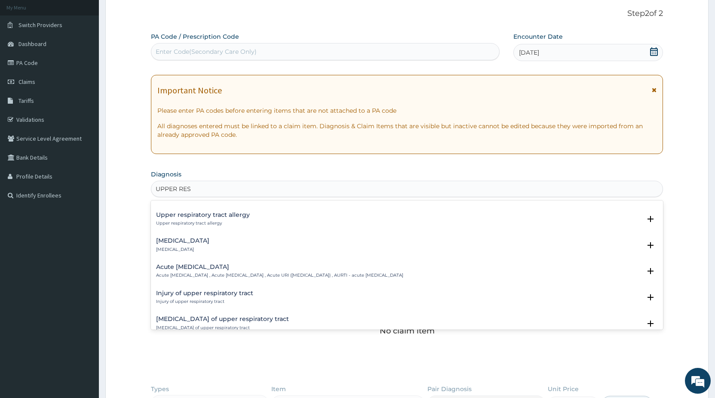
click at [215, 266] on h4 "Acute upper respiratory infection" at bounding box center [279, 267] width 247 height 6
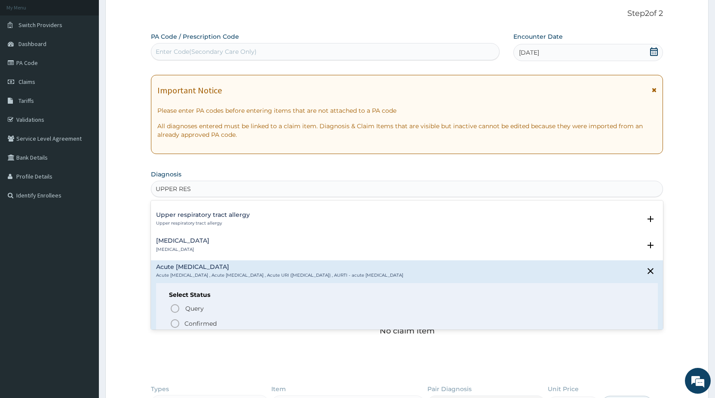
click at [173, 324] on icon "status option filled" at bounding box center [175, 323] width 10 height 10
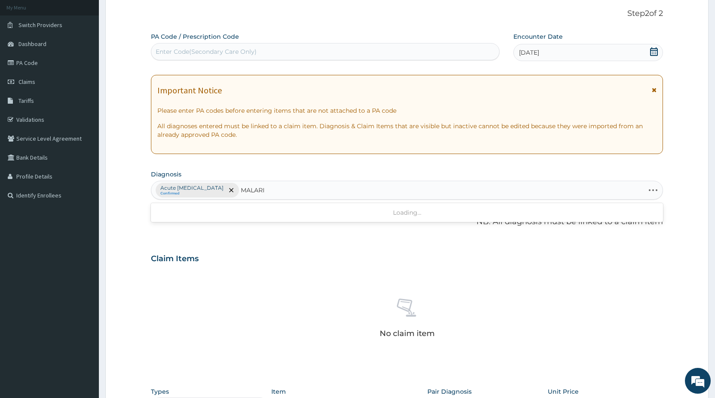
type input "MALARIA"
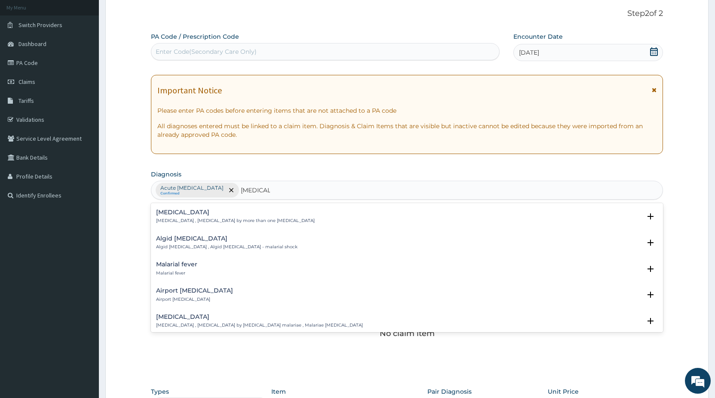
scroll to position [93, 0]
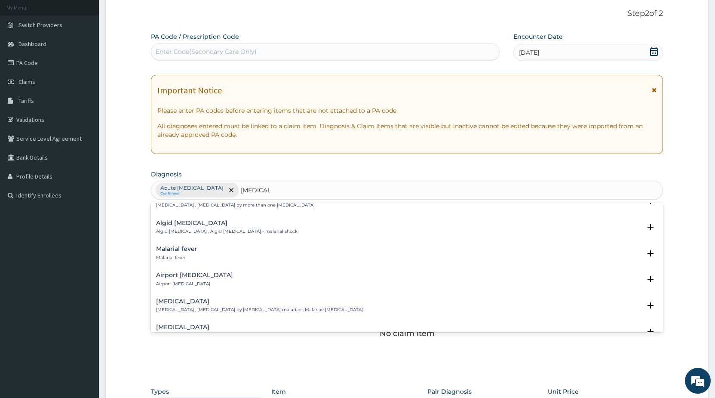
click at [195, 250] on h4 "Malarial fever" at bounding box center [176, 249] width 41 height 6
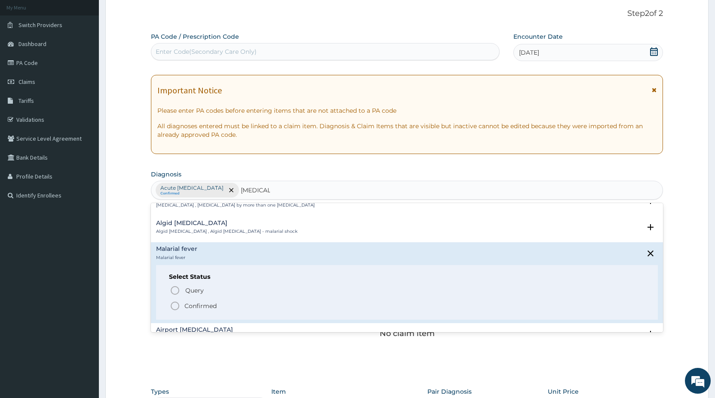
click at [173, 307] on icon "status option filled" at bounding box center [175, 306] width 10 height 10
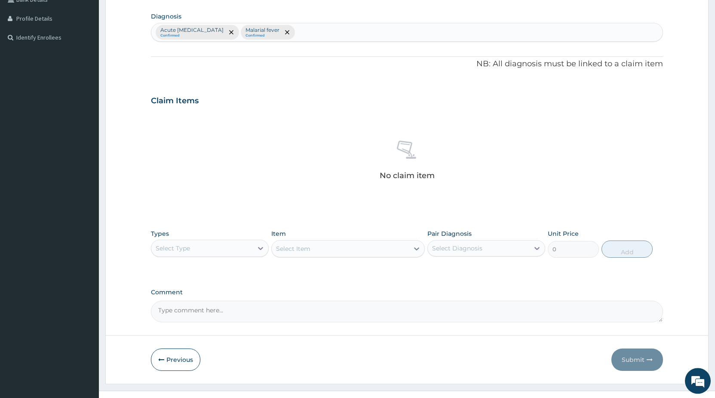
scroll to position [222, 0]
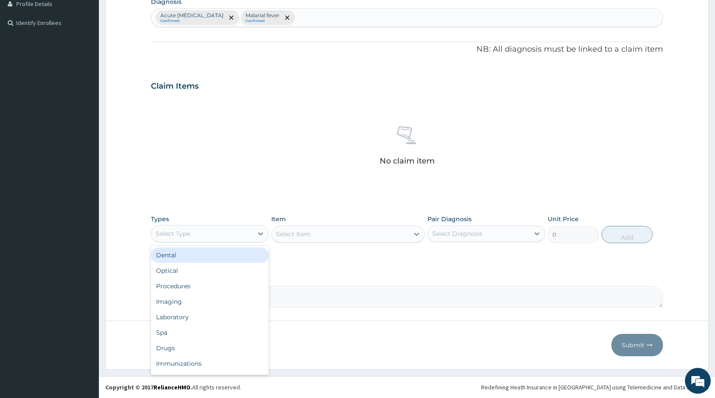
click at [220, 233] on div "Select Type" at bounding box center [201, 234] width 101 height 14
click at [185, 286] on div "Procedures" at bounding box center [210, 285] width 118 height 15
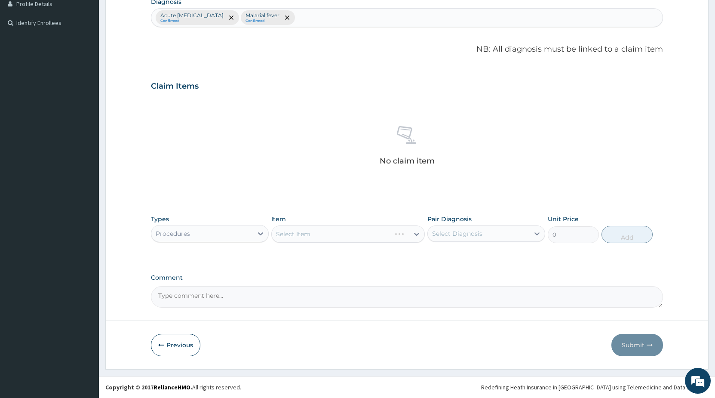
click at [288, 240] on div "Select Item" at bounding box center [348, 233] width 154 height 17
click at [290, 237] on div "Select Item" at bounding box center [348, 233] width 154 height 17
click at [297, 234] on div "Select Item" at bounding box center [348, 233] width 154 height 17
click at [338, 233] on div "Select Item" at bounding box center [348, 233] width 154 height 17
click at [329, 237] on div "Select Item" at bounding box center [348, 233] width 154 height 17
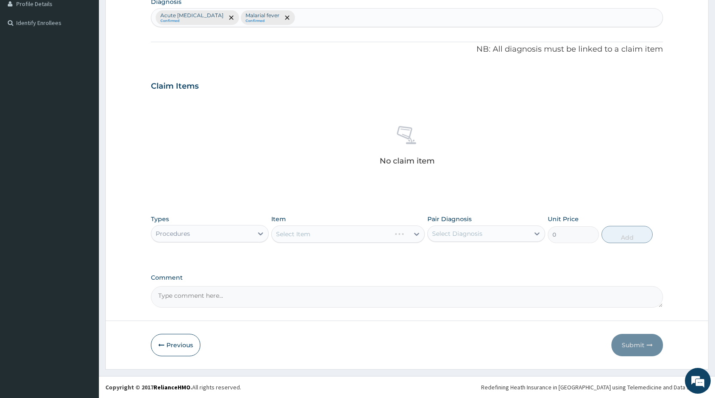
click at [320, 239] on div "Select Item" at bounding box center [348, 233] width 154 height 17
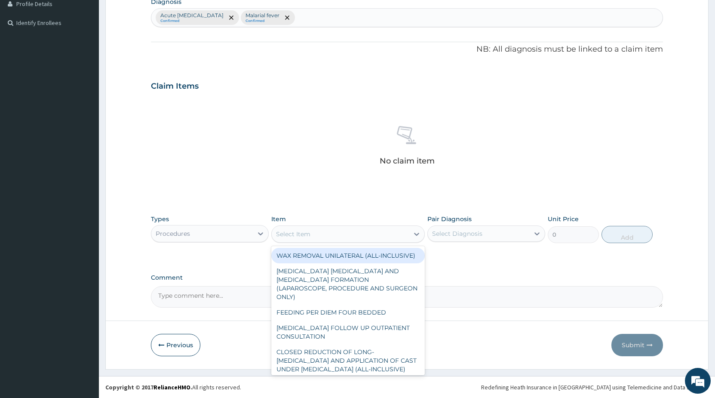
click at [320, 236] on div "Select Item" at bounding box center [340, 234] width 137 height 14
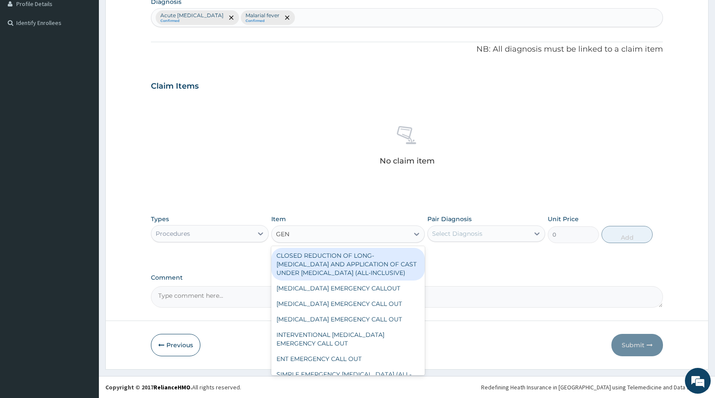
type input "GENE"
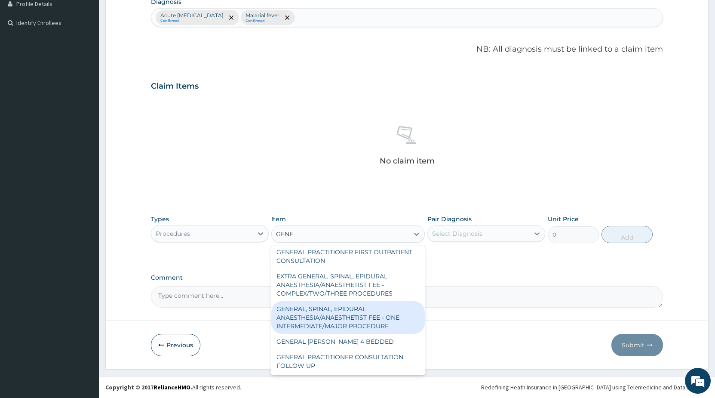
scroll to position [181, 0]
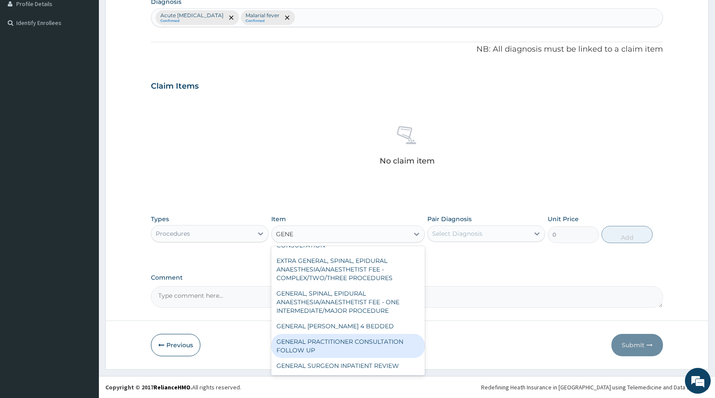
click at [344, 341] on div "GENERAL PRACTITIONER CONSULTATION FOLLOW UP" at bounding box center [348, 346] width 154 height 24
type input "2250"
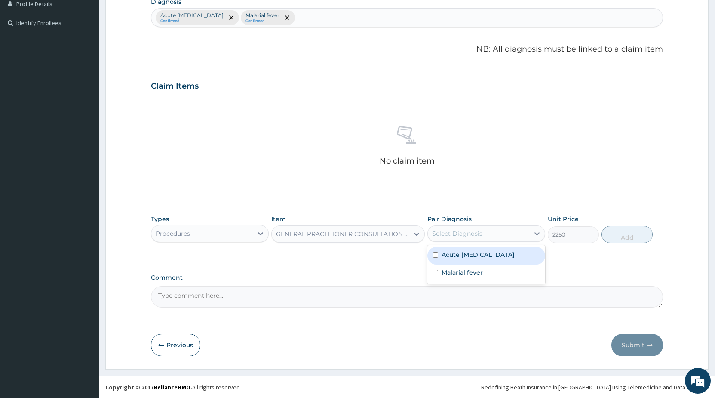
click at [463, 236] on div "Select Diagnosis" at bounding box center [457, 233] width 50 height 9
click at [455, 252] on label "Acute upper respiratory infection" at bounding box center [478, 254] width 73 height 9
checkbox input "true"
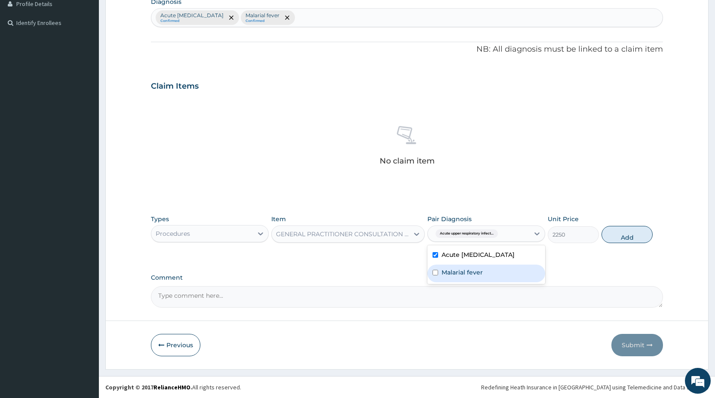
click at [451, 277] on label "Malarial fever" at bounding box center [462, 272] width 41 height 9
checkbox input "true"
click at [636, 237] on button "Add" at bounding box center [627, 234] width 51 height 17
type input "0"
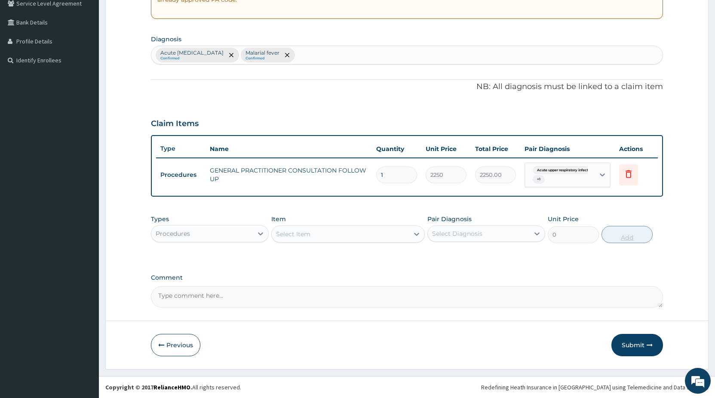
scroll to position [185, 0]
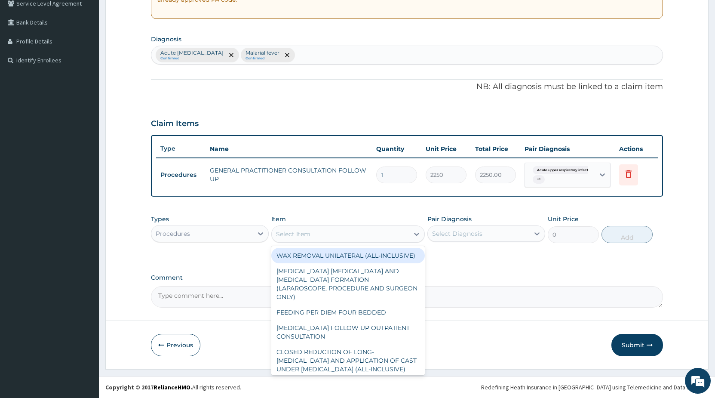
click at [298, 237] on div "Select Item" at bounding box center [293, 234] width 34 height 9
click at [230, 238] on div "Procedures" at bounding box center [201, 234] width 101 height 14
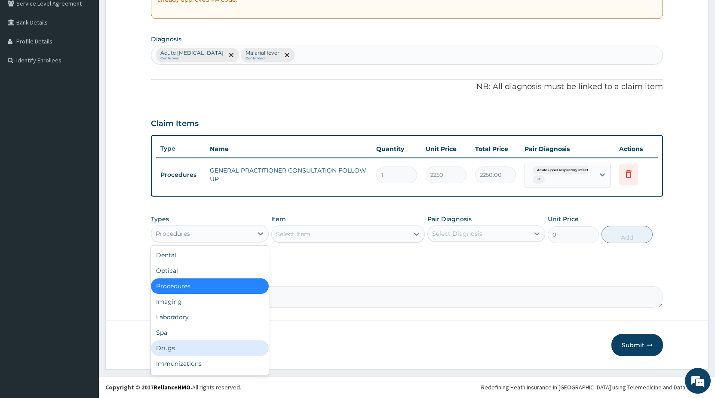
click at [171, 347] on div "Drugs" at bounding box center [210, 347] width 118 height 15
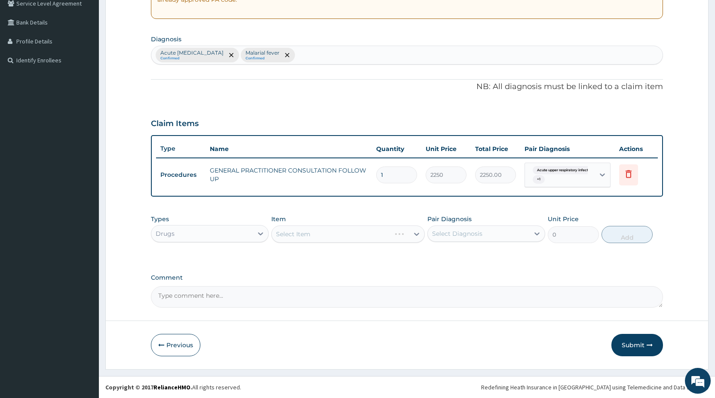
click at [310, 236] on div "Select Item" at bounding box center [348, 233] width 154 height 17
click at [308, 237] on div "Select Item" at bounding box center [348, 233] width 154 height 17
click at [319, 235] on div "Select Item" at bounding box center [340, 234] width 137 height 14
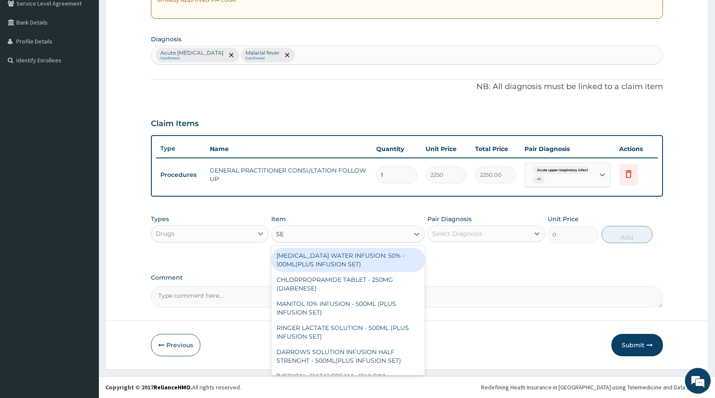
type input "SEP"
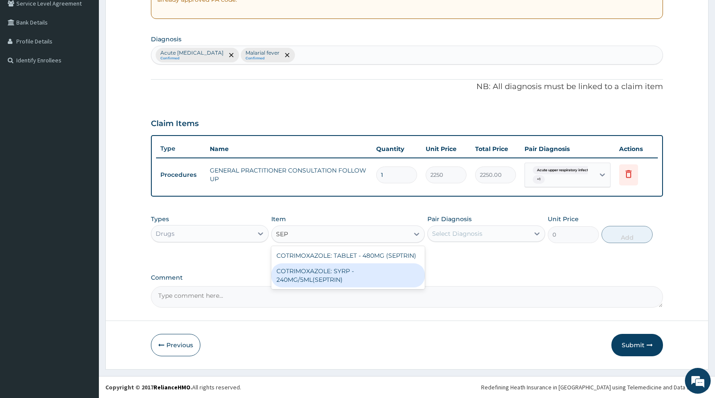
click at [348, 271] on div "COTRIMOXAZOLE: SYRP - 240MG/5ML(SEPTRIN)" at bounding box center [348, 275] width 154 height 24
type input "800"
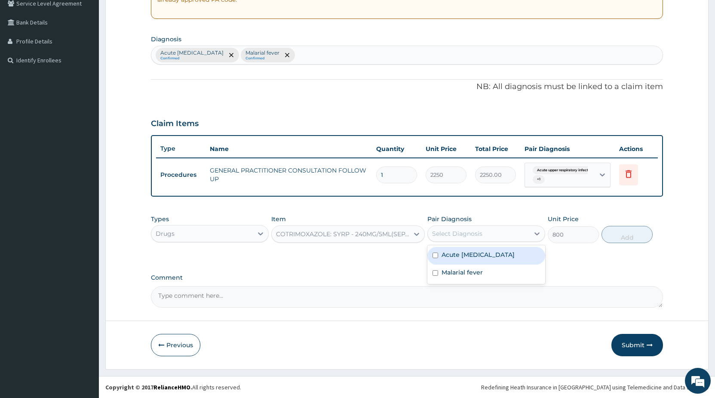
click at [443, 237] on div "Select Diagnosis" at bounding box center [457, 233] width 50 height 9
click at [458, 259] on label "Acute upper respiratory infection" at bounding box center [478, 254] width 73 height 9
checkbox input "true"
click at [630, 237] on button "Add" at bounding box center [627, 234] width 51 height 17
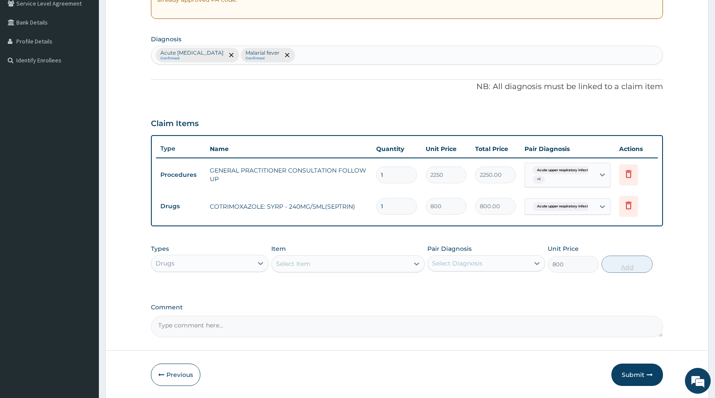
type input "0"
click at [306, 263] on div "Select Item" at bounding box center [293, 263] width 34 height 9
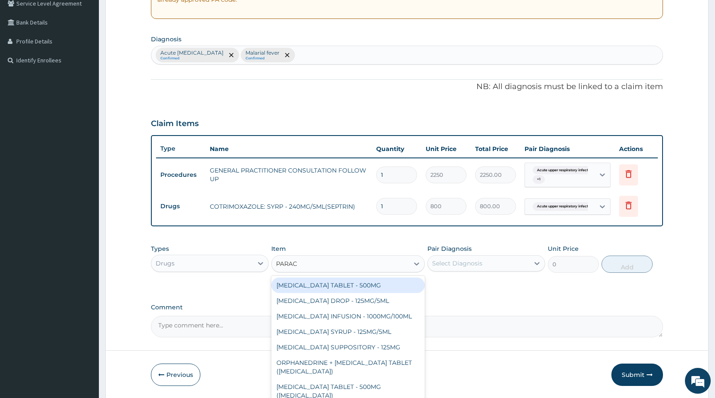
type input "PARACE"
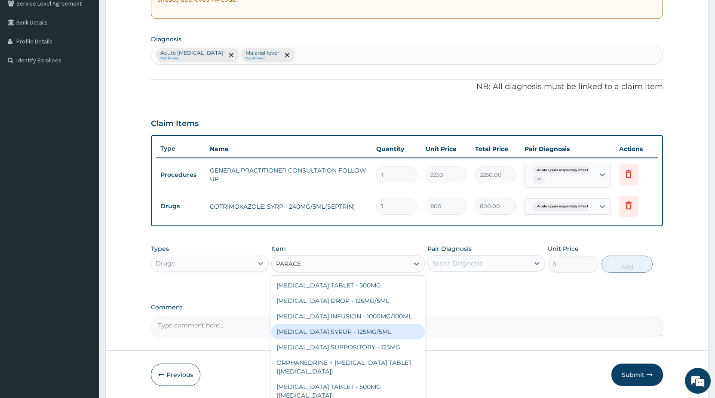
click at [375, 332] on div "PARACETAMOL SYRUP - 125MG/5ML" at bounding box center [348, 331] width 154 height 15
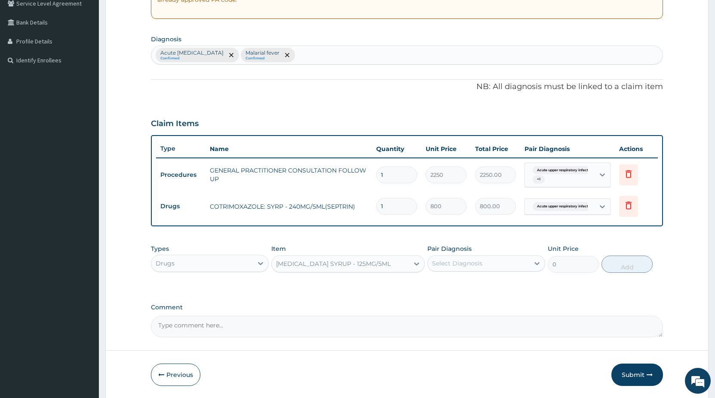
type input "960"
click at [458, 264] on div "Select Diagnosis" at bounding box center [457, 263] width 50 height 9
click at [459, 289] on label "Acute upper respiratory infection" at bounding box center [478, 284] width 73 height 9
checkbox input "true"
click at [617, 266] on button "Add" at bounding box center [627, 263] width 51 height 17
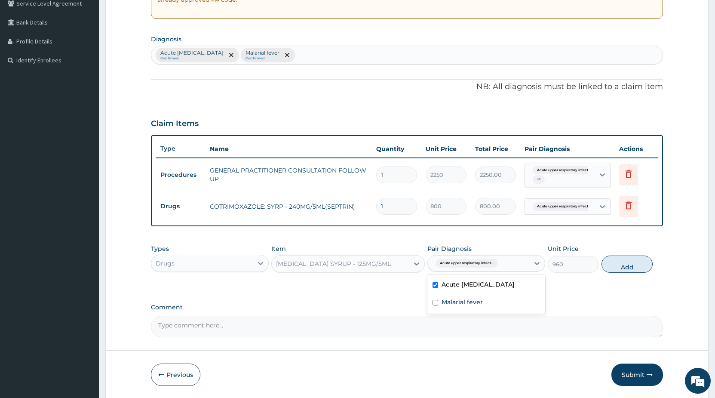
type input "0"
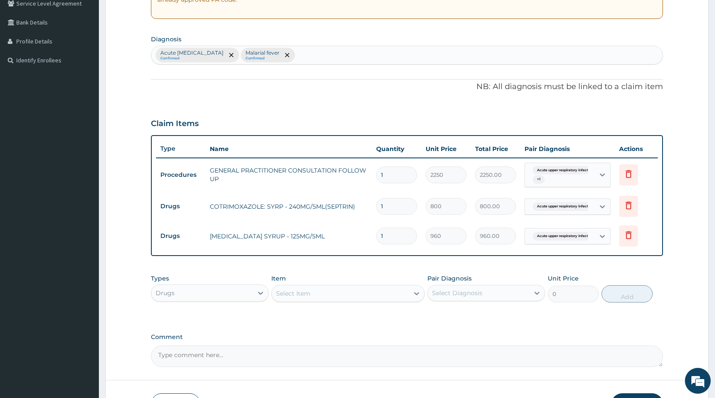
click at [285, 293] on div "Select Item" at bounding box center [293, 293] width 34 height 9
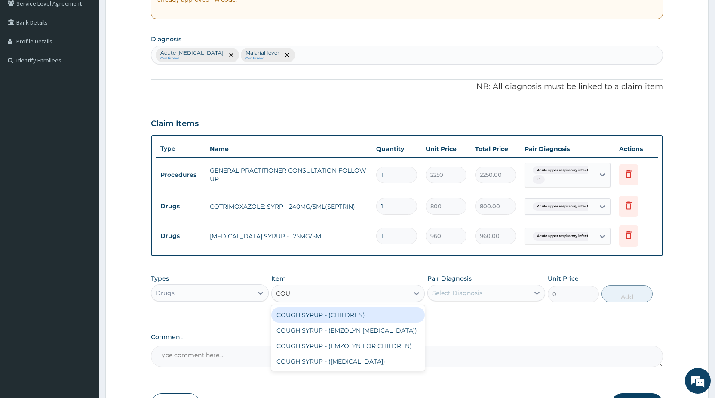
type input "COUG"
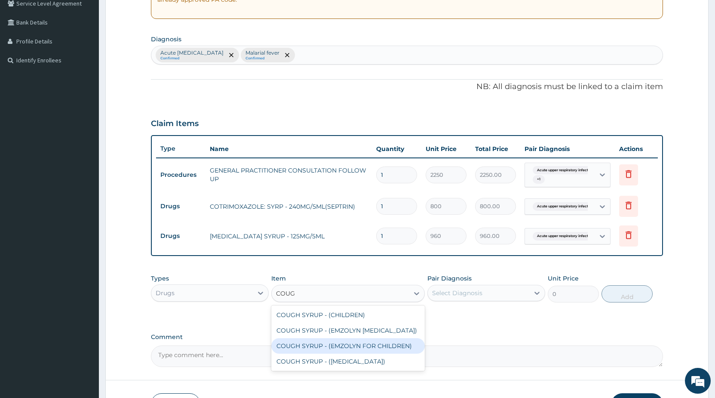
click at [364, 347] on div "COUGH SYRUP - (EMZOLYN FOR CHILDREN)" at bounding box center [348, 345] width 154 height 15
type input "1280"
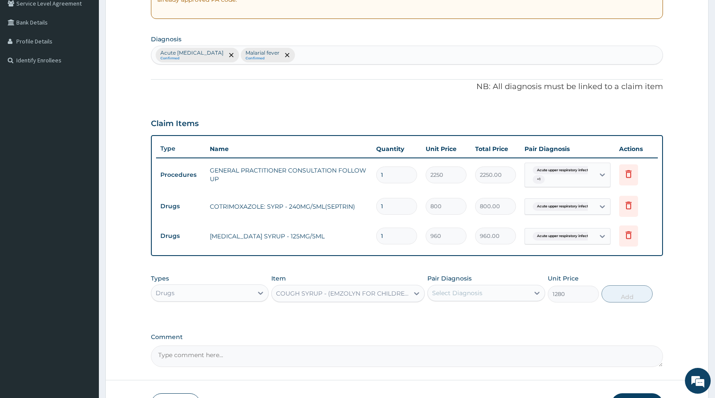
click at [465, 294] on div "Select Diagnosis" at bounding box center [457, 293] width 50 height 9
click at [462, 318] on label "Acute upper respiratory infection" at bounding box center [478, 314] width 73 height 9
checkbox input "true"
click at [625, 297] on button "Add" at bounding box center [627, 293] width 51 height 17
type input "0"
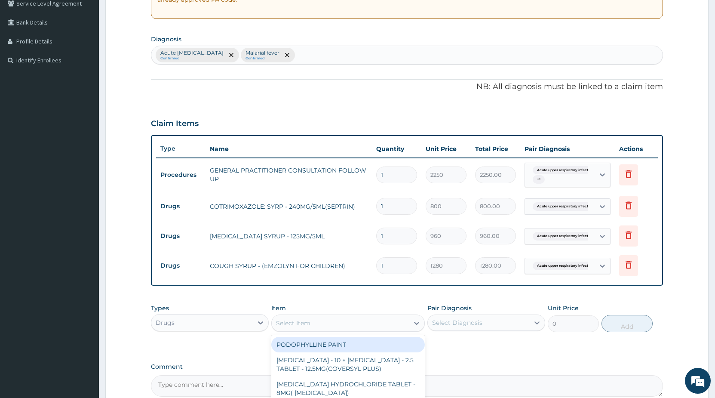
click at [287, 320] on div "Select Item" at bounding box center [293, 323] width 34 height 9
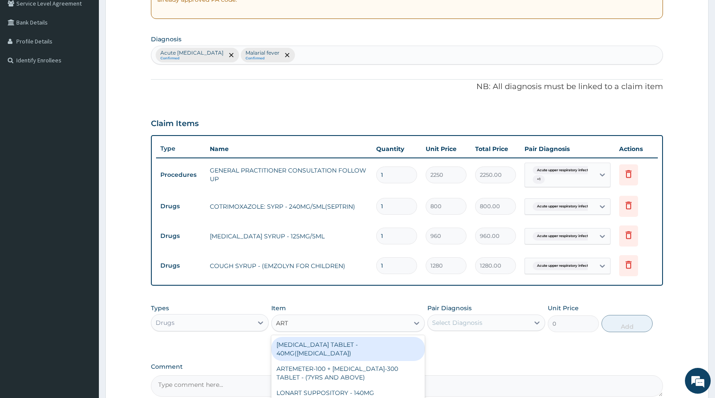
type input "ARTE"
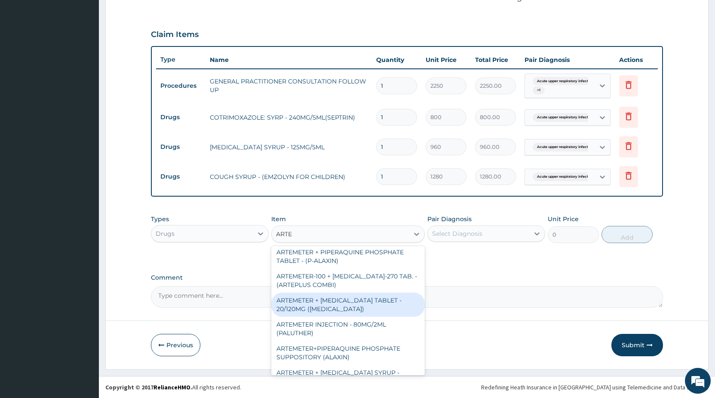
scroll to position [186, 0]
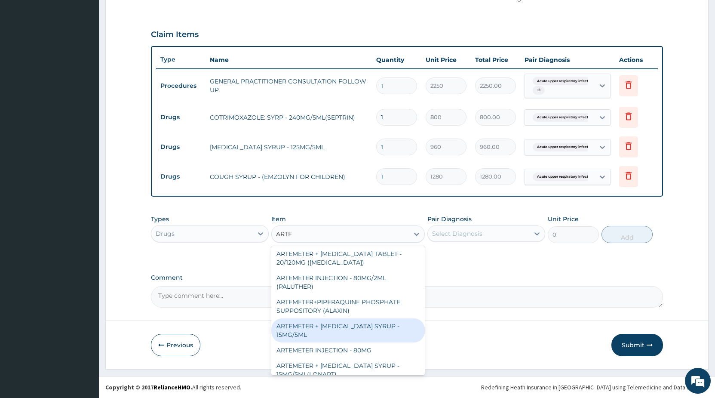
click at [384, 319] on div "ARTEMETER + LUMEFANTRINE SYRUP - 15MG/5ML" at bounding box center [348, 330] width 154 height 24
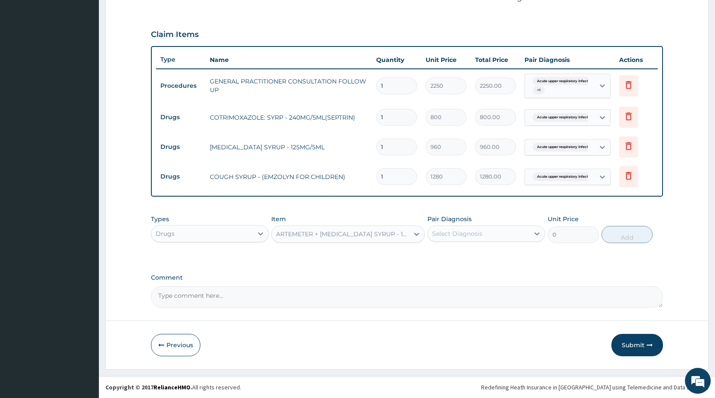
type input "1600"
click at [455, 233] on div "Select Diagnosis" at bounding box center [457, 233] width 50 height 9
click at [448, 277] on label "Malarial fever" at bounding box center [462, 272] width 41 height 9
checkbox input "true"
click at [619, 235] on button "Add" at bounding box center [627, 234] width 51 height 17
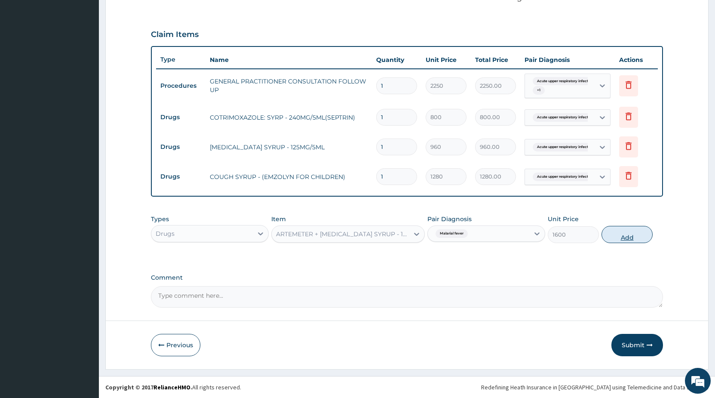
type input "0"
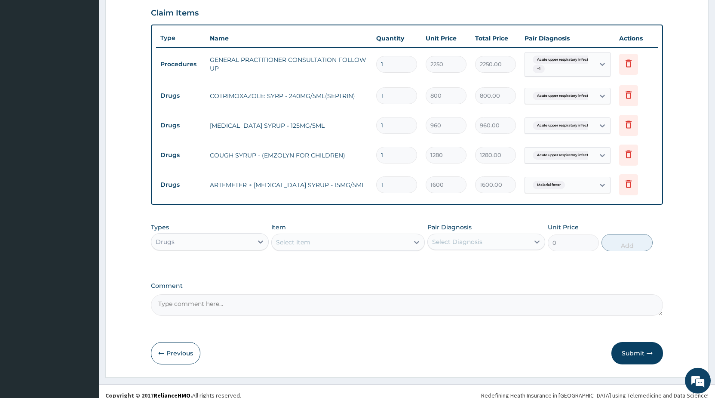
scroll to position [304, 0]
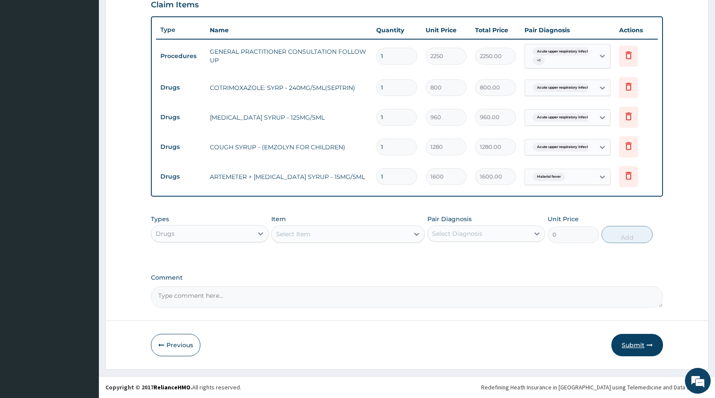
click at [627, 345] on button "Submit" at bounding box center [638, 345] width 52 height 22
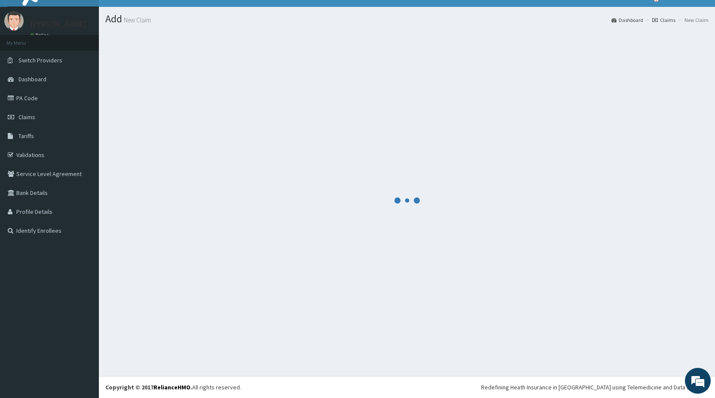
scroll to position [15, 0]
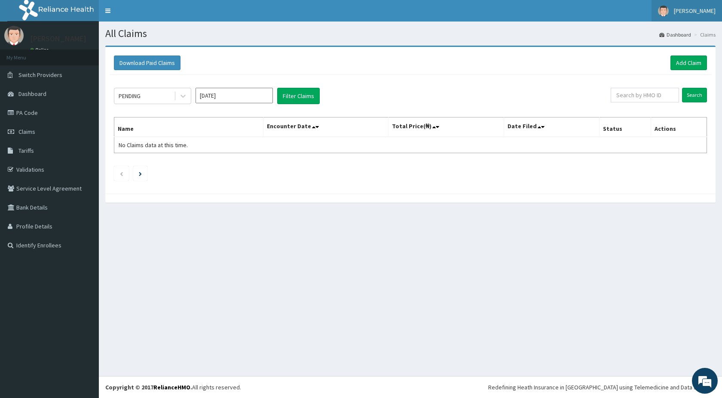
drag, startPoint x: 318, startPoint y: 231, endPoint x: 688, endPoint y: 0, distance: 436.4
click at [344, 335] on div "All Claims Dashboard Claims Download Paid Claims Add Claim × Note you can only …" at bounding box center [411, 199] width 624 height 354
click at [688, 65] on link "Add Claim" at bounding box center [689, 62] width 37 height 15
click at [677, 61] on link "Add Claim" at bounding box center [689, 62] width 37 height 15
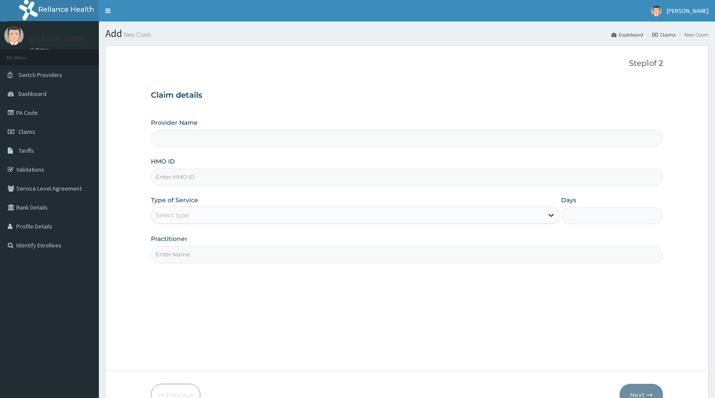
click at [160, 178] on input "HMO ID" at bounding box center [407, 177] width 512 height 17
type input "STANDARD HOSPITAL"
type input "d"
type input "D"
type input "DCG/10194/A"
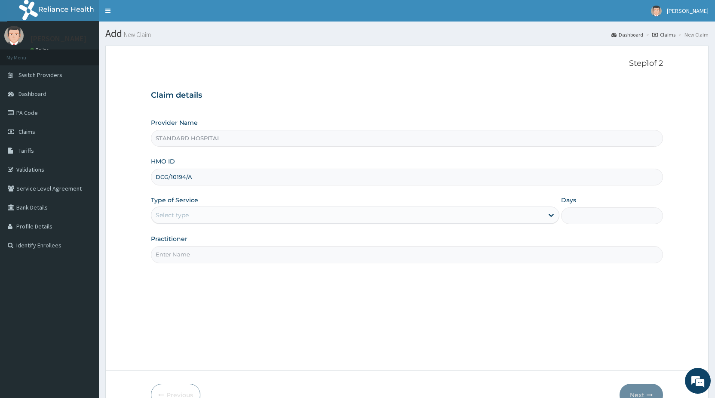
click at [206, 210] on div "Select type" at bounding box center [347, 215] width 392 height 14
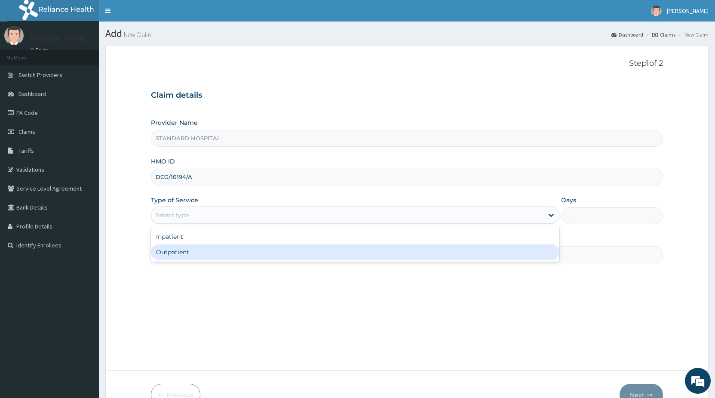
click at [188, 256] on div "Outpatient" at bounding box center [355, 251] width 408 height 15
type input "1"
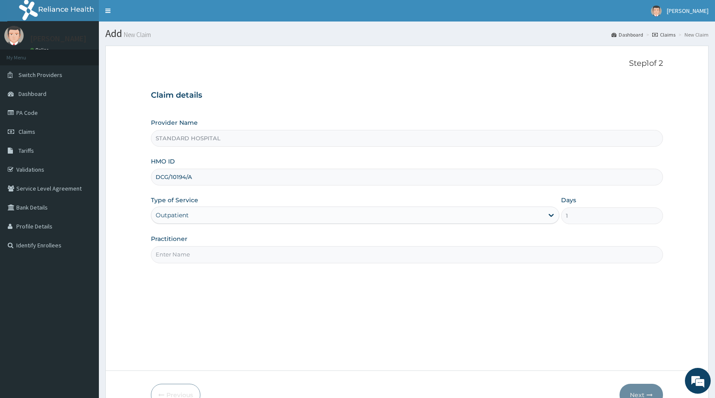
click at [193, 251] on input "Practitioner" at bounding box center [407, 254] width 512 height 17
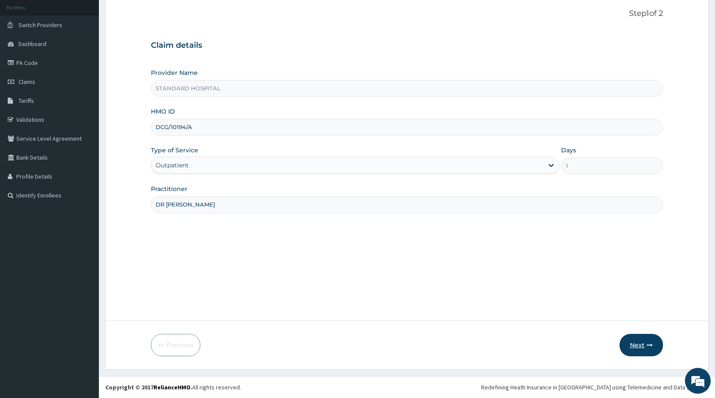
type input "DR OLUKOWI"
click at [638, 348] on button "Next" at bounding box center [641, 345] width 43 height 22
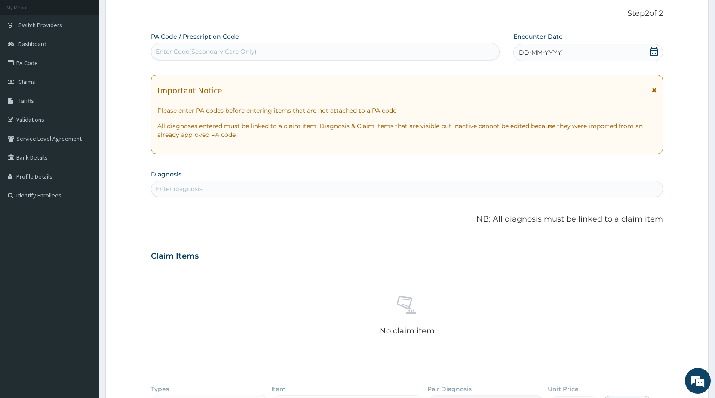
click at [654, 51] on icon at bounding box center [654, 51] width 9 height 9
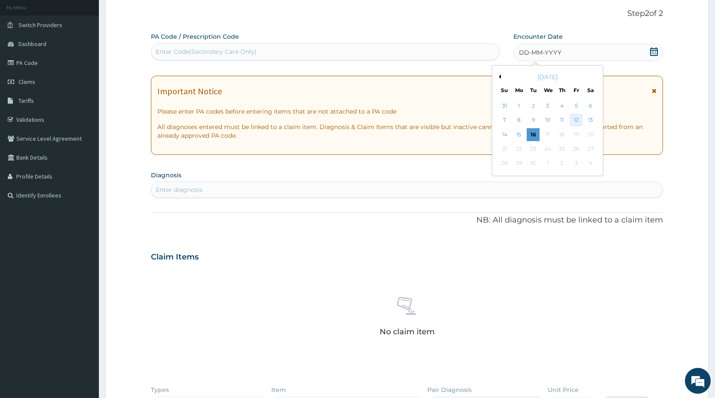
click at [578, 120] on div "12" at bounding box center [576, 120] width 13 height 13
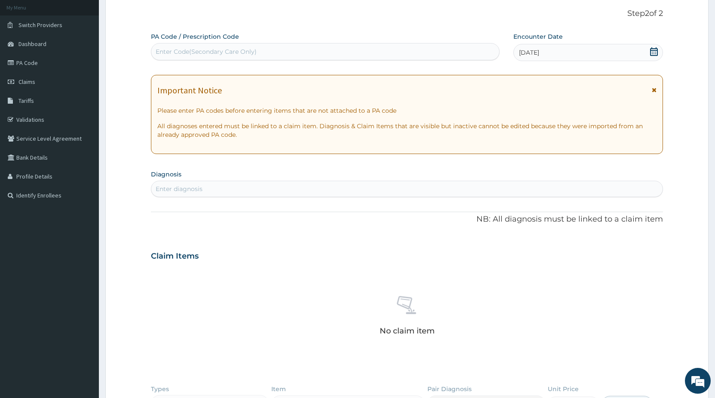
scroll to position [138, 0]
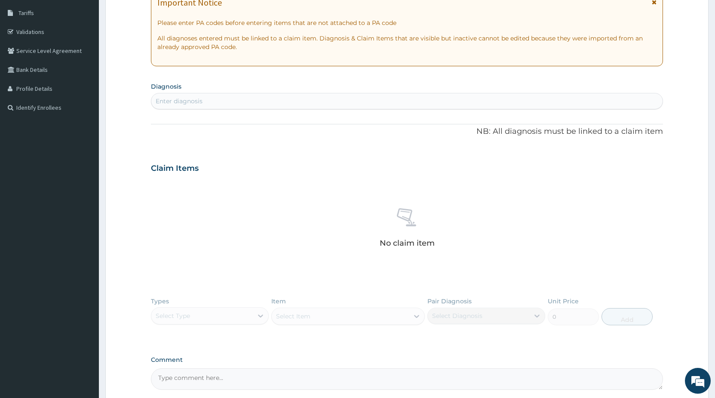
click at [227, 102] on div "Enter diagnosis" at bounding box center [406, 101] width 511 height 14
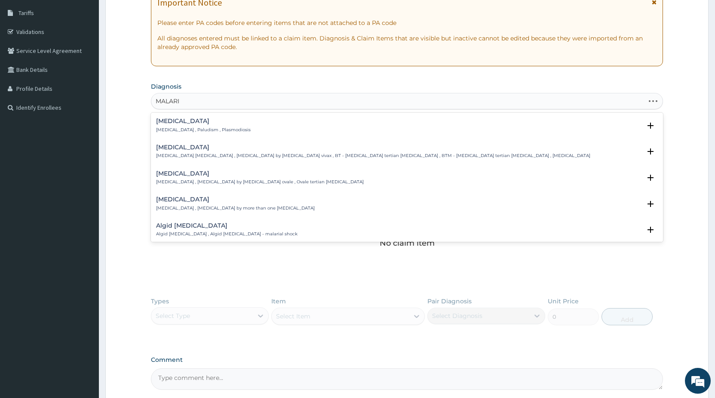
type input "MALARIA"
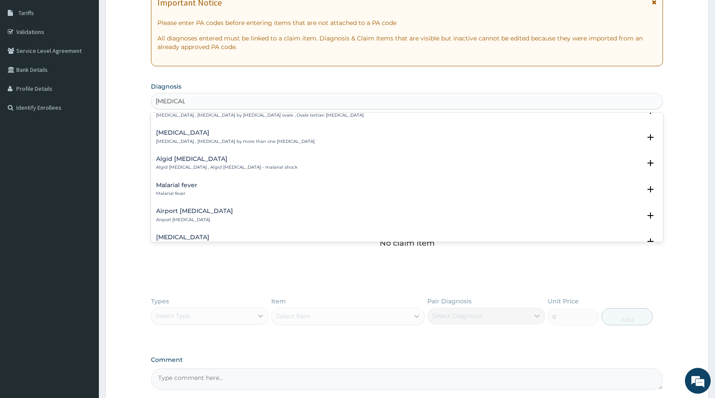
scroll to position [93, 0]
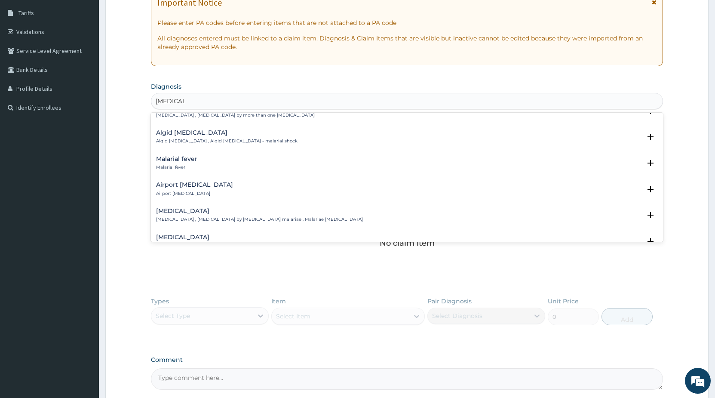
click at [200, 162] on div "Malarial fever Malarial fever" at bounding box center [407, 163] width 502 height 15
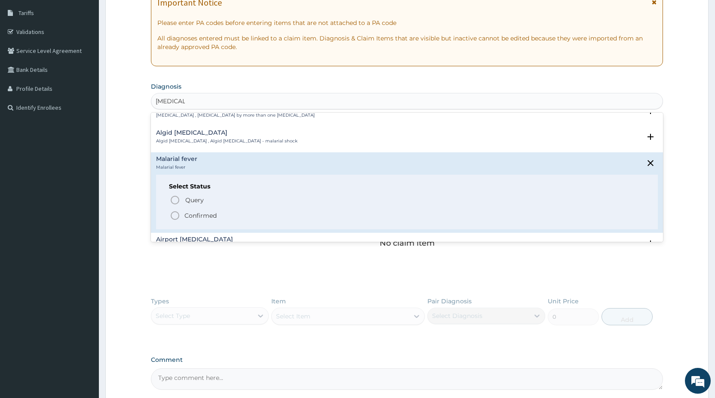
click at [169, 212] on div "Query Query covers suspected (?), Keep in view (kiv), Ruled out (r/o) Confirmed" at bounding box center [407, 207] width 476 height 26
click at [175, 215] on icon "status option filled" at bounding box center [175, 215] width 10 height 10
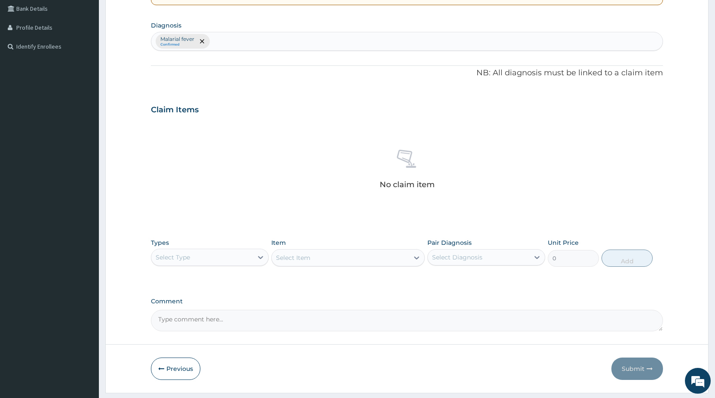
scroll to position [222, 0]
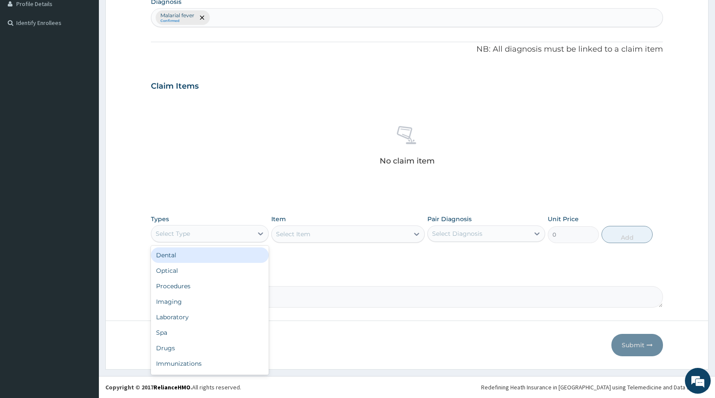
click at [185, 234] on div "Select Type" at bounding box center [173, 233] width 34 height 9
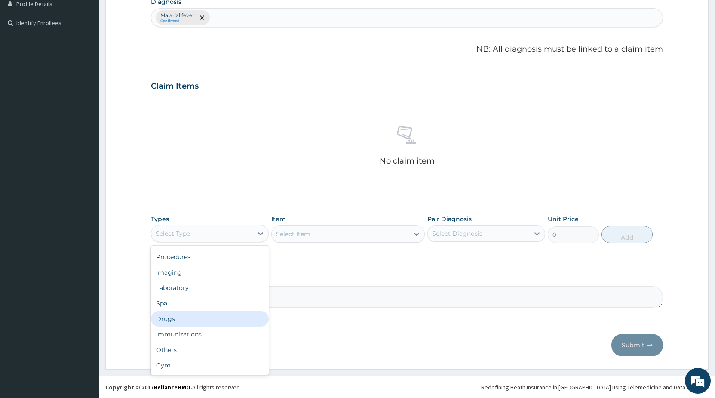
click at [172, 320] on div "Drugs" at bounding box center [210, 318] width 118 height 15
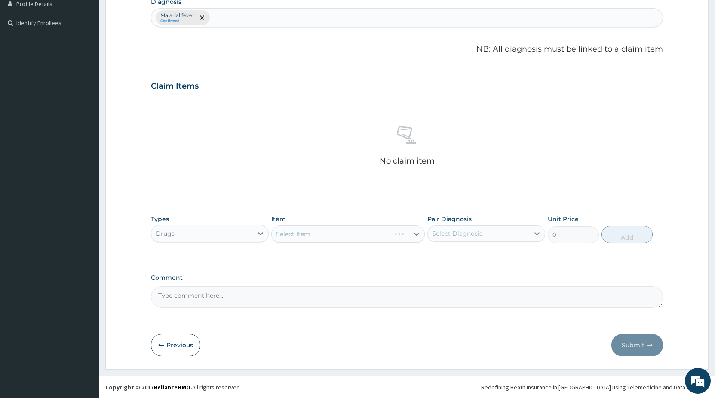
click at [287, 237] on div "Select Item" at bounding box center [348, 233] width 154 height 17
click at [297, 237] on div "Select Item" at bounding box center [348, 233] width 154 height 17
click at [292, 235] on div "Select Item" at bounding box center [348, 233] width 154 height 17
click at [292, 234] on div "Select Item" at bounding box center [348, 233] width 154 height 17
click at [330, 234] on div "Select Item" at bounding box center [340, 234] width 137 height 14
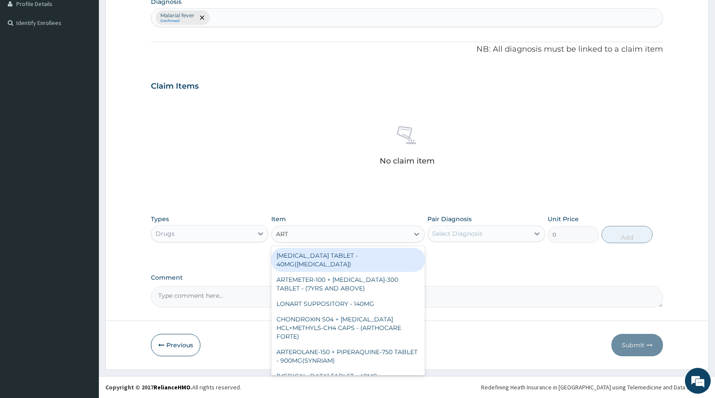
type input "ARTE"
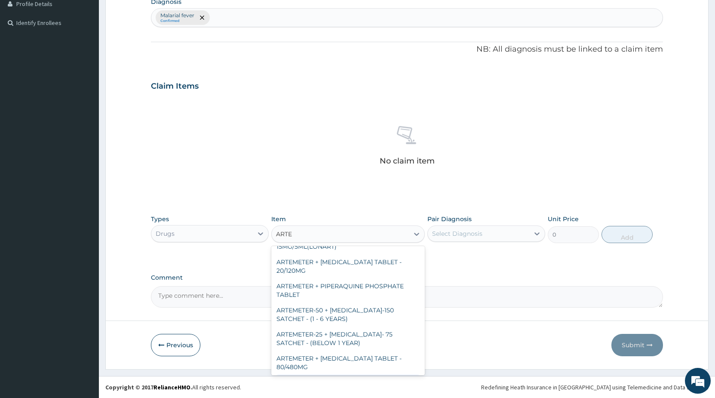
scroll to position [299, 0]
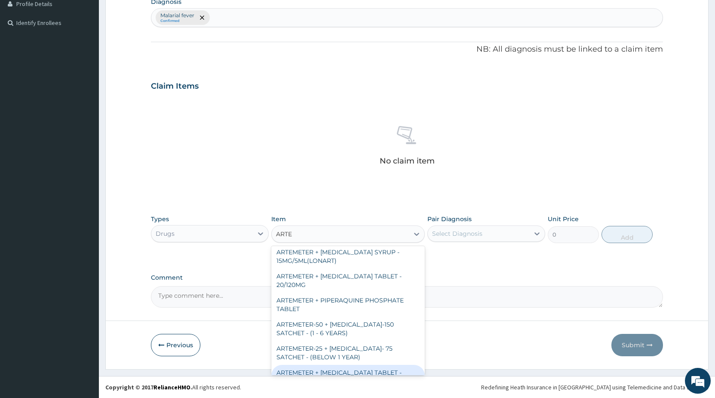
click at [362, 365] on div "ARTEMETER + LUMEFANTRINE TABLET - 80/480MG" at bounding box center [348, 377] width 154 height 24
type input "416"
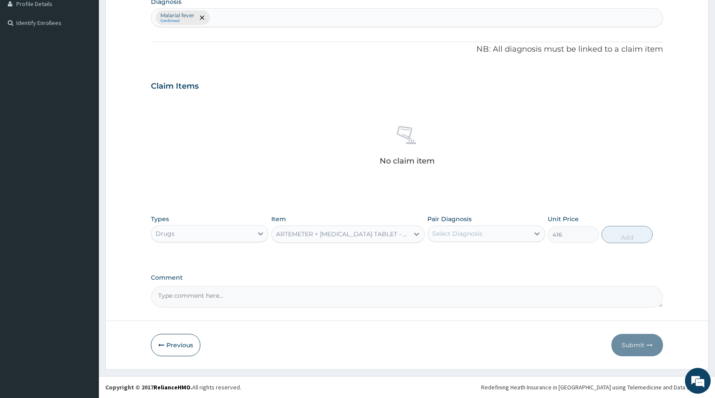
click at [458, 237] on div "Select Diagnosis" at bounding box center [457, 233] width 50 height 9
click at [451, 256] on label "Malarial fever" at bounding box center [462, 254] width 41 height 9
checkbox input "true"
click at [624, 240] on button "Add" at bounding box center [627, 234] width 51 height 17
type input "0"
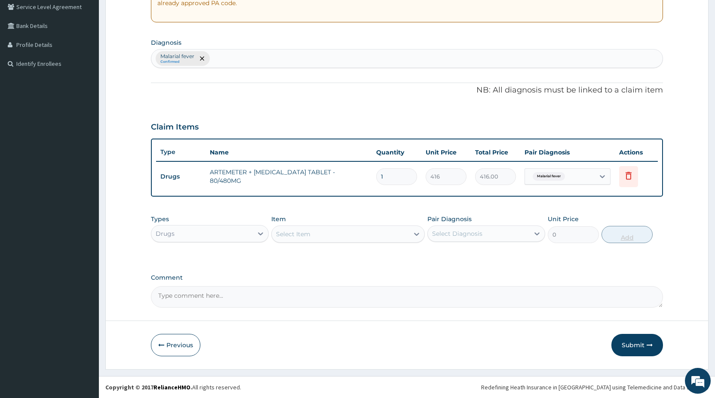
scroll to position [181, 0]
drag, startPoint x: 370, startPoint y: 179, endPoint x: 322, endPoint y: 178, distance: 48.6
click at [376, 178] on input "1" at bounding box center [396, 176] width 41 height 17
type input "6"
type input "2496.00"
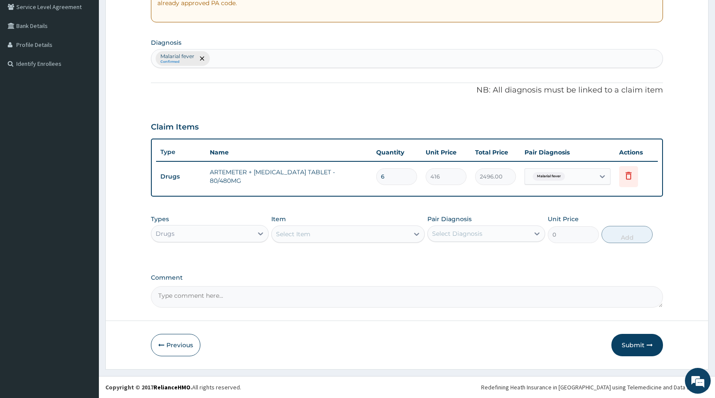
type input "6"
click at [286, 238] on div "Select Item" at bounding box center [293, 234] width 34 height 9
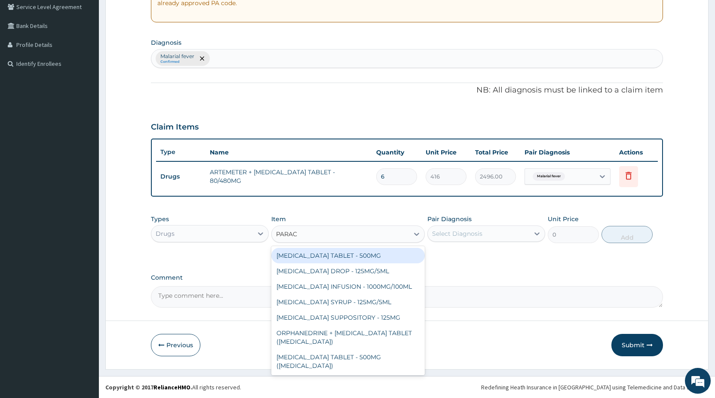
type input "PARACE"
click at [379, 256] on div "PARACETAMOL TABLET - 500MG" at bounding box center [348, 255] width 154 height 15
type input "38.400000000000006"
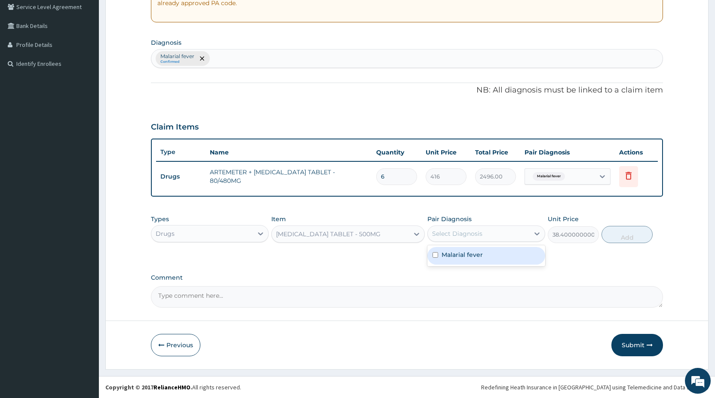
click at [461, 235] on div "Select Diagnosis" at bounding box center [457, 233] width 50 height 9
click at [453, 256] on label "Malarial fever" at bounding box center [462, 254] width 41 height 9
checkbox input "true"
click at [625, 234] on button "Add" at bounding box center [627, 234] width 51 height 17
type input "0"
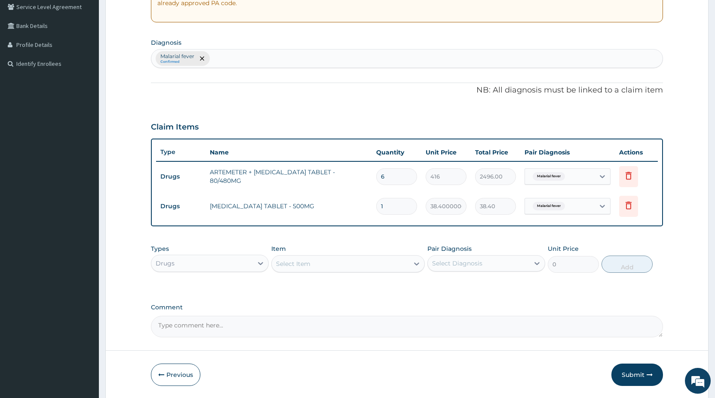
type input "18"
type input "691.20"
type input "18"
click at [223, 267] on div "Drugs" at bounding box center [201, 263] width 101 height 14
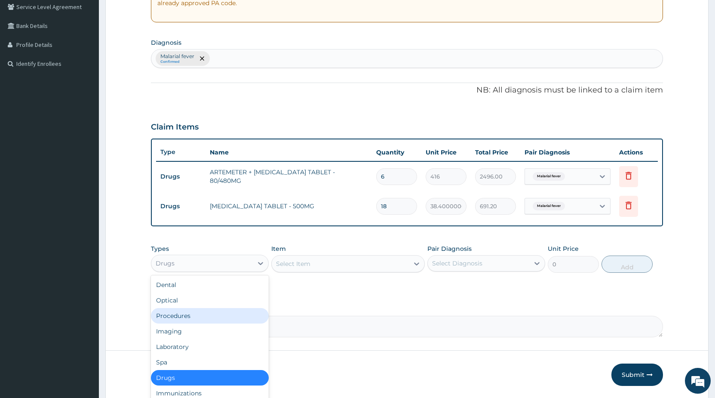
click at [180, 310] on div "Procedures" at bounding box center [210, 315] width 118 height 15
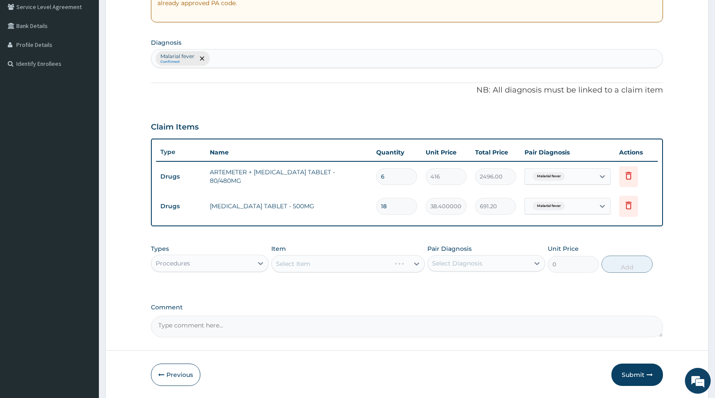
click at [296, 266] on div "Select Item" at bounding box center [348, 263] width 154 height 17
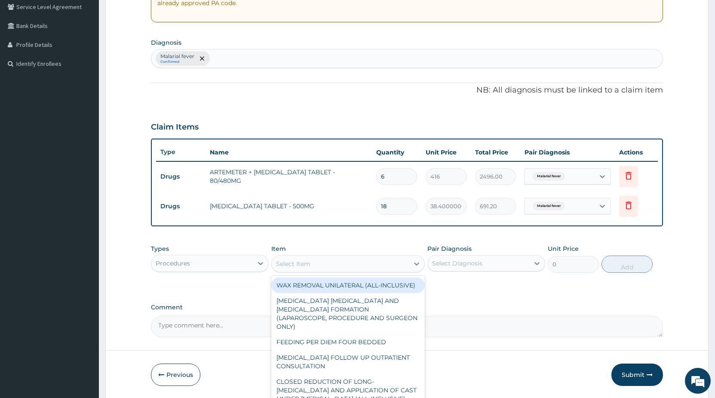
click at [299, 268] on div "Select Item" at bounding box center [340, 264] width 137 height 14
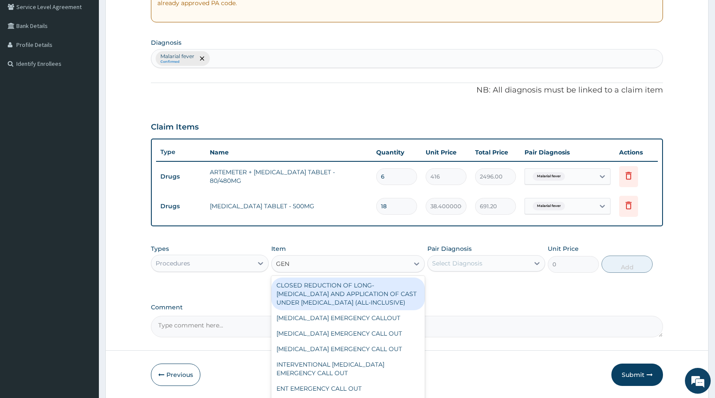
type input "GENE"
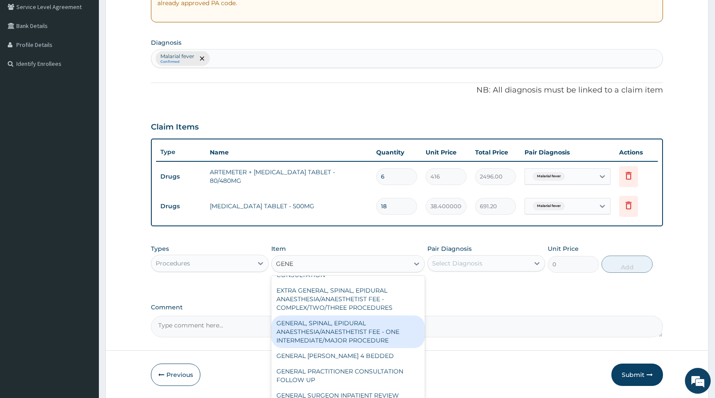
scroll to position [211, 0]
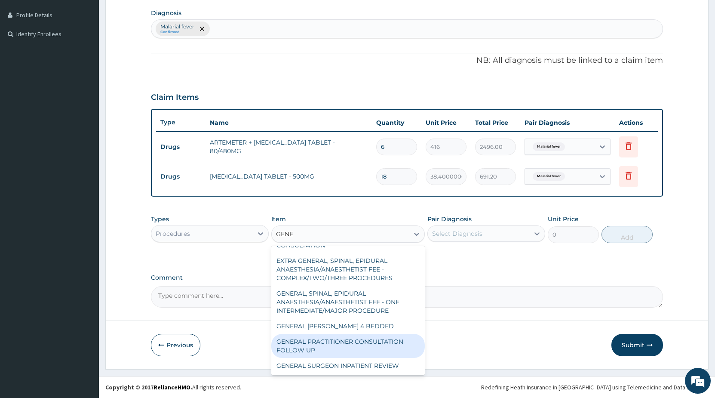
click at [370, 343] on div "GENERAL PRACTITIONER CONSULTATION FOLLOW UP" at bounding box center [348, 346] width 154 height 24
type input "2250"
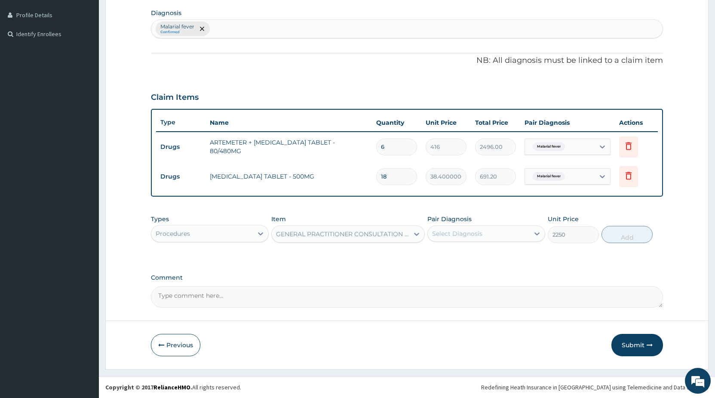
click at [493, 238] on div "Select Diagnosis" at bounding box center [478, 234] width 101 height 14
click at [487, 251] on div "Malarial fever" at bounding box center [486, 256] width 118 height 18
checkbox input "true"
click at [621, 240] on button "Add" at bounding box center [627, 234] width 51 height 17
type input "0"
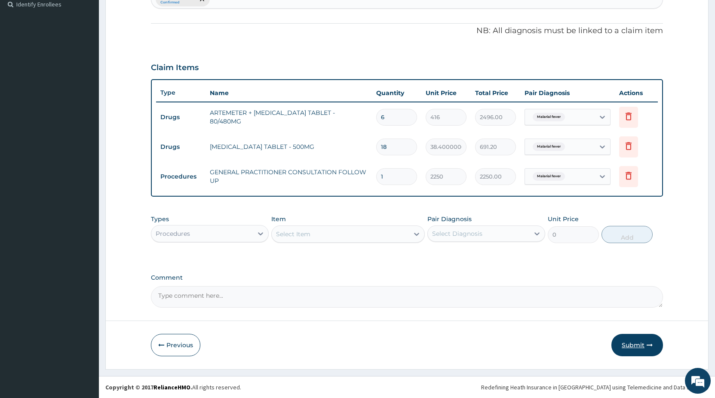
click at [627, 344] on button "Submit" at bounding box center [638, 345] width 52 height 22
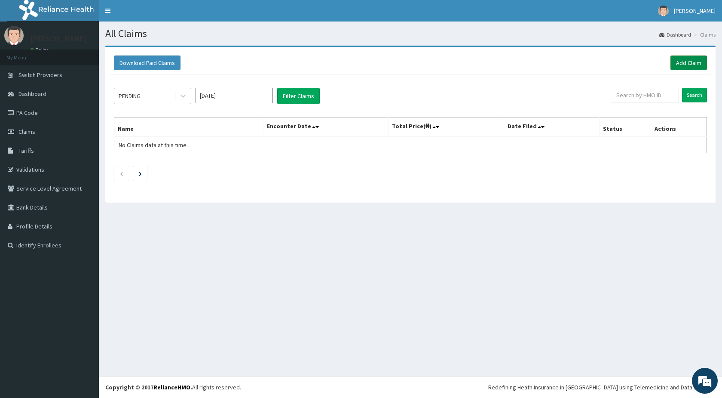
click at [695, 62] on link "Add Claim" at bounding box center [689, 62] width 37 height 15
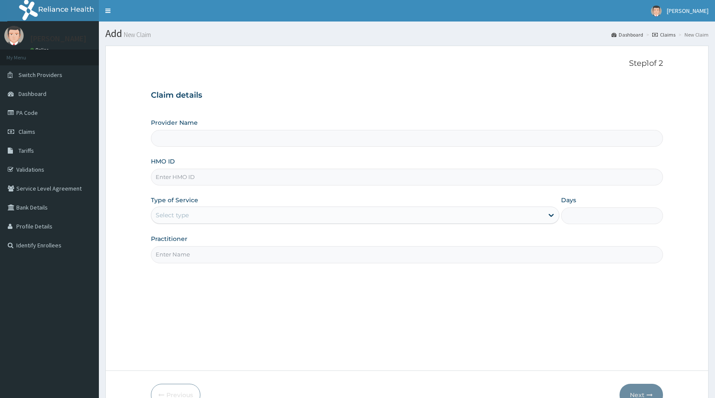
click at [26, 114] on link "PA Code" at bounding box center [49, 112] width 99 height 19
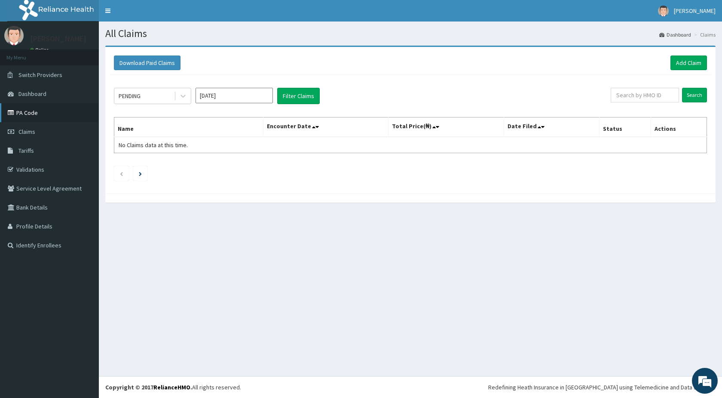
click at [32, 119] on link "PA Code" at bounding box center [49, 112] width 99 height 19
